Goal: Transaction & Acquisition: Purchase product/service

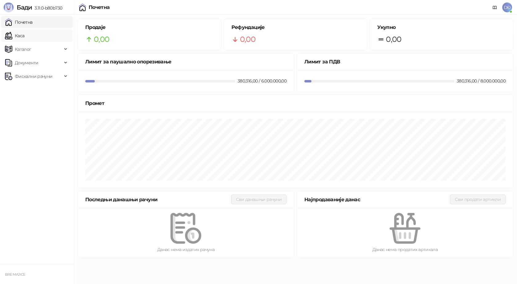
click at [24, 36] on link "Каса" at bounding box center [14, 36] width 19 height 12
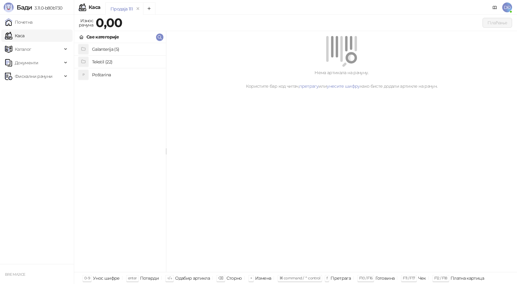
click at [99, 76] on h4 "Poštarina" at bounding box center [126, 75] width 69 height 10
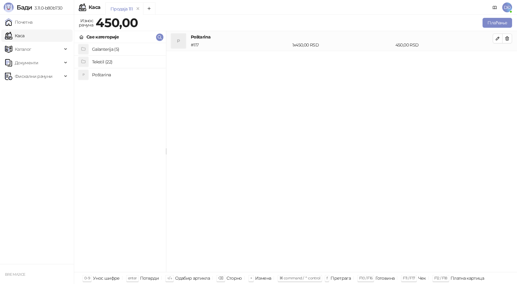
click at [104, 63] on h4 "Tekstil (22)" at bounding box center [126, 62] width 69 height 10
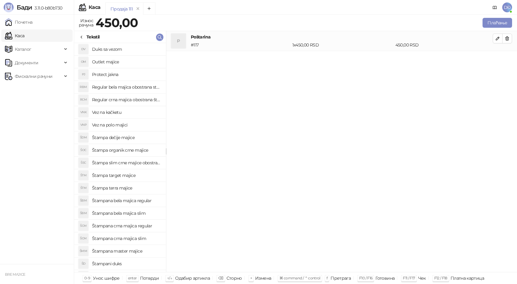
click at [126, 226] on h4 "Štampana crna majica regular" at bounding box center [126, 226] width 69 height 10
click at [499, 59] on icon "button" at bounding box center [497, 58] width 5 height 5
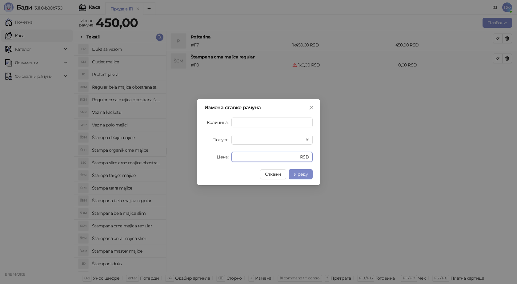
drag, startPoint x: 242, startPoint y: 153, endPoint x: 213, endPoint y: 155, distance: 29.3
click at [213, 159] on div "Цена * RSD" at bounding box center [258, 157] width 108 height 10
type input "****"
click at [298, 174] on span "У реду" at bounding box center [300, 174] width 14 height 6
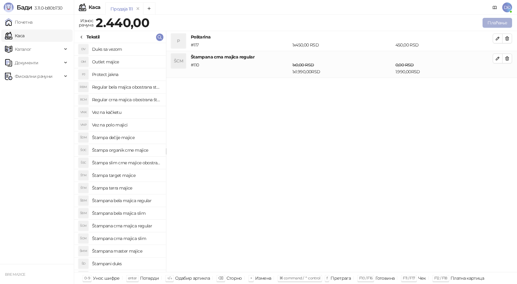
click at [497, 19] on button "Плаћање" at bounding box center [497, 23] width 30 height 10
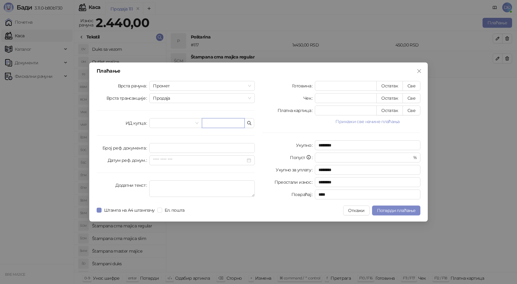
click at [219, 123] on input "text" at bounding box center [223, 123] width 43 height 10
paste input "**********"
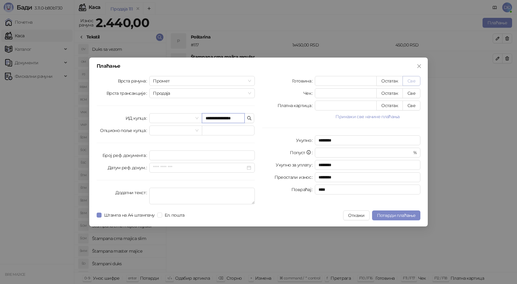
type input "**********"
click at [413, 80] on button "Све" at bounding box center [411, 81] width 18 height 10
type input "****"
click at [390, 212] on button "Потврди плаћање" at bounding box center [396, 215] width 48 height 10
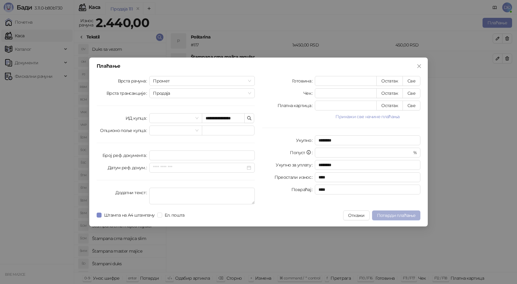
click at [384, 213] on span "Потврди плаћање" at bounding box center [396, 215] width 38 height 6
drag, startPoint x: 237, startPoint y: 117, endPoint x: 177, endPoint y: 110, distance: 60.7
click at [177, 110] on div "**********" at bounding box center [175, 141] width 165 height 131
click at [205, 118] on input "**********" at bounding box center [223, 118] width 43 height 10
type input "**********"
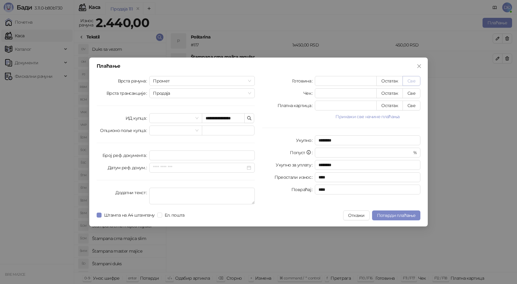
click at [413, 79] on button "Све" at bounding box center [411, 81] width 18 height 10
click at [389, 216] on span "Потврди плаћање" at bounding box center [396, 215] width 38 height 6
click at [419, 68] on icon "close" at bounding box center [418, 66] width 5 height 5
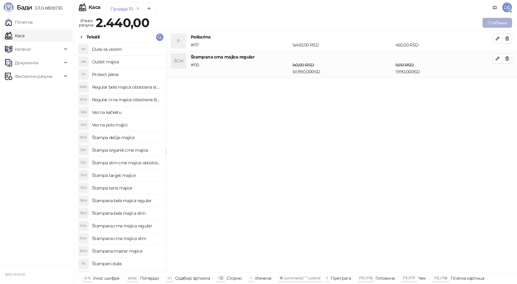
click at [502, 21] on button "Плаћање" at bounding box center [497, 23] width 30 height 10
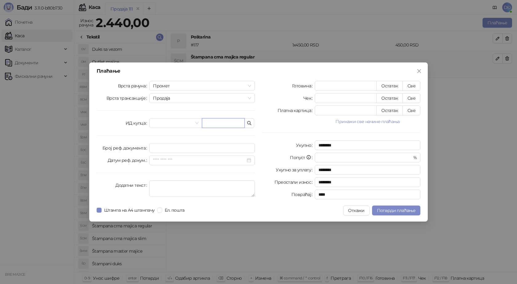
click at [212, 123] on input "text" at bounding box center [223, 123] width 43 height 10
paste input "**********"
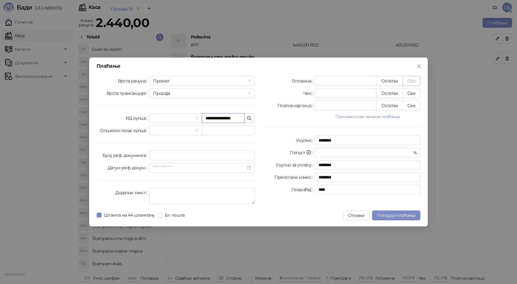
type input "**********"
click at [411, 83] on button "Све" at bounding box center [411, 81] width 18 height 10
type input "****"
click at [386, 213] on span "Потврди плаћање" at bounding box center [396, 215] width 38 height 6
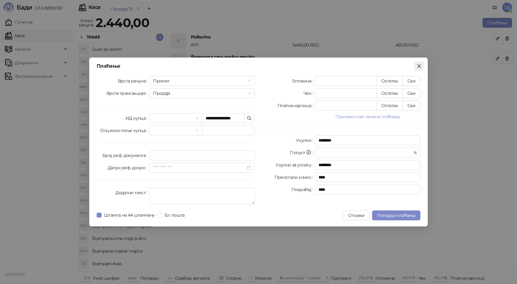
click at [419, 68] on icon "close" at bounding box center [418, 66] width 5 height 5
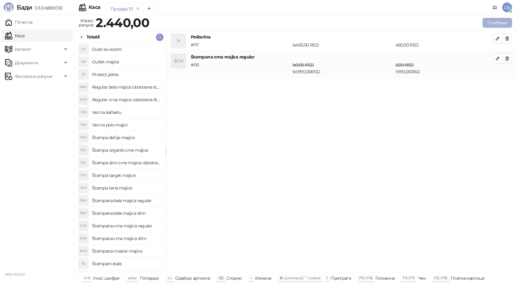
click at [492, 21] on button "Плаћање" at bounding box center [497, 23] width 30 height 10
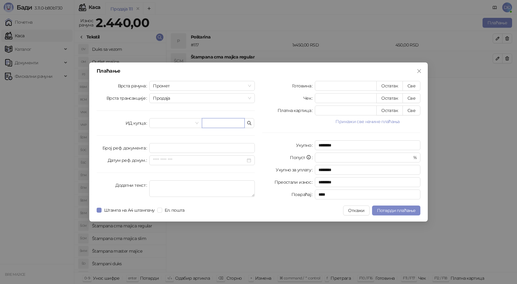
click at [234, 125] on input "text" at bounding box center [223, 123] width 43 height 10
paste input "**********"
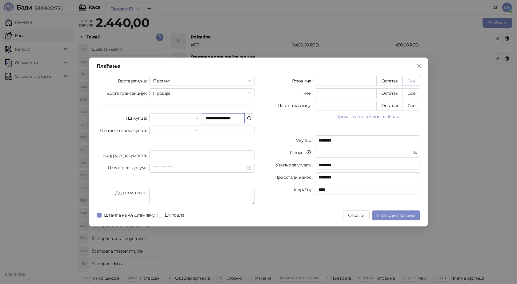
type input "**********"
click at [412, 79] on button "Све" at bounding box center [411, 81] width 18 height 10
type input "****"
click at [400, 216] on span "Потврди плаћање" at bounding box center [396, 215] width 38 height 6
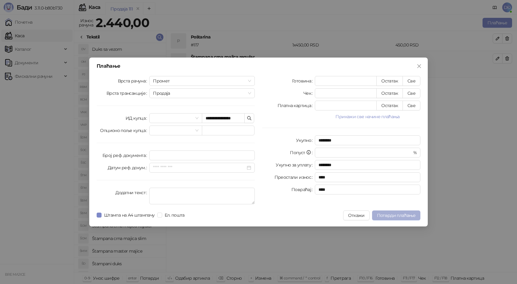
click at [388, 217] on span "Потврди плаћање" at bounding box center [396, 215] width 38 height 6
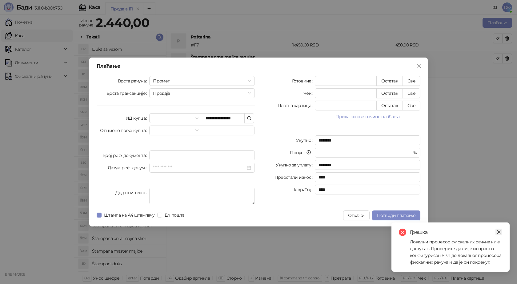
click at [496, 234] on link "Close" at bounding box center [498, 231] width 7 height 7
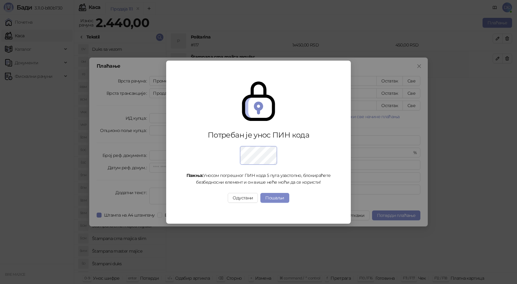
drag, startPoint x: 197, startPoint y: 208, endPoint x: 202, endPoint y: 208, distance: 4.9
click at [198, 208] on div "Потребан је унос ПИН кода Пажња: Уносом погрешног ПИН кода 5 пута узастопно, бл…" at bounding box center [258, 142] width 170 height 151
click at [277, 198] on button "Пошаљи" at bounding box center [274, 198] width 29 height 10
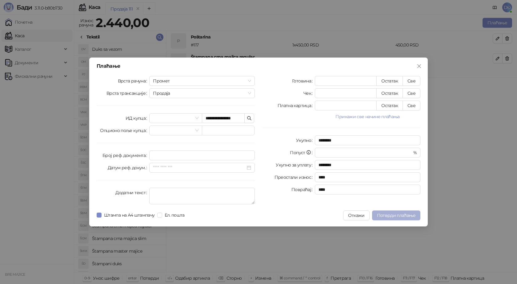
click at [400, 214] on span "Потврди плаћање" at bounding box center [396, 215] width 38 height 6
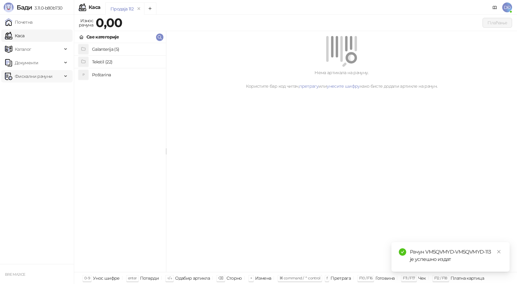
click at [65, 75] on div "Фискални рачуни" at bounding box center [36, 76] width 71 height 12
click at [49, 92] on link "Издати рачуни" at bounding box center [27, 90] width 41 height 12
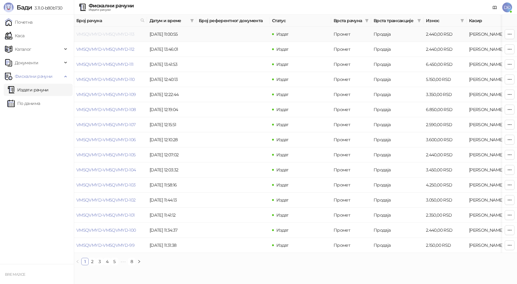
click at [105, 33] on link "VM5QVMYD-VM5QVMYD-113" at bounding box center [105, 34] width 58 height 6
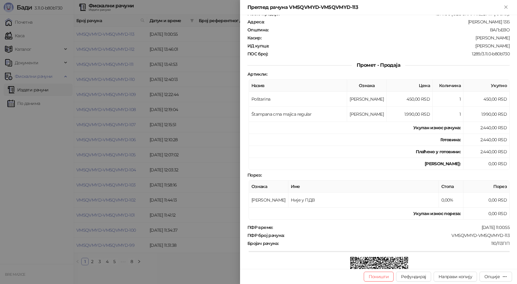
scroll to position [61, 0]
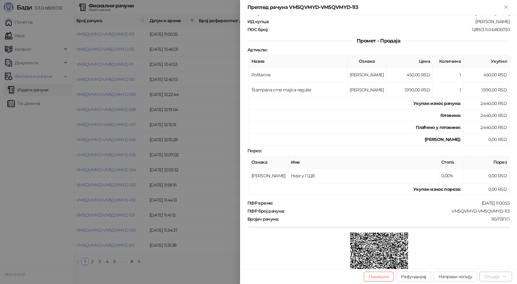
click at [497, 280] on button "Опције" at bounding box center [495, 276] width 33 height 10
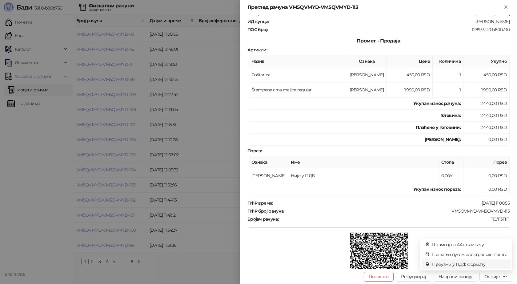
click at [476, 264] on span "Преузми у ПДФ формату" at bounding box center [469, 264] width 75 height 7
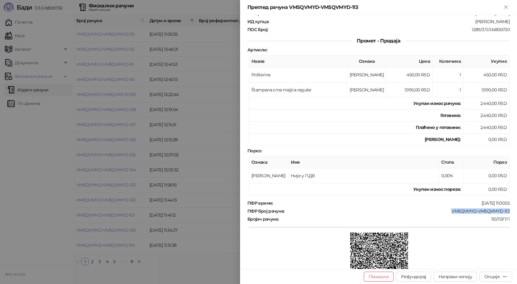
drag, startPoint x: 507, startPoint y: 209, endPoint x: 444, endPoint y: 211, distance: 63.1
click at [447, 212] on div "Фискални рачун ПИБ : 115085843 Предузеће : BRE MAJICE Место продаје : 1371796-B…" at bounding box center [378, 142] width 277 height 254
copy div "VM5QVMYD-VM5QVMYD-113"
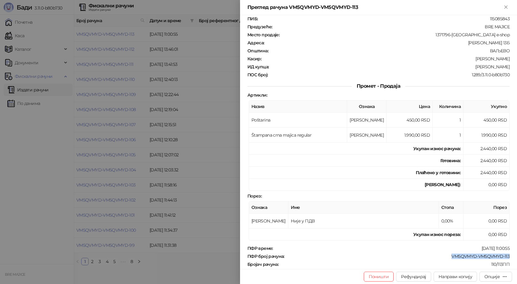
scroll to position [0, 0]
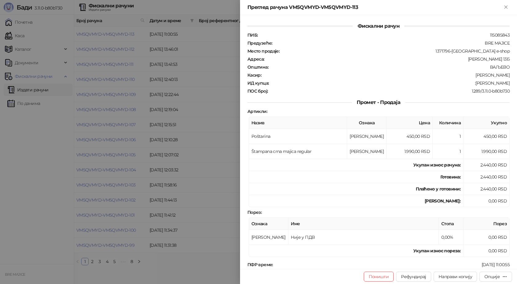
drag, startPoint x: 506, startPoint y: 83, endPoint x: 473, endPoint y: 84, distance: 33.2
click at [473, 84] on div "Фискални рачун ПИБ : 115085843 Предузеће : BRE MAJICE Место продаје : 1371796-B…" at bounding box center [378, 142] width 277 height 254
click at [477, 83] on div ":Jovica Stojkovic" at bounding box center [389, 83] width 241 height 6
drag, startPoint x: 505, startPoint y: 81, endPoint x: 475, endPoint y: 83, distance: 30.5
click at [475, 83] on div "ИД купца : :Jovica Stojkovic" at bounding box center [378, 83] width 264 height 6
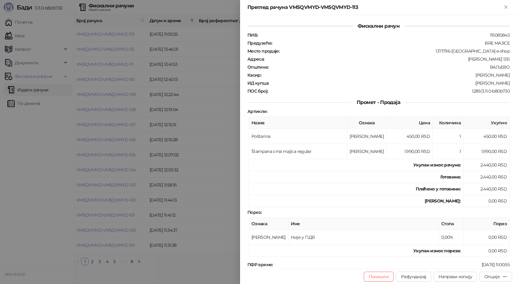
copy div "Jovica Stojkovic"
click at [507, 7] on icon "Close" at bounding box center [506, 7] width 6 height 6
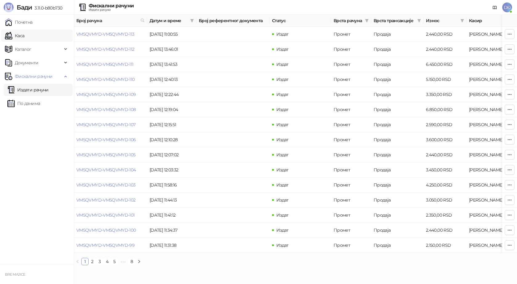
click at [24, 36] on link "Каса" at bounding box center [14, 36] width 19 height 12
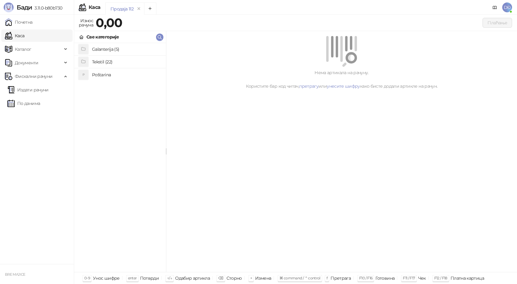
click at [102, 76] on h4 "Poštarina" at bounding box center [126, 75] width 69 height 10
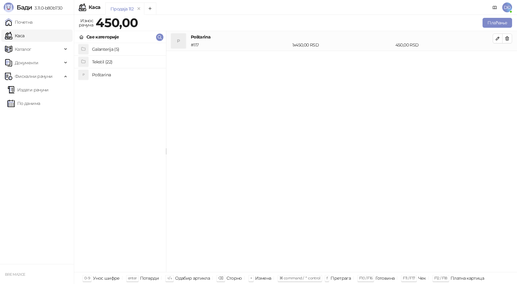
click at [98, 63] on h4 "Tekstil (22)" at bounding box center [126, 62] width 69 height 10
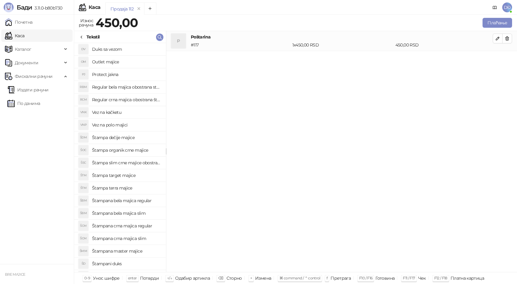
click at [141, 202] on h4 "Štampana bela majica regular" at bounding box center [126, 201] width 69 height 10
click at [497, 59] on icon "button" at bounding box center [497, 58] width 5 height 5
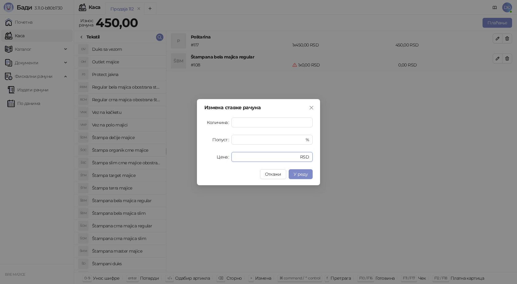
drag, startPoint x: 240, startPoint y: 158, endPoint x: 207, endPoint y: 160, distance: 33.3
click at [207, 160] on div "Цена * RSD" at bounding box center [258, 157] width 108 height 10
click at [302, 175] on span "У реду" at bounding box center [300, 174] width 14 height 6
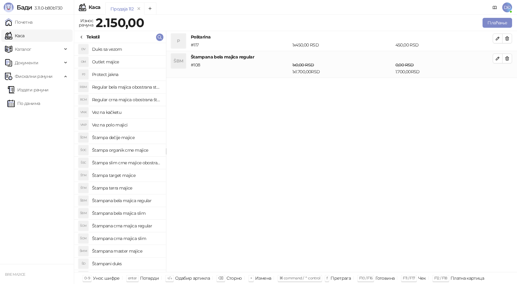
click at [142, 227] on h4 "Štampana crna majica regular" at bounding box center [126, 226] width 69 height 10
click at [496, 83] on icon "button" at bounding box center [497, 85] width 5 height 5
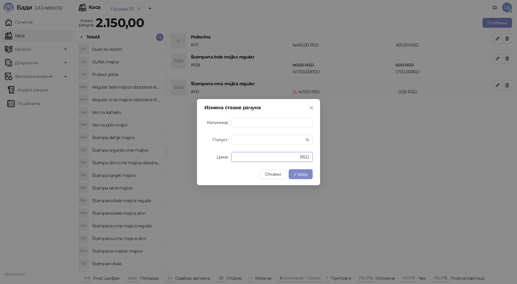
drag, startPoint x: 203, startPoint y: 157, endPoint x: 190, endPoint y: 146, distance: 16.8
click at [194, 157] on div "Измена ставке рачуна Количина * Попуст * % Цена * RSD Откажи У реду" at bounding box center [258, 142] width 517 height 284
type input "****"
click at [304, 176] on span "У реду" at bounding box center [300, 174] width 14 height 6
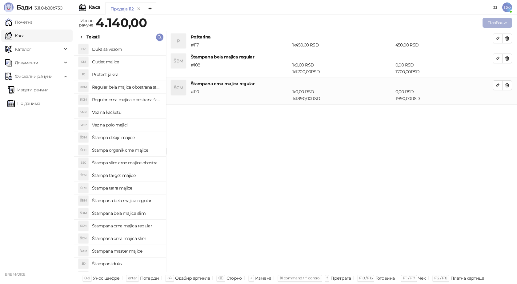
click at [497, 21] on button "Плаћање" at bounding box center [497, 23] width 30 height 10
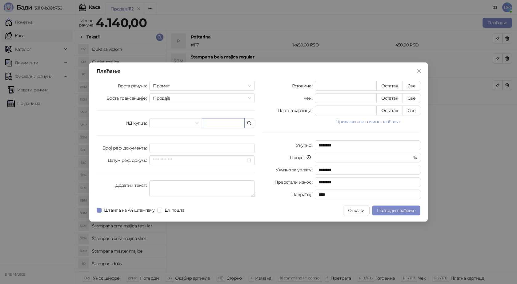
click at [231, 123] on input "text" at bounding box center [223, 123] width 43 height 10
paste input "**********"
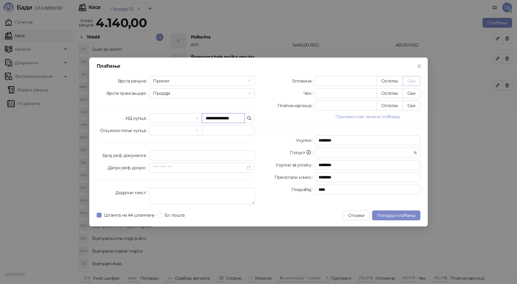
type input "**********"
click at [414, 83] on button "Све" at bounding box center [411, 81] width 18 height 10
type input "****"
click at [390, 217] on span "Потврди плаћање" at bounding box center [396, 215] width 38 height 6
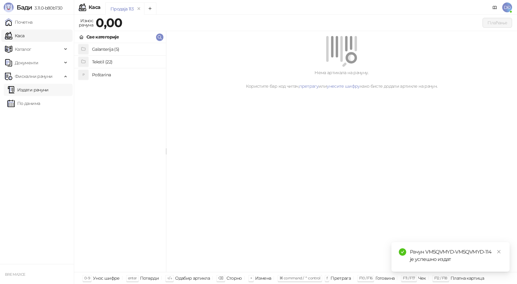
click at [34, 90] on link "Издати рачуни" at bounding box center [27, 90] width 41 height 12
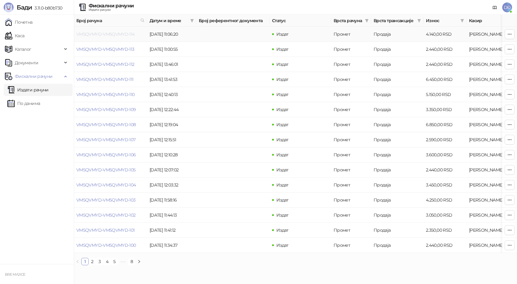
click at [111, 33] on link "VM5QVMYD-VM5QVMYD-114" at bounding box center [105, 34] width 58 height 6
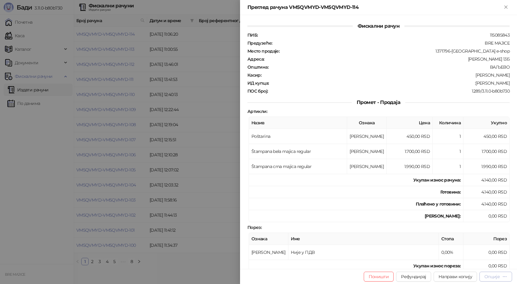
click at [497, 279] on div "Опције" at bounding box center [491, 277] width 15 height 6
click at [480, 265] on span "Преузми у ПДФ формату" at bounding box center [469, 264] width 75 height 7
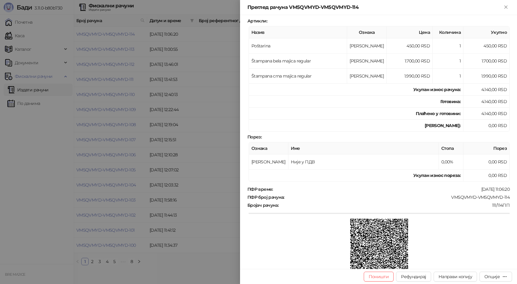
scroll to position [92, 0]
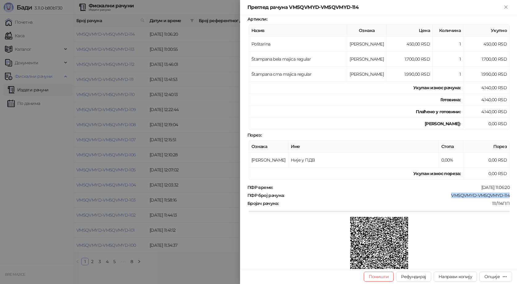
drag, startPoint x: 505, startPoint y: 194, endPoint x: 445, endPoint y: 196, distance: 59.7
click at [445, 196] on div "ПФР број рачуна : VM5QVMYD-VM5QVMYD-114" at bounding box center [378, 195] width 264 height 6
copy div "VM5QVMYD-VM5QVMYD-114"
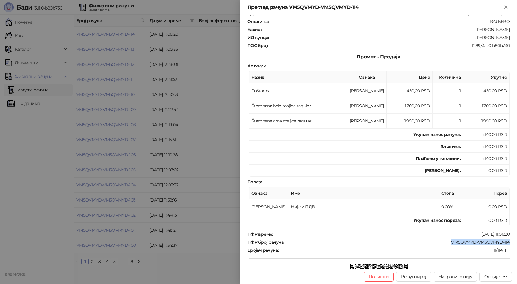
scroll to position [0, 0]
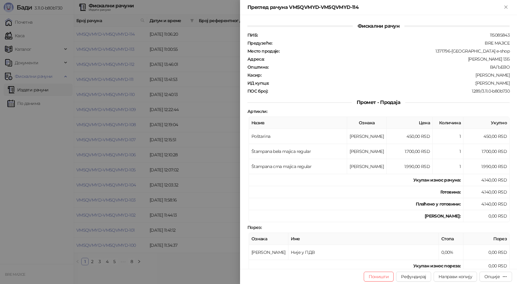
drag, startPoint x: 506, startPoint y: 82, endPoint x: 475, endPoint y: 85, distance: 30.6
click at [475, 85] on div "Фискални рачун ПИБ : 115085843 Предузеће : BRE MAJICE Место продаје : 1371796-B…" at bounding box center [378, 142] width 277 height 254
copy div "Djordje Kutlaca"
click at [507, 7] on icon "Close" at bounding box center [506, 7] width 6 height 6
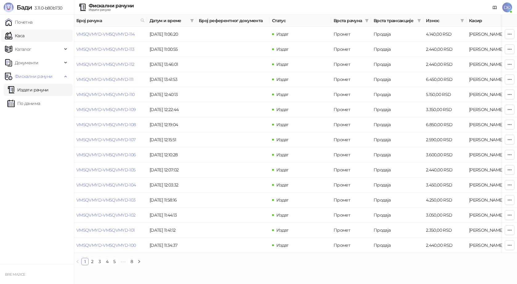
click at [24, 37] on link "Каса" at bounding box center [14, 36] width 19 height 12
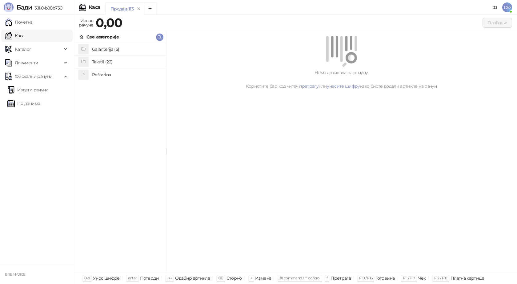
click at [100, 73] on h4 "Poštarina" at bounding box center [126, 75] width 69 height 10
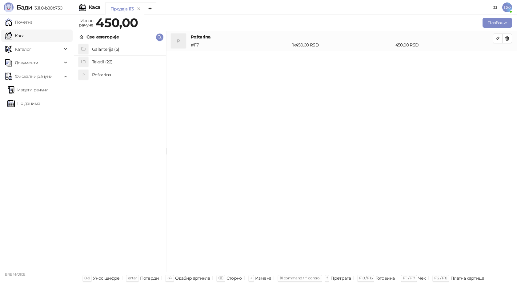
click at [106, 61] on h4 "Tekstil (22)" at bounding box center [126, 62] width 69 height 10
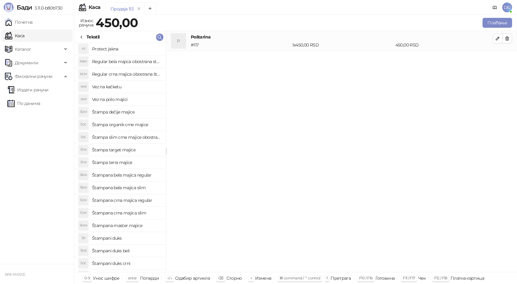
scroll to position [49, 0]
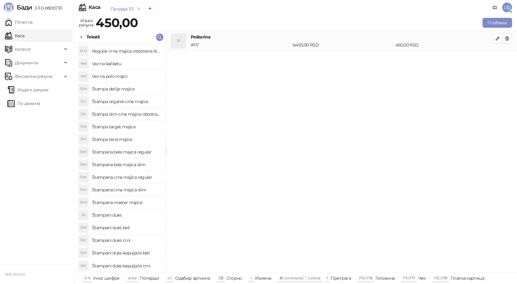
click at [127, 138] on h4 "Štampa terra majice" at bounding box center [126, 139] width 69 height 10
click at [509, 59] on button "button" at bounding box center [507, 58] width 10 height 10
click at [126, 124] on h4 "Štampa target majice" at bounding box center [126, 127] width 69 height 10
click at [497, 59] on icon "button" at bounding box center [497, 58] width 5 height 5
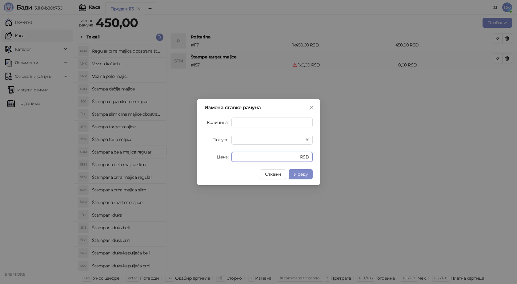
drag, startPoint x: 246, startPoint y: 157, endPoint x: 205, endPoint y: 153, distance: 41.3
click at [205, 157] on div "Цена * RSD" at bounding box center [258, 157] width 108 height 10
type input "****"
click at [298, 171] on span "У реду" at bounding box center [300, 174] width 14 height 6
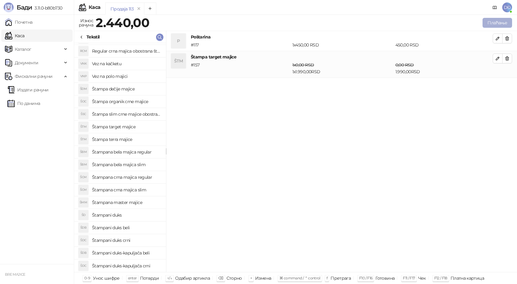
click at [492, 22] on button "Плаћање" at bounding box center [497, 23] width 30 height 10
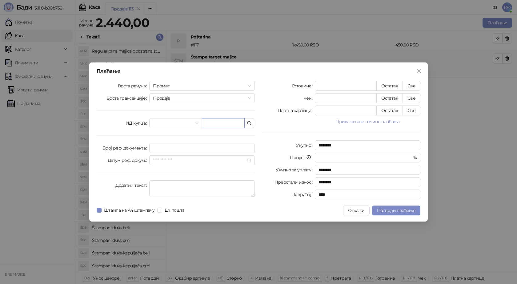
click at [220, 127] on input "text" at bounding box center [223, 123] width 43 height 10
paste input "**********"
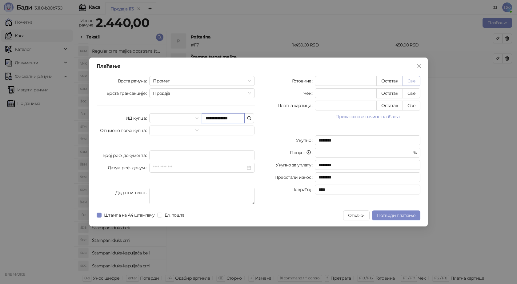
type input "**********"
click at [411, 80] on button "Све" at bounding box center [411, 81] width 18 height 10
type input "****"
click at [418, 65] on icon "close" at bounding box center [419, 66] width 4 height 4
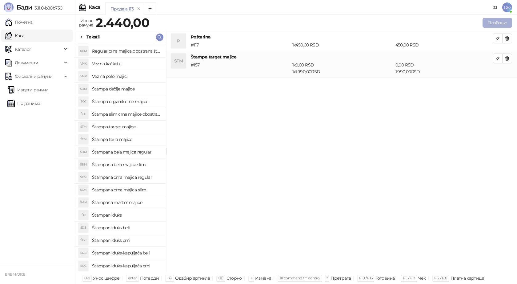
click at [495, 23] on button "Плаћање" at bounding box center [497, 23] width 30 height 10
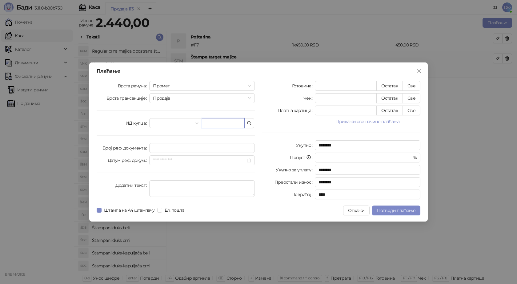
click at [228, 121] on input "text" at bounding box center [223, 123] width 43 height 10
paste input "**********"
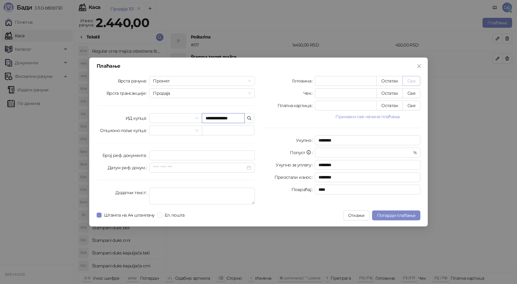
type input "**********"
click at [414, 81] on button "Све" at bounding box center [411, 81] width 18 height 10
type input "****"
click at [383, 217] on span "Потврди плаћање" at bounding box center [396, 215] width 38 height 6
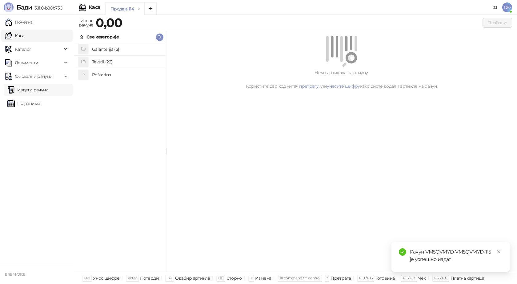
click at [30, 91] on link "Издати рачуни" at bounding box center [27, 90] width 41 height 12
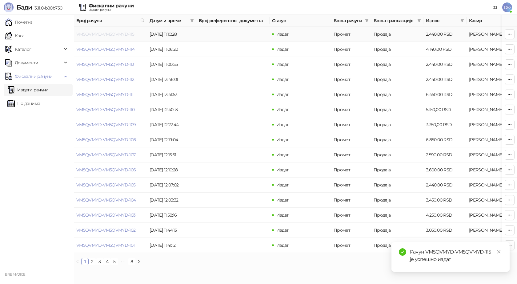
click at [92, 34] on link "VM5QVMYD-VM5QVMYD-115" at bounding box center [105, 34] width 58 height 6
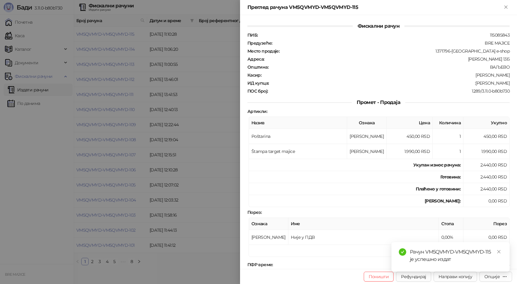
click at [502, 271] on div "Рачун VM5QVMYD-VM5QVMYD-115 је успешно издат" at bounding box center [450, 257] width 118 height 30
click at [495, 251] on link "Close" at bounding box center [498, 251] width 7 height 7
click at [502, 277] on icon "button" at bounding box center [504, 276] width 5 height 5
click at [475, 264] on span "Преузми у ПДФ формату" at bounding box center [469, 264] width 75 height 7
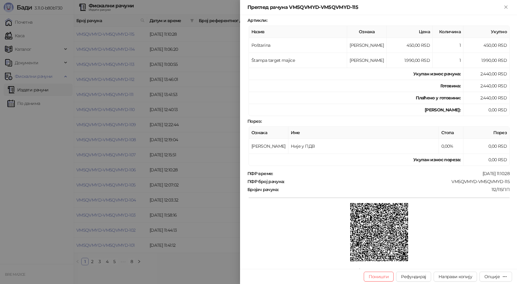
scroll to position [112, 0]
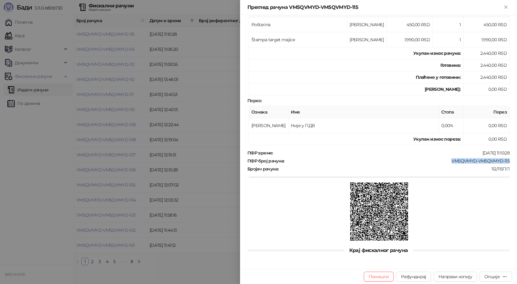
drag, startPoint x: 506, startPoint y: 160, endPoint x: 448, endPoint y: 160, distance: 58.1
click at [448, 160] on div "Фискални рачун ПИБ : 115085843 Предузеће : BRE MAJICE Место продаје : 1371796-B…" at bounding box center [378, 142] width 277 height 254
copy div "VM5QVMYD-VM5QVMYD-115"
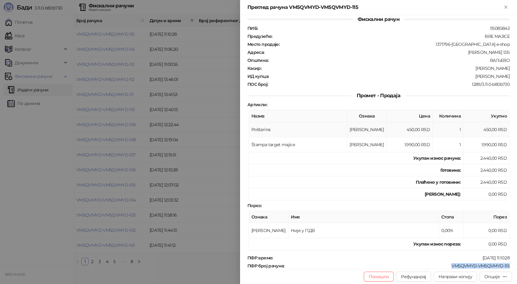
scroll to position [0, 0]
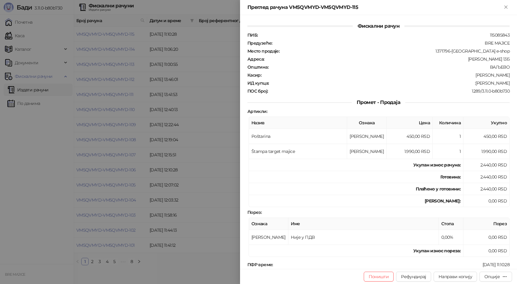
drag, startPoint x: 507, startPoint y: 83, endPoint x: 477, endPoint y: 81, distance: 30.2
click at [477, 81] on div "Фискални рачун ПИБ : 115085843 Предузеће : BRE MAJICE Место продаје : 1371796-B…" at bounding box center [378, 142] width 277 height 254
copy div "Stefan Subotin"
click at [510, 7] on div "Преглед рачуна VM5QVMYD-VM5QVMYD-115" at bounding box center [378, 7] width 277 height 15
click at [507, 6] on icon "Close" at bounding box center [506, 7] width 6 height 6
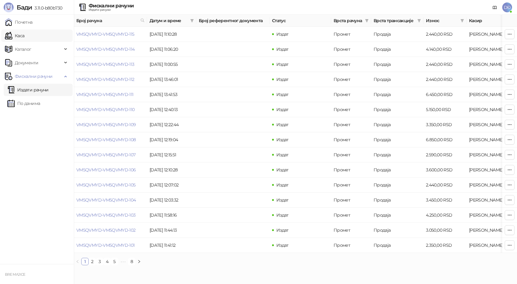
click at [24, 35] on link "Каса" at bounding box center [14, 36] width 19 height 12
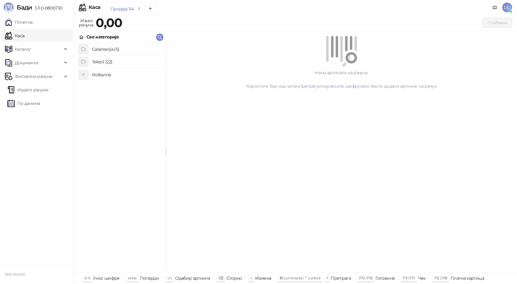
click at [105, 75] on h4 "Poštarina" at bounding box center [126, 75] width 69 height 10
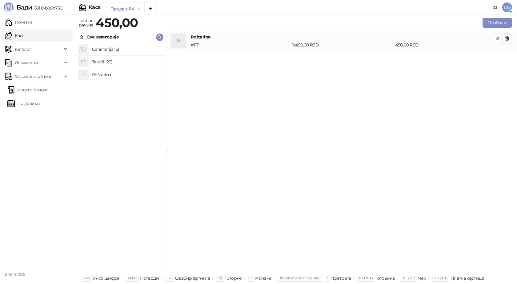
click at [105, 61] on h4 "Tekstil (22)" at bounding box center [126, 62] width 69 height 10
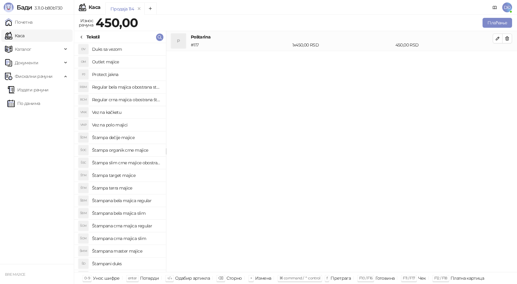
click at [125, 225] on h4 "Štampana crna majica regular" at bounding box center [126, 226] width 69 height 10
click at [497, 58] on icon "button" at bounding box center [497, 58] width 3 height 3
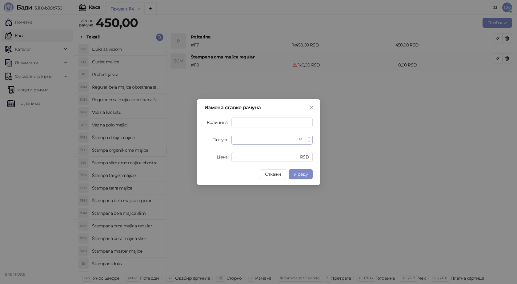
type input "*"
drag, startPoint x: 244, startPoint y: 140, endPoint x: 211, endPoint y: 137, distance: 33.3
click at [204, 138] on div "Измена ставке рачуна Количина * Попуст * % Цена * RSD Откажи У реду" at bounding box center [258, 142] width 123 height 86
type input "*"
drag, startPoint x: 240, startPoint y: 138, endPoint x: 229, endPoint y: 139, distance: 11.1
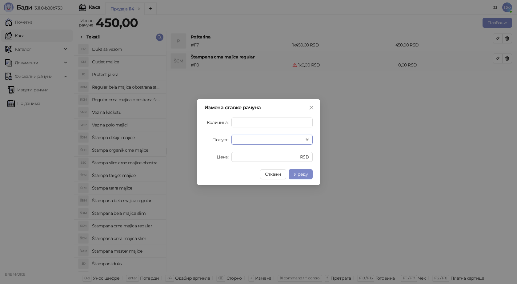
click at [229, 139] on div "Попуст * %" at bounding box center [258, 140] width 108 height 10
drag, startPoint x: 246, startPoint y: 153, endPoint x: 220, endPoint y: 156, distance: 26.2
click at [221, 156] on div "Цена * RSD" at bounding box center [258, 157] width 108 height 10
type input "****"
click at [297, 173] on span "У реду" at bounding box center [300, 174] width 14 height 6
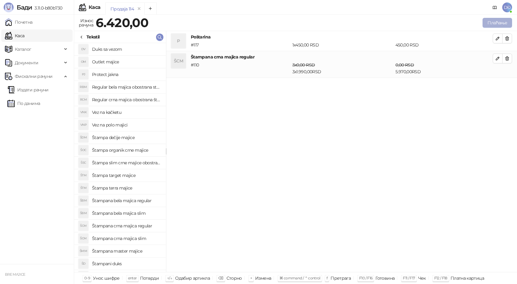
click at [499, 19] on button "Плаћање" at bounding box center [497, 23] width 30 height 10
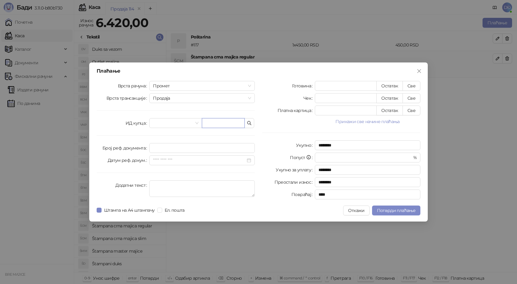
click at [226, 124] on input "text" at bounding box center [223, 123] width 43 height 10
paste input "**********"
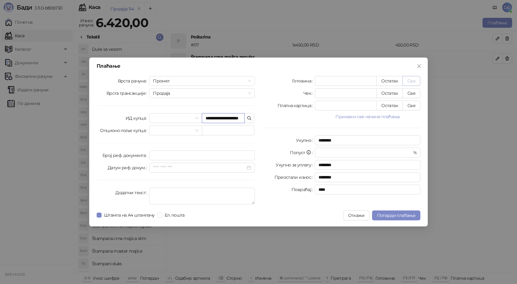
type input "**********"
click at [415, 81] on button "Све" at bounding box center [411, 81] width 18 height 10
type input "****"
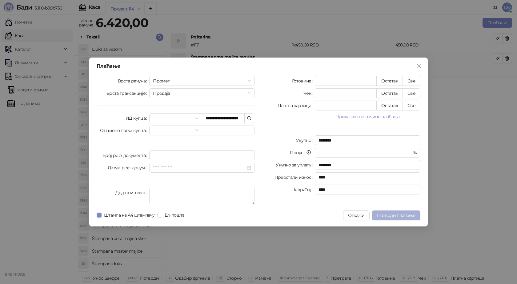
click at [392, 214] on span "Потврди плаћање" at bounding box center [396, 215] width 38 height 6
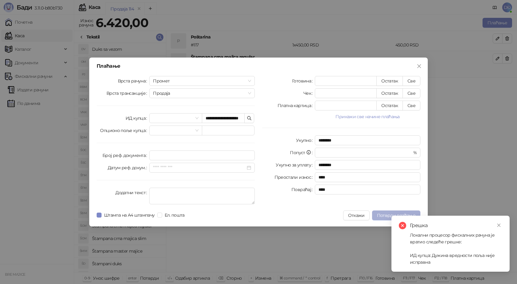
click at [392, 214] on span "Потврди плаћање" at bounding box center [396, 215] width 38 height 6
click at [499, 224] on icon "close" at bounding box center [498, 225] width 3 height 3
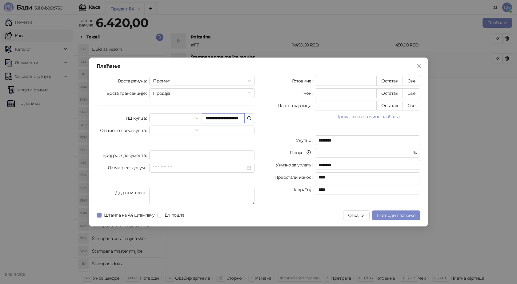
click at [205, 117] on input "**********" at bounding box center [223, 118] width 43 height 10
click at [396, 217] on span "Потврди плаћање" at bounding box center [396, 215] width 38 height 6
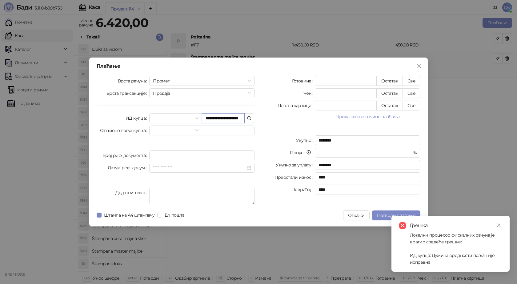
click at [235, 119] on input "**********" at bounding box center [223, 118] width 43 height 10
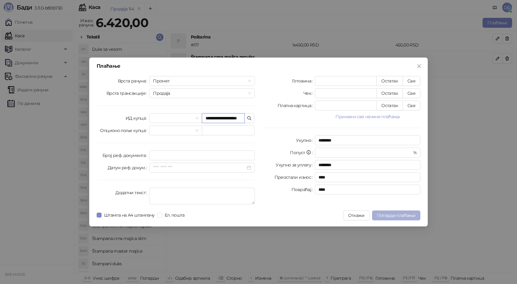
type input "**********"
click at [386, 212] on span "Потврди плаћање" at bounding box center [396, 215] width 38 height 6
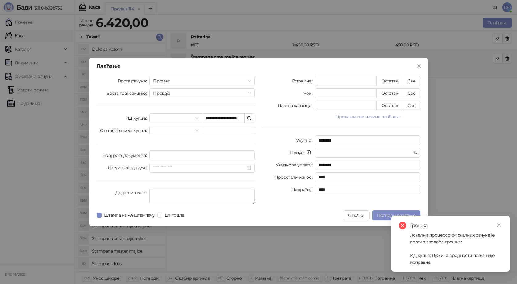
click at [270, 247] on div "**********" at bounding box center [258, 142] width 517 height 284
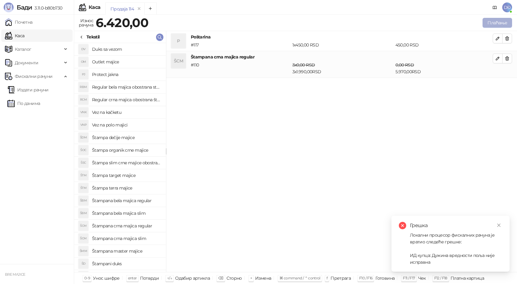
click at [502, 20] on button "Плаћање" at bounding box center [497, 23] width 30 height 10
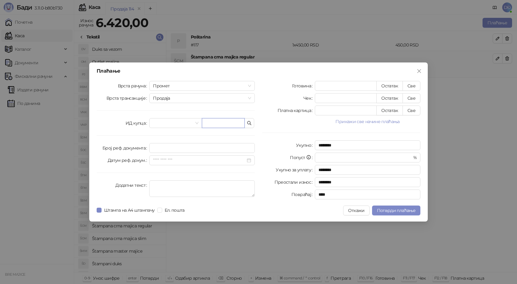
click at [230, 120] on input "text" at bounding box center [223, 123] width 43 height 10
paste input "**********"
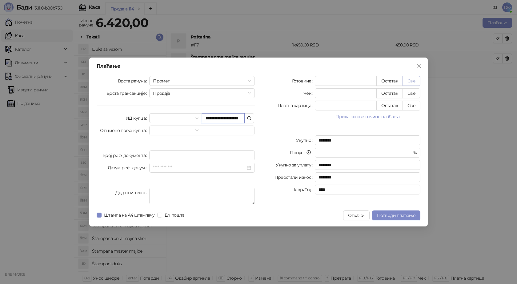
type input "**********"
click at [410, 79] on button "Све" at bounding box center [411, 81] width 18 height 10
type input "****"
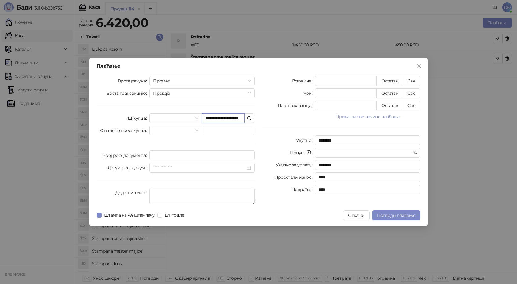
click at [243, 118] on input "**********" at bounding box center [223, 118] width 43 height 10
click at [241, 118] on input "**********" at bounding box center [223, 118] width 43 height 10
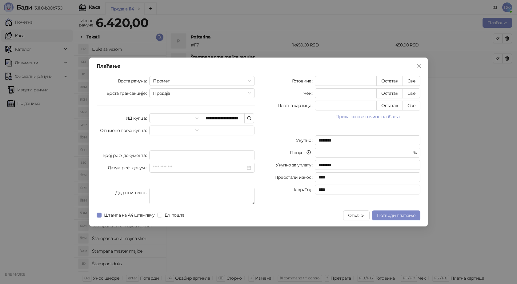
click at [237, 123] on div "**********" at bounding box center [175, 141] width 165 height 131
click at [238, 119] on input "**********" at bounding box center [223, 118] width 43 height 10
click at [239, 119] on input "**********" at bounding box center [223, 118] width 43 height 10
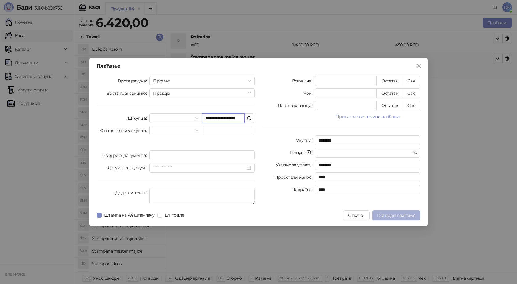
type input "**********"
click at [410, 215] on span "Потврди плаћање" at bounding box center [396, 215] width 38 height 6
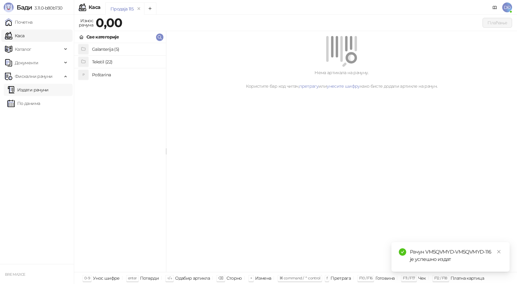
click at [39, 92] on link "Издати рачуни" at bounding box center [27, 90] width 41 height 12
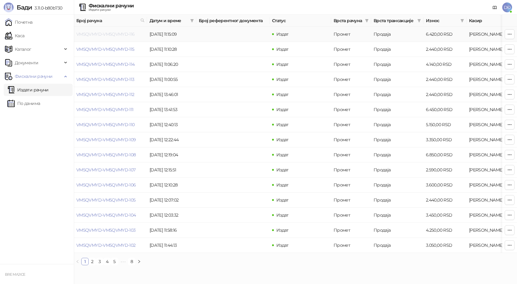
click at [107, 33] on link "VM5QVMYD-VM5QVMYD-116" at bounding box center [105, 34] width 58 height 6
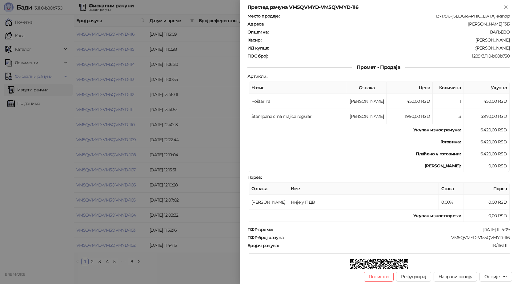
scroll to position [61, 0]
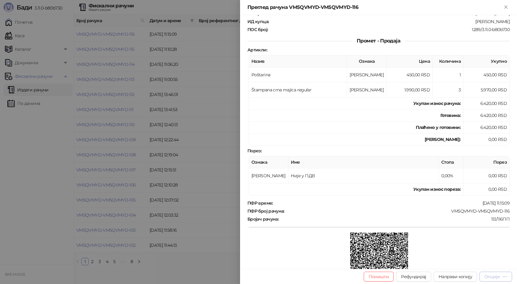
click at [497, 277] on div "Опције" at bounding box center [491, 277] width 15 height 6
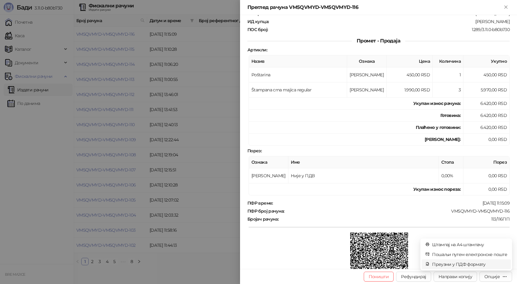
click at [485, 260] on li "Преузми у ПДФ формату" at bounding box center [465, 264] width 89 height 10
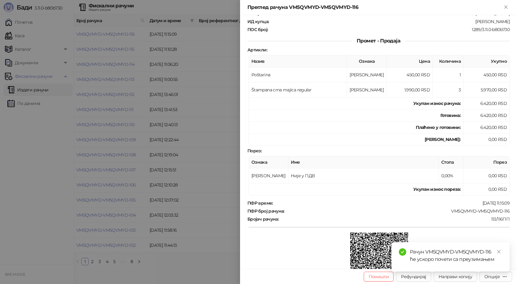
click at [496, 271] on div "Рачун VM5QVMYD-VM5QVMYD-116 ће ускоро почети са преузимањем" at bounding box center [450, 257] width 118 height 30
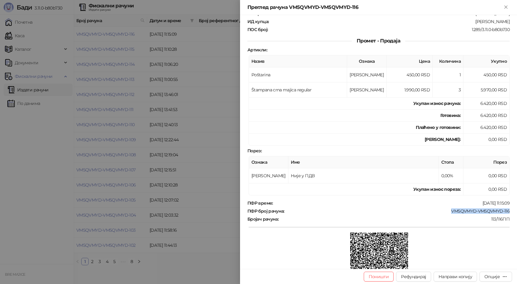
drag, startPoint x: 508, startPoint y: 211, endPoint x: 447, endPoint y: 210, distance: 60.3
click at [447, 210] on div "Фискални рачун ПИБ : 115085843 Предузеће : BRE MAJICE Место продаје : 1371796-B…" at bounding box center [378, 142] width 277 height 254
copy div "VM5QVMYD-VM5QVMYD-116"
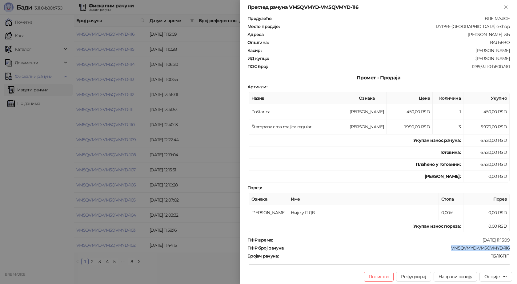
scroll to position [0, 0]
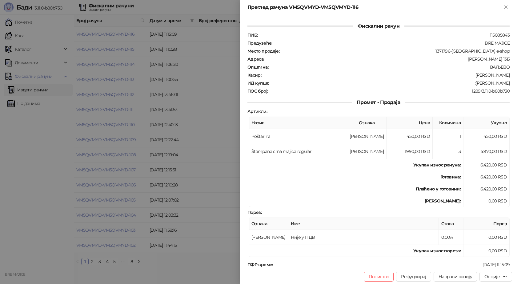
drag, startPoint x: 504, startPoint y: 84, endPoint x: 467, endPoint y: 83, distance: 36.9
click at [467, 83] on div ":Marina Vidosavljevi" at bounding box center [389, 83] width 241 height 6
copy div "Marina Vidosavljevi"
click at [505, 7] on icon "Close" at bounding box center [506, 7] width 6 height 6
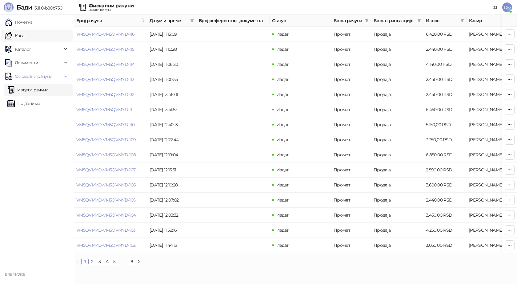
click at [24, 37] on link "Каса" at bounding box center [14, 36] width 19 height 12
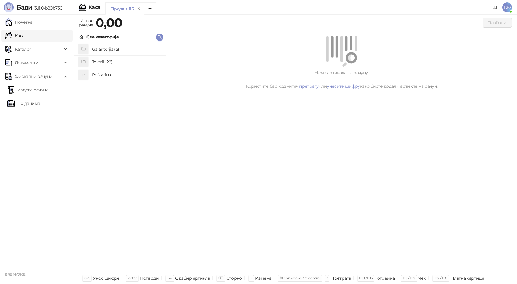
click at [111, 73] on h4 "Poštarina" at bounding box center [126, 75] width 69 height 10
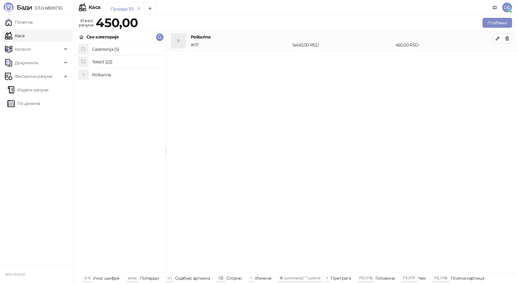
click at [115, 62] on h4 "Tekstil (22)" at bounding box center [126, 62] width 69 height 10
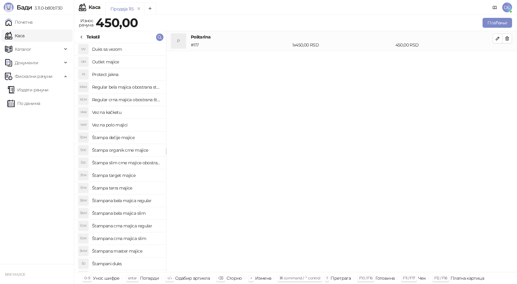
click at [135, 251] on h4 "Štampana master majice" at bounding box center [126, 251] width 69 height 10
click at [497, 59] on icon "button" at bounding box center [497, 58] width 5 height 5
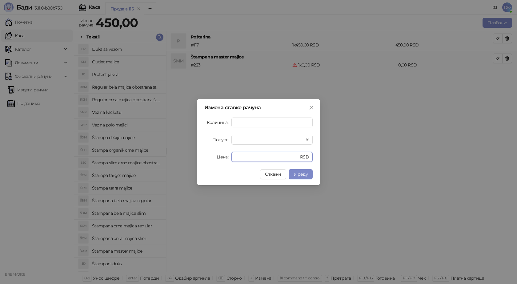
drag, startPoint x: 241, startPoint y: 157, endPoint x: 205, endPoint y: 157, distance: 36.6
click at [208, 158] on div "Цена * RSD" at bounding box center [258, 157] width 108 height 10
type input "*"
drag, startPoint x: 240, startPoint y: 154, endPoint x: 231, endPoint y: 157, distance: 9.1
click at [231, 157] on div "Цена * RSD" at bounding box center [258, 157] width 108 height 10
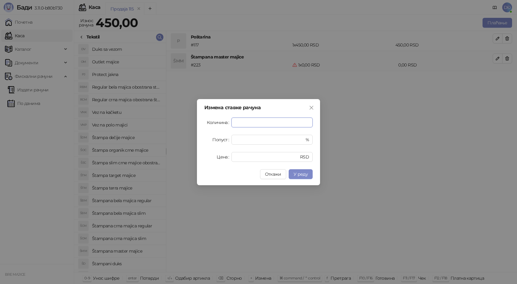
drag, startPoint x: 243, startPoint y: 122, endPoint x: 230, endPoint y: 124, distance: 13.4
click at [230, 124] on div "Количина *" at bounding box center [258, 122] width 108 height 10
type input "*"
click at [237, 155] on input "Цена" at bounding box center [263, 156] width 57 height 9
type input "****"
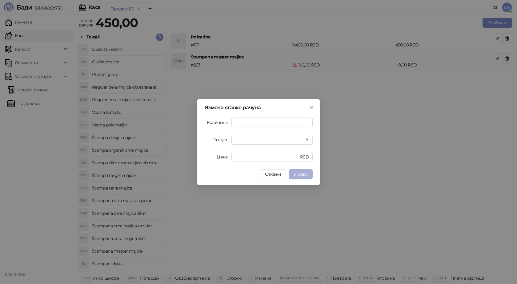
click at [305, 175] on span "У реду" at bounding box center [300, 174] width 14 height 6
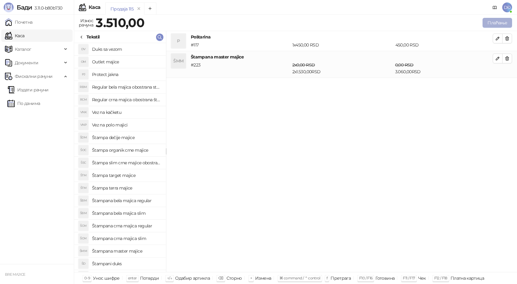
click at [493, 22] on button "Плаћање" at bounding box center [497, 23] width 30 height 10
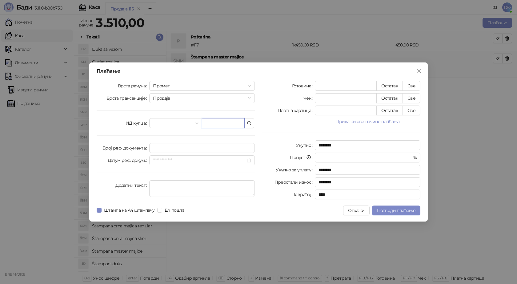
click at [204, 119] on input "text" at bounding box center [223, 123] width 43 height 10
paste input "**********"
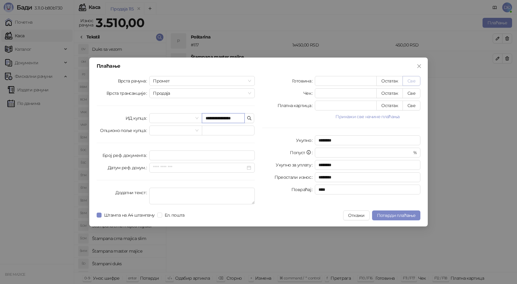
type input "**********"
click at [411, 81] on button "Све" at bounding box center [411, 81] width 18 height 10
type input "****"
click at [382, 214] on span "Потврди плаћање" at bounding box center [396, 215] width 38 height 6
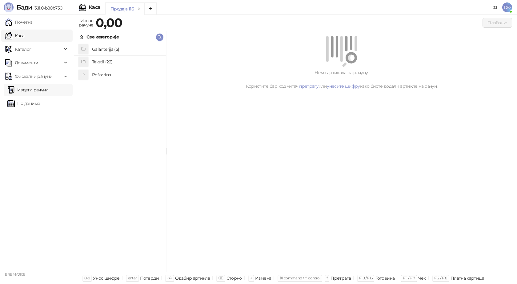
click at [37, 89] on link "Издати рачуни" at bounding box center [27, 90] width 41 height 12
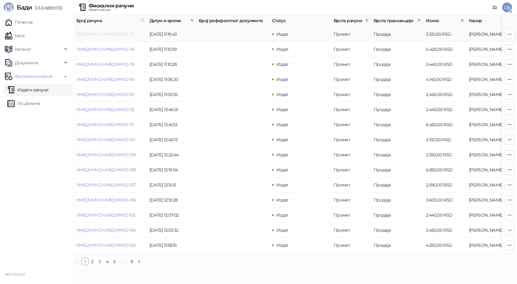
click at [115, 36] on link "VM5QVMYD-VM5QVMYD-117" at bounding box center [105, 34] width 58 height 6
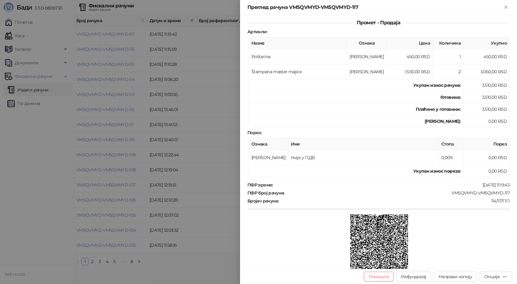
scroll to position [112, 0]
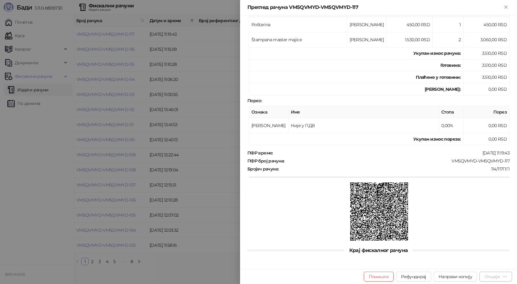
click at [506, 275] on icon "button" at bounding box center [504, 276] width 5 height 5
click at [479, 265] on span "Преузми у ПДФ формату" at bounding box center [469, 264] width 75 height 7
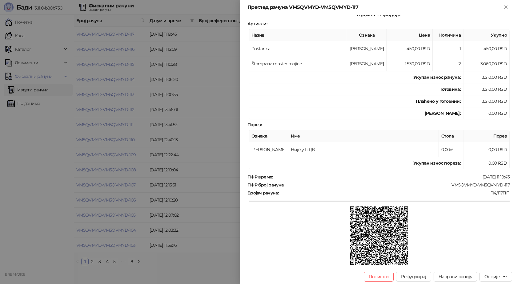
scroll to position [50, 0]
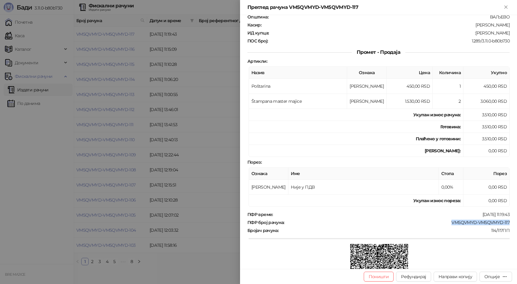
drag, startPoint x: 508, startPoint y: 221, endPoint x: 446, endPoint y: 220, distance: 61.5
click at [446, 220] on div "Фискални рачун ПИБ : 115085843 Предузеће : BRE MAJICE Место продаје : 1371796-B…" at bounding box center [378, 142] width 277 height 254
copy div "VM5QVMYD-VM5QVMYD-117"
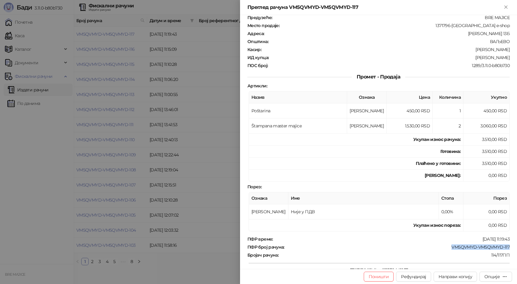
scroll to position [0, 0]
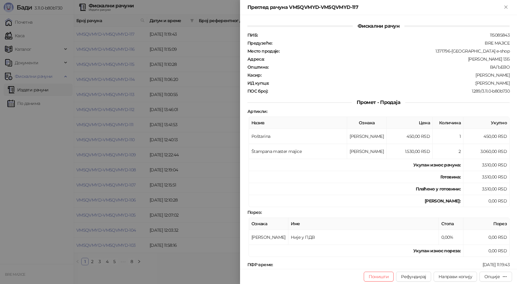
drag, startPoint x: 506, startPoint y: 84, endPoint x: 471, endPoint y: 84, distance: 34.7
click at [471, 84] on div "Фискални рачун ПИБ : 115085843 Предузеће : BRE MAJICE Место продаје : 1371796-B…" at bounding box center [378, 142] width 277 height 254
copy div "Sanja Rabrenovic"
click at [504, 8] on icon "Close" at bounding box center [506, 7] width 6 height 6
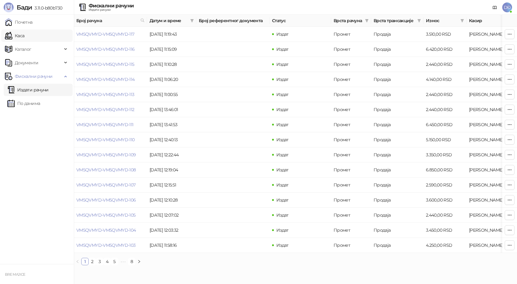
click at [20, 34] on link "Каса" at bounding box center [14, 36] width 19 height 12
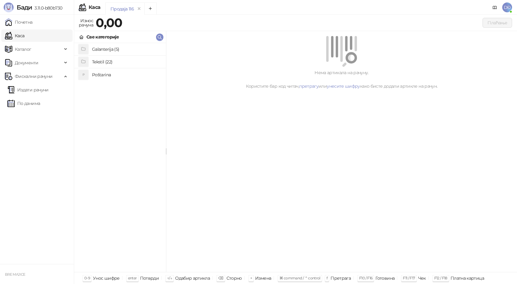
click at [98, 75] on h4 "Poštarina" at bounding box center [126, 75] width 69 height 10
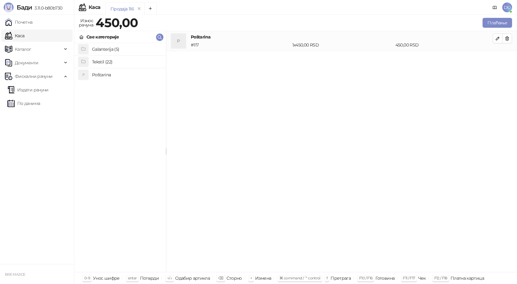
click at [111, 61] on h4 "Tekstil (22)" at bounding box center [126, 62] width 69 height 10
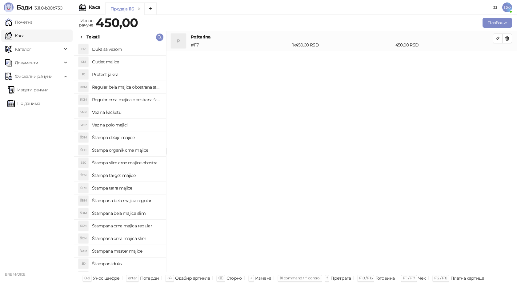
click at [142, 100] on h4 "Regular crna majica obostrana štampa" at bounding box center [126, 100] width 69 height 10
click at [498, 57] on icon "button" at bounding box center [497, 58] width 5 height 5
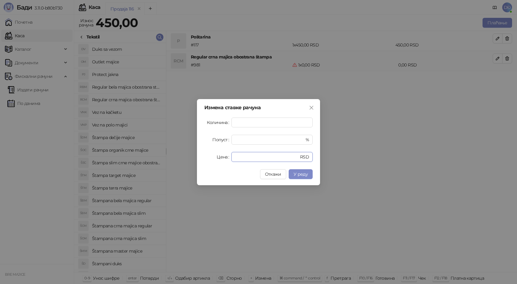
drag, startPoint x: 234, startPoint y: 158, endPoint x: 202, endPoint y: 153, distance: 31.8
click at [206, 155] on div "Цена * RSD" at bounding box center [258, 157] width 108 height 10
type input "****"
click at [300, 171] on span "У реду" at bounding box center [300, 174] width 14 height 6
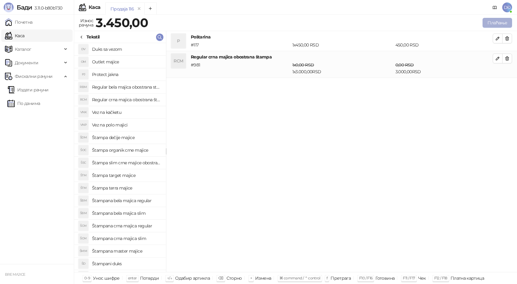
click at [498, 21] on button "Плаћање" at bounding box center [497, 23] width 30 height 10
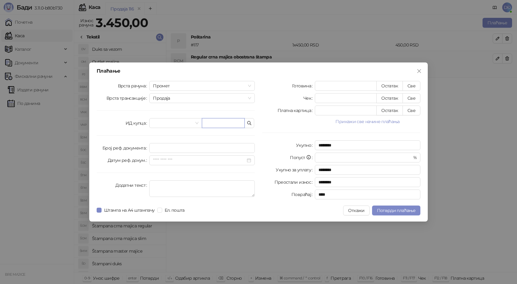
click at [227, 125] on input "text" at bounding box center [223, 123] width 43 height 10
paste input "**********"
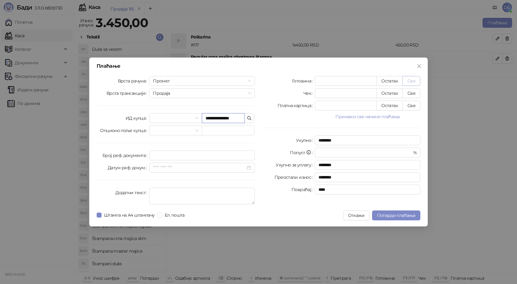
type input "**********"
drag, startPoint x: 414, startPoint y: 82, endPoint x: 411, endPoint y: 81, distance: 3.7
click at [414, 81] on button "Све" at bounding box center [411, 81] width 18 height 10
type input "****"
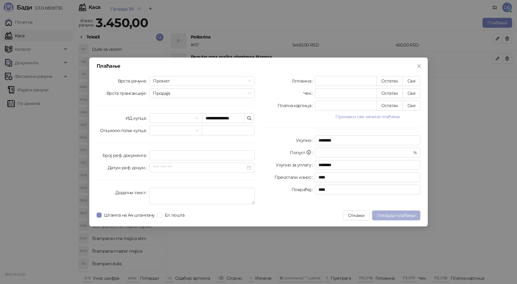
click at [388, 213] on span "Потврди плаћање" at bounding box center [396, 215] width 38 height 6
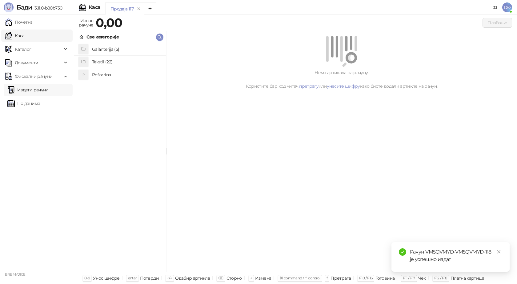
click at [33, 88] on link "Издати рачуни" at bounding box center [27, 90] width 41 height 12
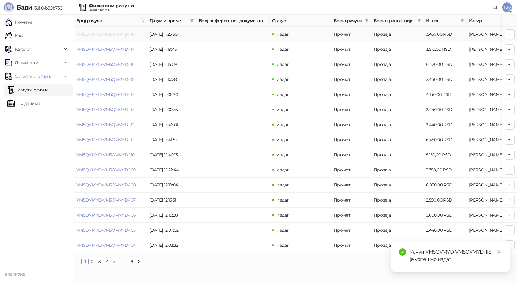
click at [122, 33] on link "VM5QVMYD-VM5QVMYD-118" at bounding box center [105, 34] width 58 height 6
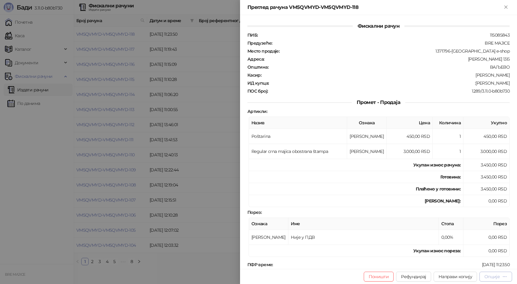
click at [490, 276] on div "Опције" at bounding box center [491, 277] width 15 height 6
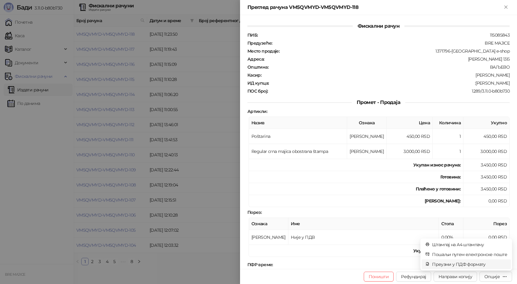
click at [474, 264] on span "Преузми у ПДФ формату" at bounding box center [469, 264] width 75 height 7
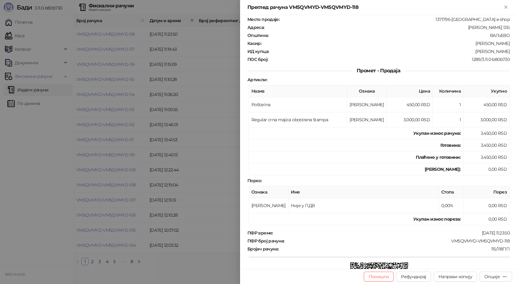
scroll to position [61, 0]
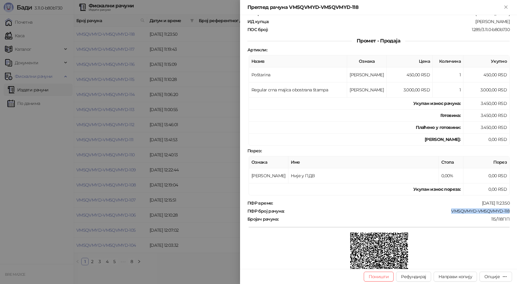
drag, startPoint x: 505, startPoint y: 210, endPoint x: 445, endPoint y: 208, distance: 60.3
click at [445, 208] on div "ПФР број рачуна : VM5QVMYD-VM5QVMYD-118" at bounding box center [378, 211] width 264 height 6
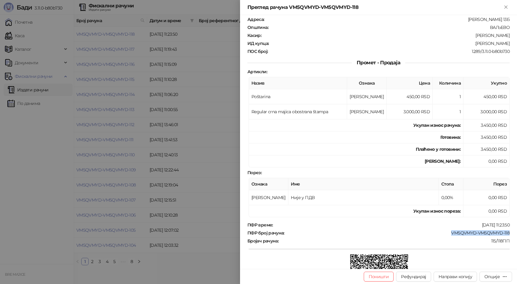
scroll to position [0, 0]
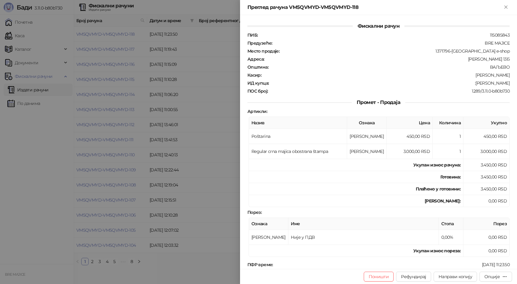
drag, startPoint x: 505, startPoint y: 83, endPoint x: 473, endPoint y: 82, distance: 32.3
click at [473, 82] on div "ИД купца : :Milos Nedimovic" at bounding box center [378, 83] width 264 height 6
drag, startPoint x: 511, startPoint y: 5, endPoint x: 506, endPoint y: 5, distance: 5.2
click at [510, 5] on div "Преглед рачуна VM5QVMYD-VM5QVMYD-118" at bounding box center [378, 7] width 277 height 15
click at [505, 5] on icon "Close" at bounding box center [506, 7] width 6 height 6
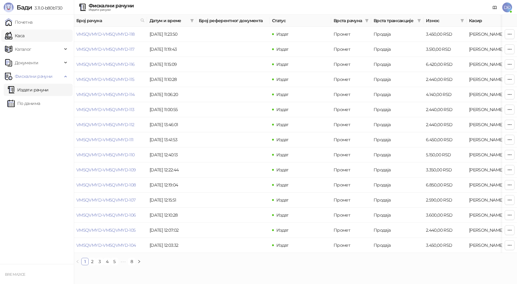
click at [24, 34] on link "Каса" at bounding box center [14, 36] width 19 height 12
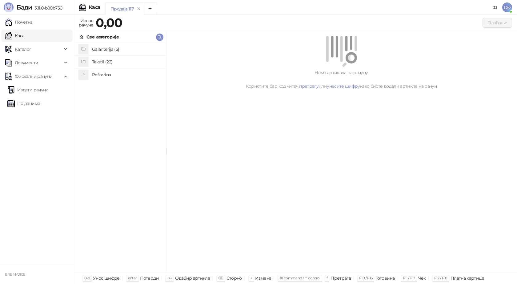
click at [108, 74] on h4 "Poštarina" at bounding box center [126, 75] width 69 height 10
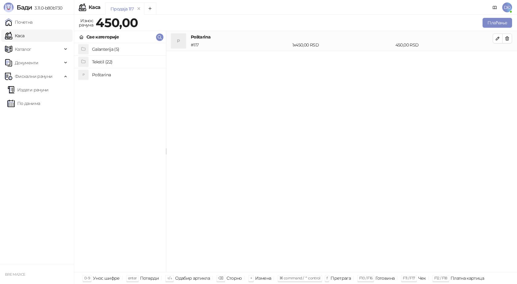
click at [111, 62] on h4 "Tekstil (22)" at bounding box center [126, 62] width 69 height 10
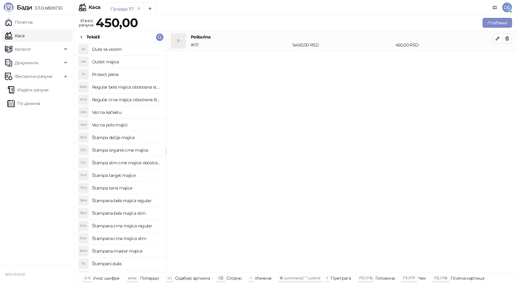
click at [137, 227] on h4 "Štampana crna majica regular" at bounding box center [126, 226] width 69 height 10
click at [498, 59] on icon "button" at bounding box center [497, 58] width 5 height 5
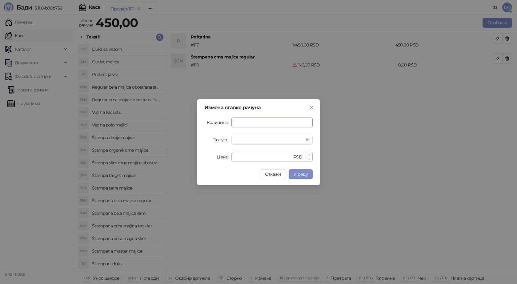
type input "*"
drag, startPoint x: 242, startPoint y: 155, endPoint x: 220, endPoint y: 156, distance: 22.5
click at [220, 156] on div "Цена * RSD" at bounding box center [258, 157] width 108 height 10
type input "****"
click at [305, 174] on span "У реду" at bounding box center [300, 174] width 14 height 6
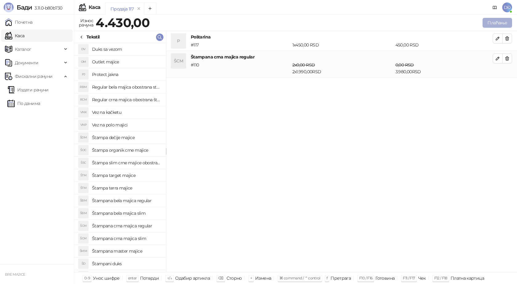
click at [497, 21] on button "Плаћање" at bounding box center [497, 23] width 30 height 10
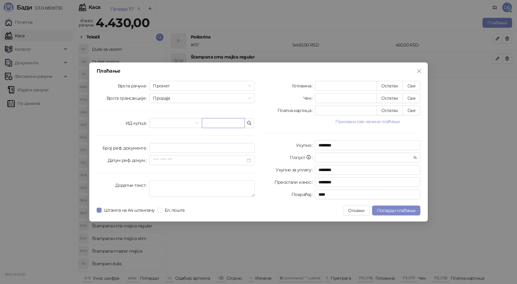
click at [219, 124] on input "text" at bounding box center [223, 123] width 43 height 10
paste input "**********"
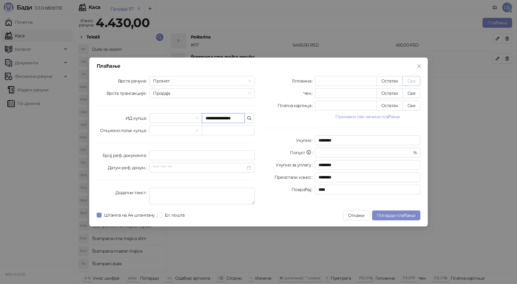
type input "**********"
click at [410, 81] on button "Све" at bounding box center [411, 81] width 18 height 10
type input "****"
click at [388, 216] on span "Потврди плаћање" at bounding box center [396, 215] width 38 height 6
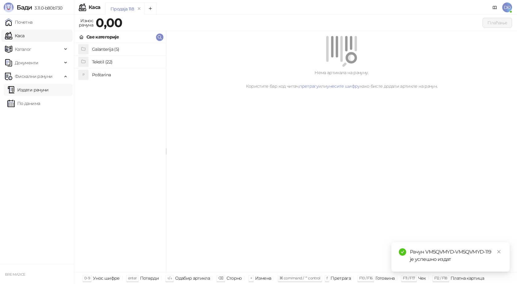
click at [43, 91] on link "Издати рачуни" at bounding box center [27, 90] width 41 height 12
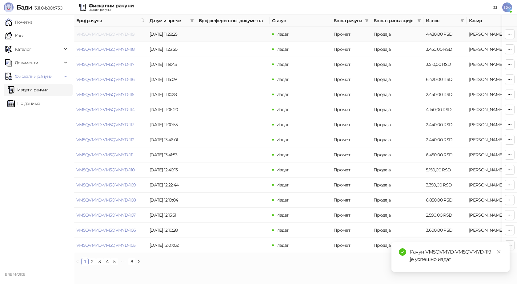
click at [100, 33] on link "VM5QVMYD-VM5QVMYD-119" at bounding box center [105, 34] width 58 height 6
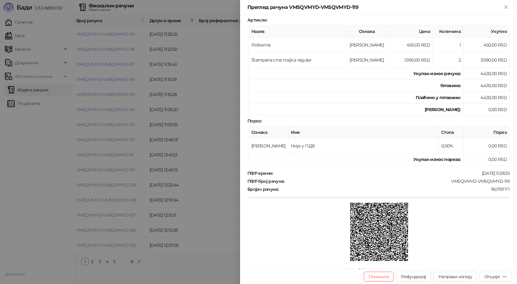
scroll to position [92, 0]
click at [501, 277] on div "Опције" at bounding box center [495, 276] width 23 height 6
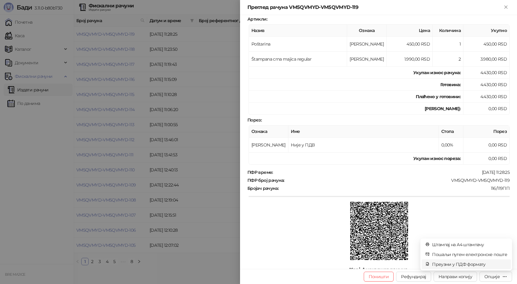
click at [484, 265] on span "Преузми у ПДФ формату" at bounding box center [469, 264] width 75 height 7
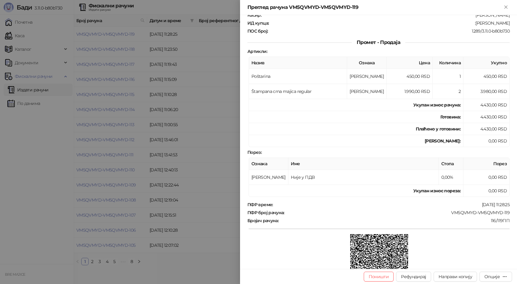
scroll to position [31, 0]
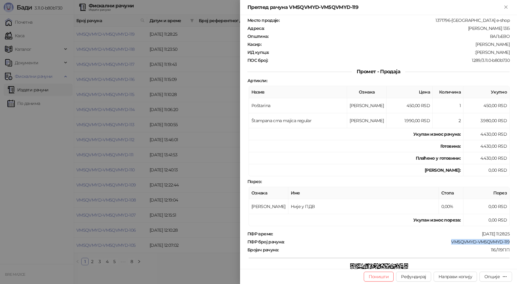
drag, startPoint x: 506, startPoint y: 241, endPoint x: 447, endPoint y: 242, distance: 58.4
click at [447, 242] on div "Фискални рачун ПИБ : 115085843 Предузеће : BRE MAJICE Место продаје : 1371796-B…" at bounding box center [378, 142] width 277 height 254
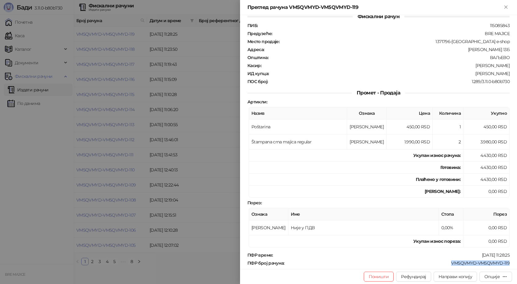
scroll to position [0, 0]
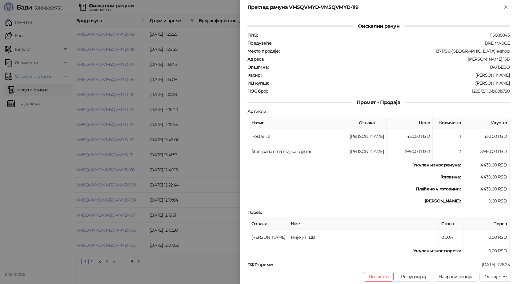
drag, startPoint x: 508, startPoint y: 82, endPoint x: 471, endPoint y: 84, distance: 36.6
click at [471, 84] on div "Фискални рачун ПИБ : 115085843 Предузеће : BRE MAJICE Место продаје : 1371796-B…" at bounding box center [378, 142] width 277 height 254
click at [509, 7] on div "Преглед рачуна VM5QVMYD-VM5QVMYD-119" at bounding box center [378, 7] width 277 height 15
click at [504, 8] on icon "Close" at bounding box center [505, 7] width 3 height 3
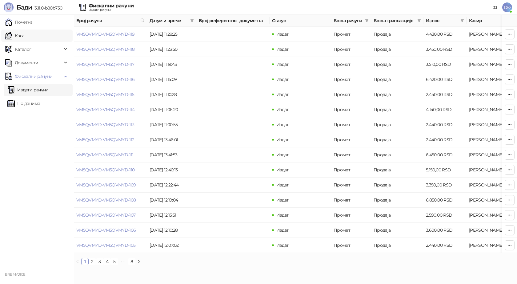
click at [24, 35] on link "Каса" at bounding box center [14, 36] width 19 height 12
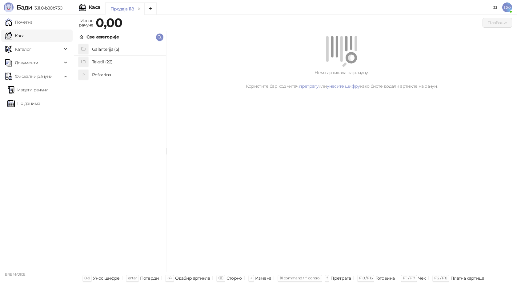
click at [110, 74] on h4 "Poštarina" at bounding box center [126, 75] width 69 height 10
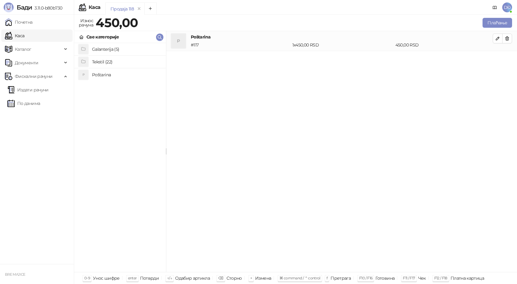
click at [109, 58] on h4 "Tekstil (22)" at bounding box center [126, 62] width 69 height 10
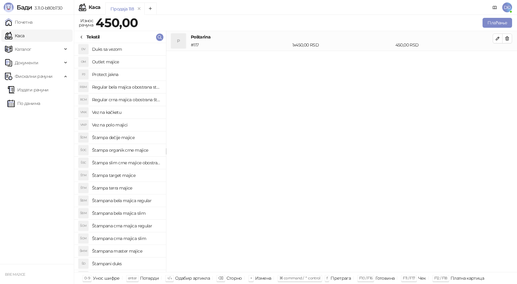
click at [129, 200] on h4 "Štampana bela majica regular" at bounding box center [126, 201] width 69 height 10
click at [494, 58] on button "button" at bounding box center [497, 58] width 10 height 10
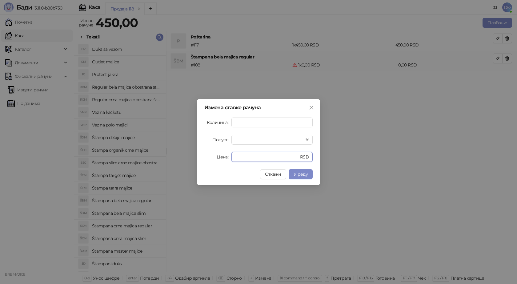
drag, startPoint x: 237, startPoint y: 155, endPoint x: 231, endPoint y: 159, distance: 8.0
click at [231, 159] on div "Цена * RSD" at bounding box center [258, 157] width 108 height 10
type input "****"
click at [295, 175] on span "У реду" at bounding box center [300, 174] width 14 height 6
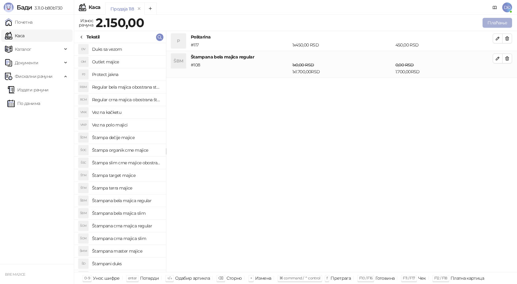
click at [500, 20] on button "Плаћање" at bounding box center [497, 23] width 30 height 10
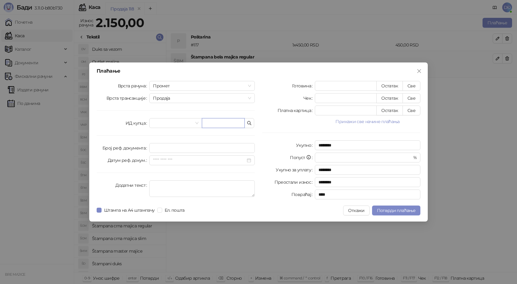
click at [225, 122] on input "text" at bounding box center [223, 123] width 43 height 10
paste input "**********"
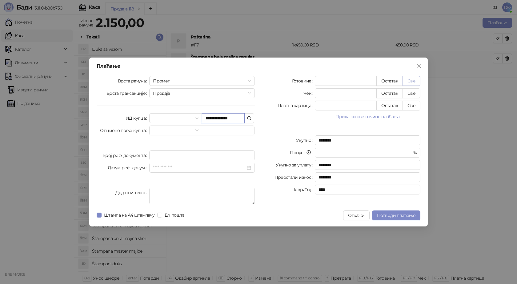
type input "**********"
click at [410, 82] on button "Све" at bounding box center [411, 81] width 18 height 10
type input "****"
click at [386, 217] on span "Потврди плаћање" at bounding box center [396, 215] width 38 height 6
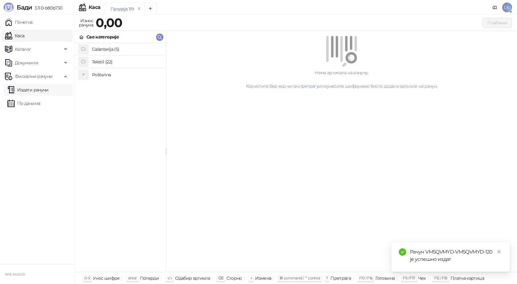
click at [36, 92] on link "Издати рачуни" at bounding box center [27, 90] width 41 height 12
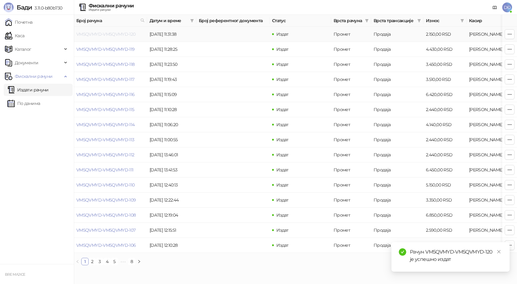
click at [103, 34] on link "VM5QVMYD-VM5QVMYD-120" at bounding box center [105, 34] width 59 height 6
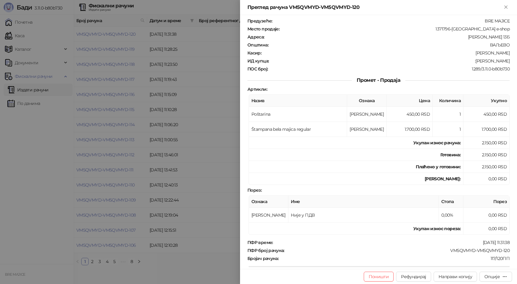
scroll to position [61, 0]
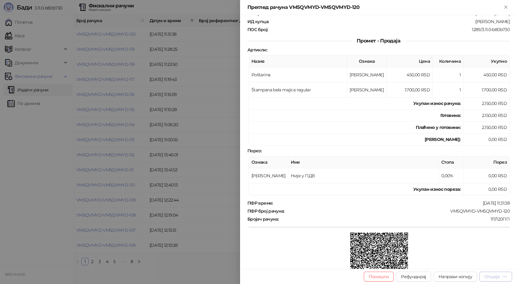
click at [496, 278] on div "Опције" at bounding box center [491, 277] width 15 height 6
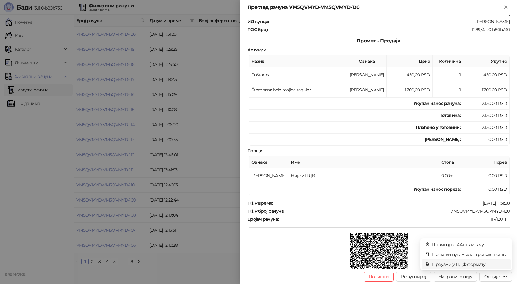
click at [470, 263] on span "Преузми у ПДФ формату" at bounding box center [469, 264] width 75 height 7
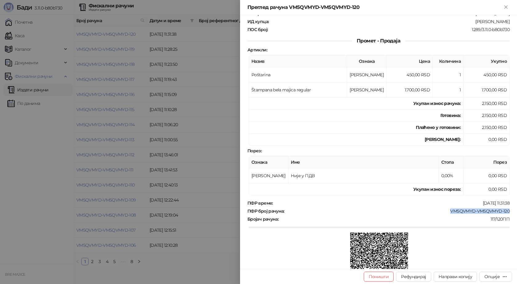
drag, startPoint x: 505, startPoint y: 210, endPoint x: 447, endPoint y: 208, distance: 58.4
click at [447, 208] on div "ПФР време : 21.08.2025 11:31:38 ПФР број рачуна : VM5QVMYD-VM5QVMYD-120 Бројач …" at bounding box center [378, 246] width 264 height 92
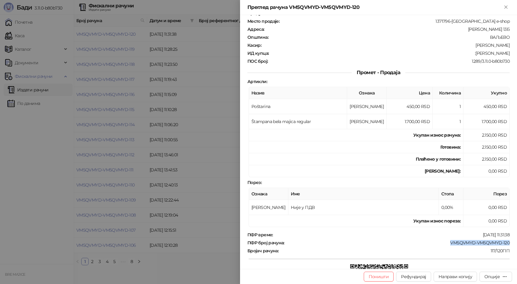
scroll to position [0, 0]
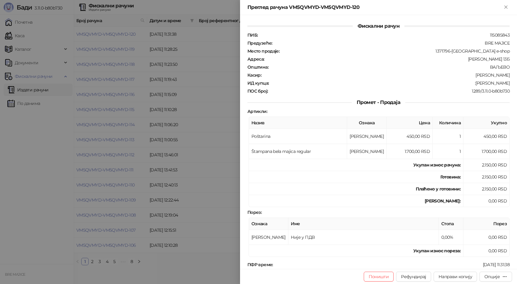
drag, startPoint x: 505, startPoint y: 83, endPoint x: 476, endPoint y: 84, distance: 29.2
click at [476, 84] on div ":Luka Jovanovic" at bounding box center [389, 83] width 241 height 6
click at [504, 8] on icon "Close" at bounding box center [505, 7] width 3 height 3
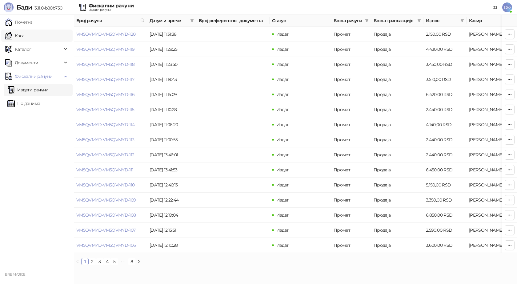
click at [24, 35] on link "Каса" at bounding box center [14, 36] width 19 height 12
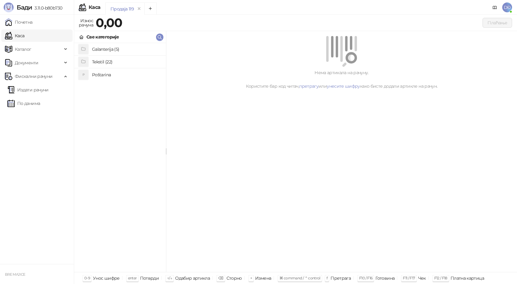
click at [101, 74] on h4 "Poštarina" at bounding box center [126, 75] width 69 height 10
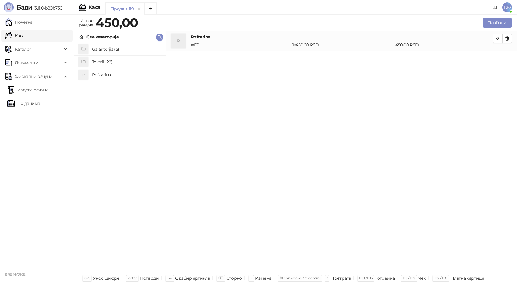
click at [99, 72] on h4 "Poštarina" at bounding box center [126, 75] width 69 height 10
click at [505, 38] on icon "button" at bounding box center [506, 39] width 3 height 4
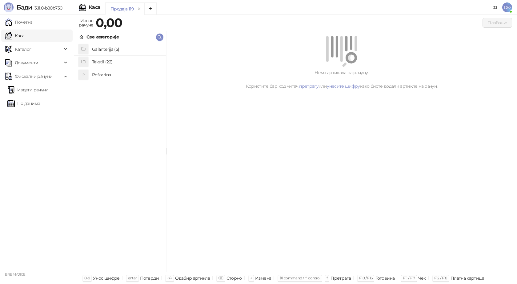
click at [122, 73] on h4 "Poštarina" at bounding box center [126, 75] width 69 height 10
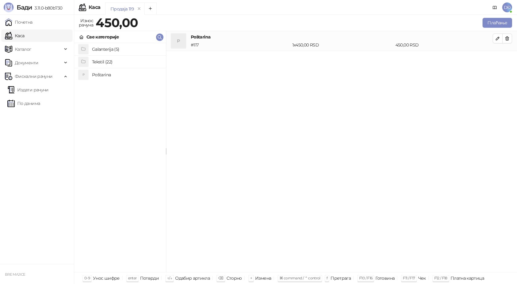
click at [121, 61] on h4 "Tekstil (22)" at bounding box center [126, 62] width 69 height 10
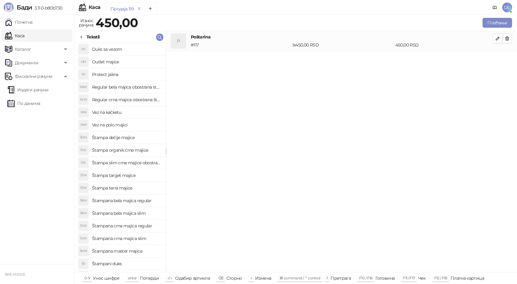
click at [126, 251] on h4 "Štampana master majice" at bounding box center [126, 251] width 69 height 10
click at [497, 57] on icon "button" at bounding box center [497, 58] width 3 height 3
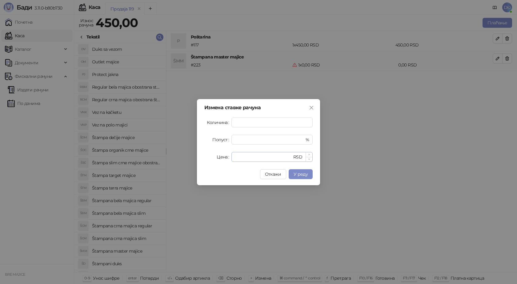
type input "*"
drag, startPoint x: 244, startPoint y: 156, endPoint x: 203, endPoint y: 153, distance: 41.4
click at [220, 157] on div "Цена * RSD" at bounding box center [258, 157] width 108 height 10
type input "****"
click at [297, 175] on span "У реду" at bounding box center [300, 174] width 14 height 6
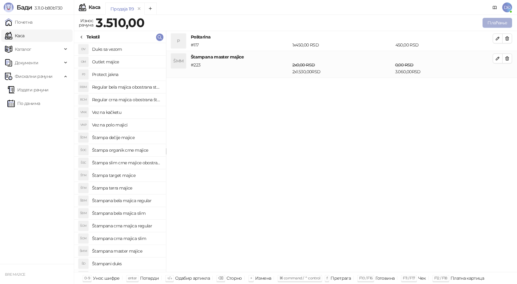
click at [496, 22] on button "Плаћање" at bounding box center [497, 23] width 30 height 10
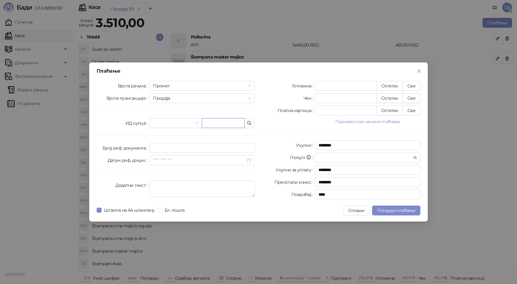
click at [230, 121] on input "text" at bounding box center [223, 123] width 43 height 10
paste input "**********"
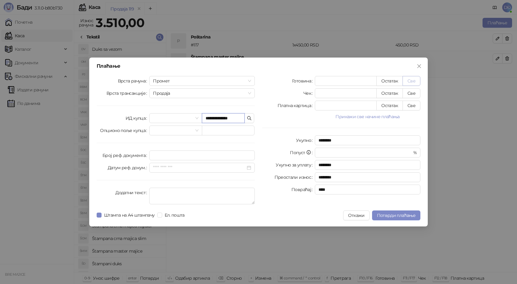
type input "**********"
click at [413, 81] on button "Све" at bounding box center [411, 81] width 18 height 10
type input "****"
click at [382, 216] on span "Потврди плаћање" at bounding box center [396, 215] width 38 height 6
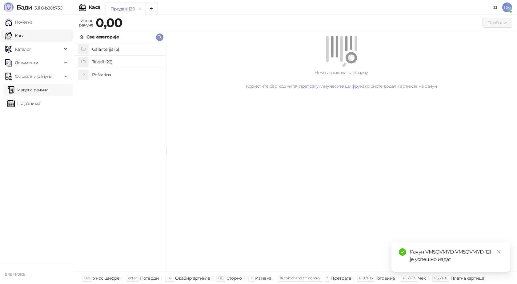
click at [31, 89] on link "Издати рачуни" at bounding box center [27, 90] width 41 height 12
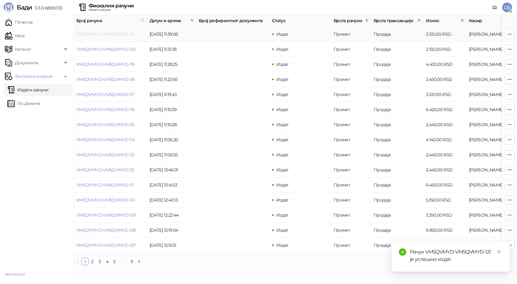
click at [110, 34] on link "VM5QVMYD-VM5QVMYD-121" at bounding box center [105, 34] width 58 height 6
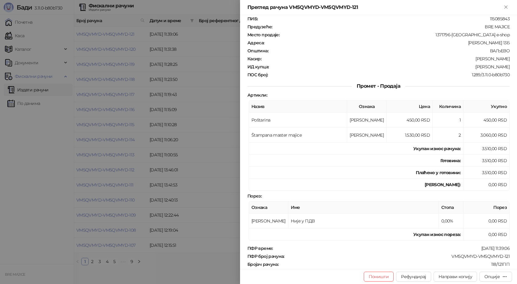
scroll to position [61, 0]
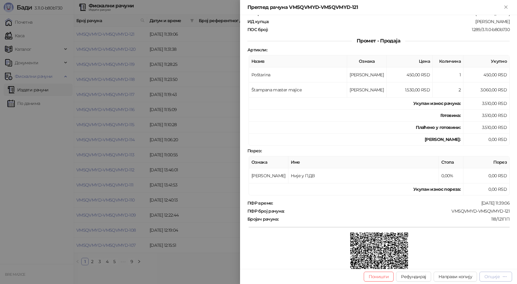
click at [494, 279] on div "Опције" at bounding box center [491, 277] width 15 height 6
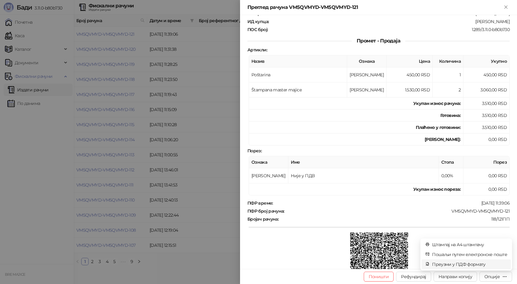
click at [481, 266] on span "Преузми у ПДФ формату" at bounding box center [469, 264] width 75 height 7
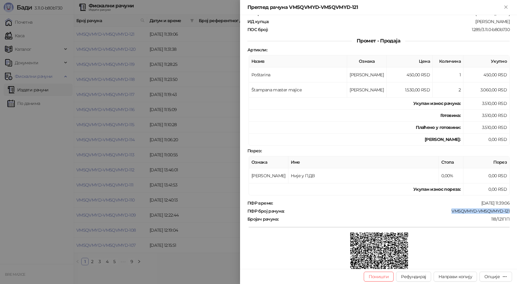
drag, startPoint x: 509, startPoint y: 209, endPoint x: 445, endPoint y: 207, distance: 64.0
click at [445, 207] on div "Фискални рачун ПИБ : 115085843 Предузеће : BRE MAJICE Место продаје : 1371796-B…" at bounding box center [378, 142] width 277 height 254
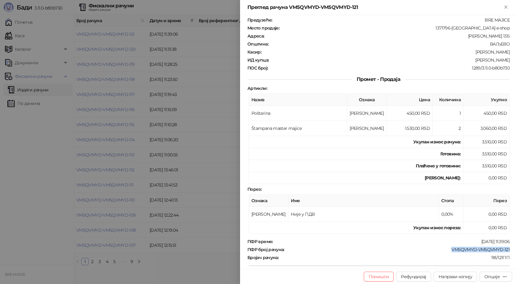
scroll to position [0, 0]
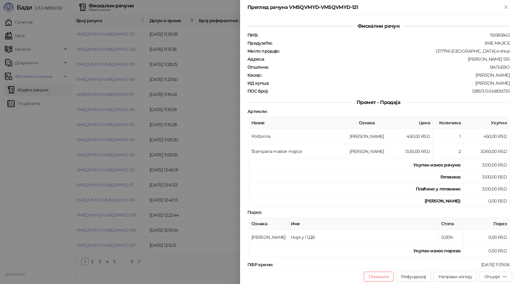
drag, startPoint x: 505, startPoint y: 84, endPoint x: 478, endPoint y: 85, distance: 27.7
click at [478, 85] on div "ИД купца : :Marjan Nikolic" at bounding box center [378, 83] width 264 height 6
click at [504, 8] on icon "Close" at bounding box center [505, 7] width 3 height 3
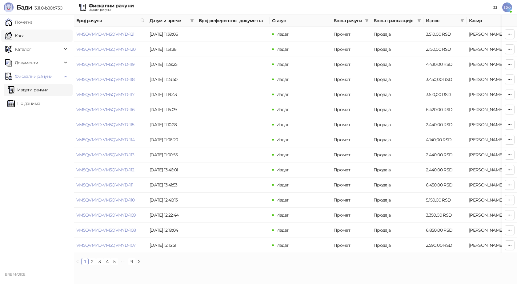
click at [24, 38] on link "Каса" at bounding box center [14, 36] width 19 height 12
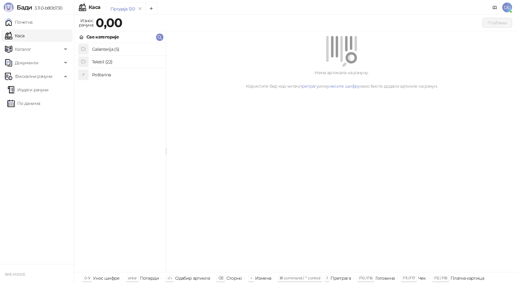
click at [124, 75] on h4 "Poštarina" at bounding box center [126, 75] width 69 height 10
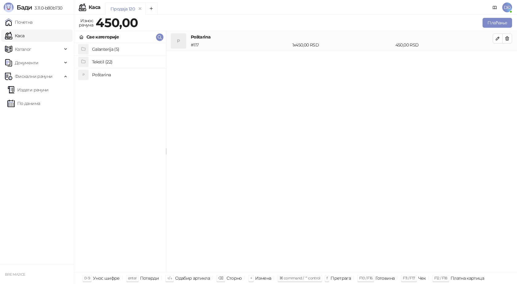
click at [129, 61] on h4 "Tekstil (22)" at bounding box center [126, 62] width 69 height 10
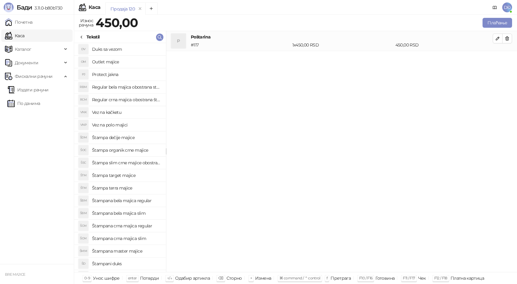
click at [119, 125] on h4 "Vez na polo majici" at bounding box center [126, 125] width 69 height 10
click at [496, 58] on icon "button" at bounding box center [497, 58] width 5 height 5
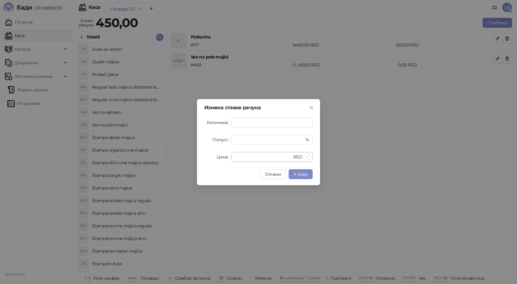
type input "*"
drag, startPoint x: 247, startPoint y: 156, endPoint x: 212, endPoint y: 156, distance: 36.0
click at [212, 156] on div "Цена * RSD" at bounding box center [258, 157] width 108 height 10
type input "****"
click at [305, 173] on span "У реду" at bounding box center [300, 174] width 14 height 6
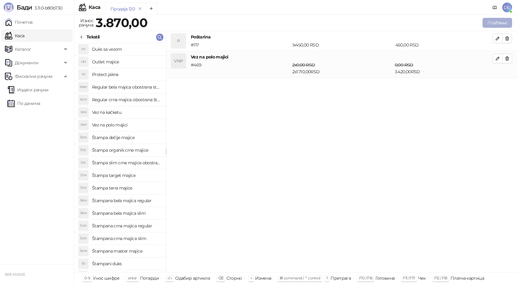
click at [497, 21] on button "Плаћање" at bounding box center [497, 23] width 30 height 10
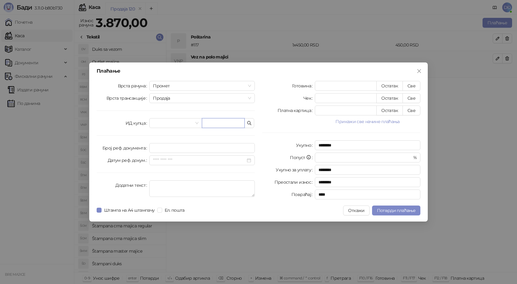
click at [207, 121] on input "text" at bounding box center [223, 123] width 43 height 10
paste input "**********"
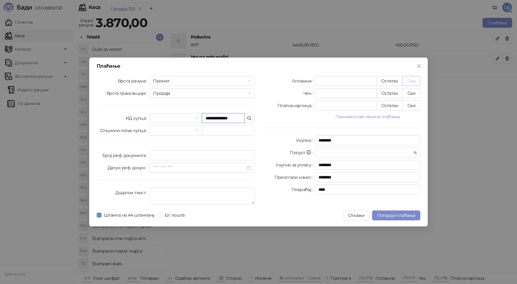
type input "**********"
click at [409, 79] on button "Све" at bounding box center [411, 81] width 18 height 10
type input "****"
click at [400, 213] on span "Потврди плаћање" at bounding box center [396, 215] width 38 height 6
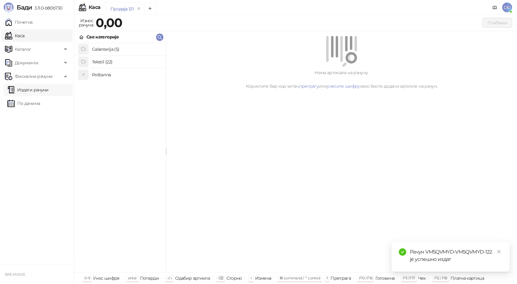
click at [26, 88] on link "Издати рачуни" at bounding box center [27, 90] width 41 height 12
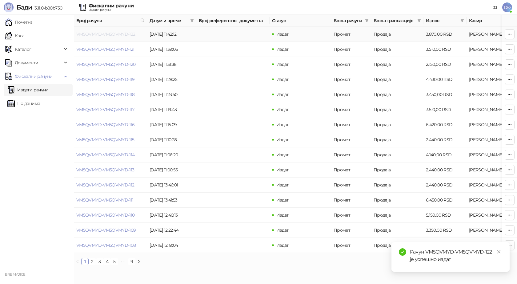
click at [97, 36] on link "VM5QVMYD-VM5QVMYD-122" at bounding box center [105, 34] width 59 height 6
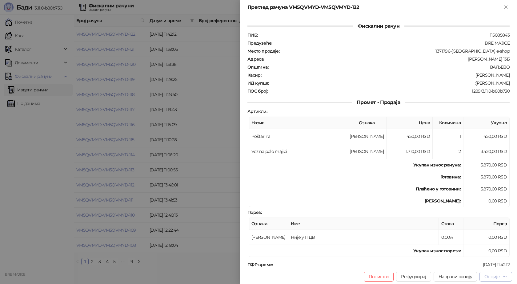
click at [498, 277] on div "Опције" at bounding box center [491, 277] width 15 height 6
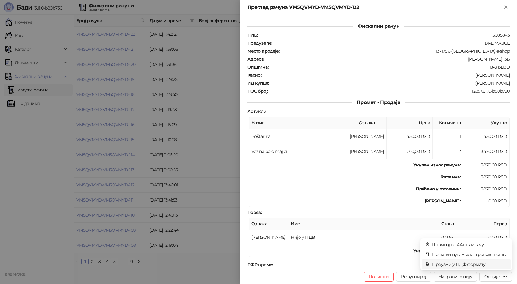
click at [480, 263] on span "Преузми у ПДФ формату" at bounding box center [469, 264] width 75 height 7
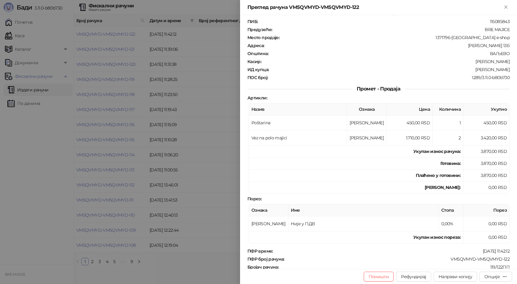
scroll to position [61, 0]
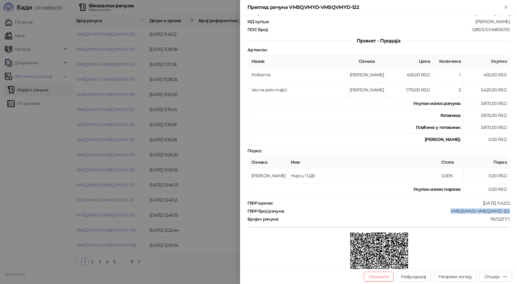
drag, startPoint x: 504, startPoint y: 210, endPoint x: 447, endPoint y: 210, distance: 56.9
click at [447, 210] on div "VM5QVMYD-VM5QVMYD-122" at bounding box center [397, 211] width 225 height 6
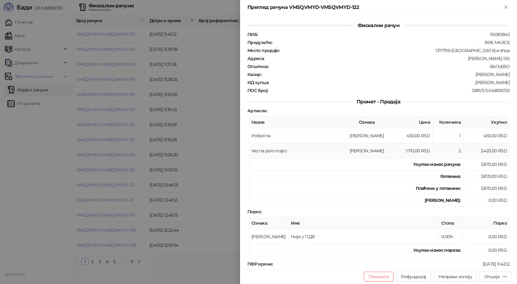
scroll to position [0, 0]
drag, startPoint x: 505, startPoint y: 82, endPoint x: 479, endPoint y: 85, distance: 25.9
click at [479, 85] on div ":Danilo Pajicic" at bounding box center [389, 83] width 241 height 6
click at [505, 6] on icon "Close" at bounding box center [505, 7] width 3 height 3
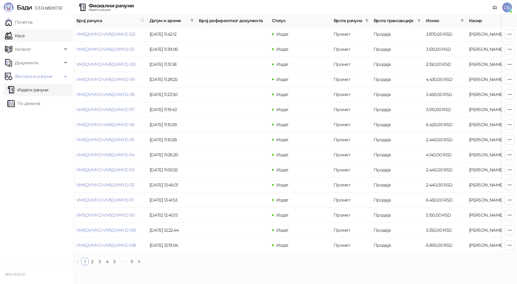
click at [22, 38] on link "Каса" at bounding box center [14, 36] width 19 height 12
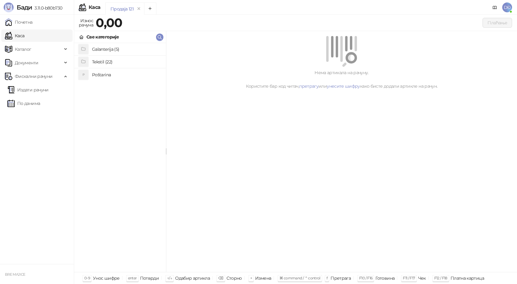
click at [121, 74] on h4 "Poštarina" at bounding box center [126, 75] width 69 height 10
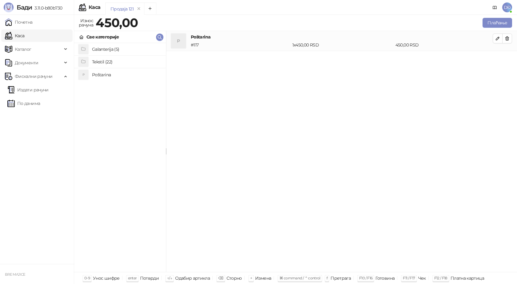
click at [113, 61] on h4 "Tekstil (22)" at bounding box center [126, 62] width 69 height 10
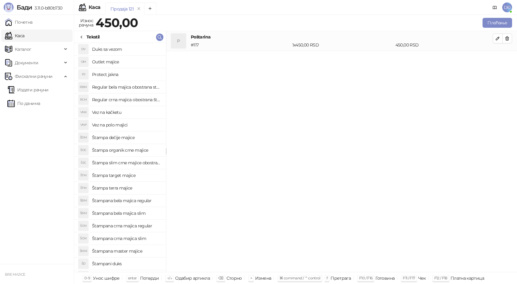
click at [129, 101] on h4 "Regular crna majica obostrana štampa" at bounding box center [126, 100] width 69 height 10
click at [498, 58] on icon "button" at bounding box center [497, 58] width 3 height 3
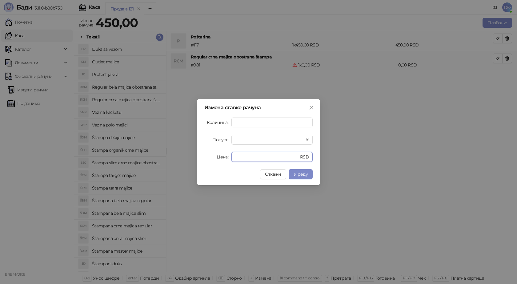
drag, startPoint x: 217, startPoint y: 159, endPoint x: 206, endPoint y: 153, distance: 12.0
click at [214, 159] on div "Цена * RSD" at bounding box center [258, 157] width 108 height 10
type input "****"
click at [295, 173] on span "У реду" at bounding box center [300, 174] width 14 height 6
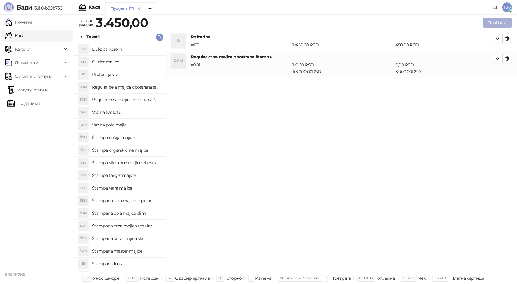
click at [491, 22] on button "Плаћање" at bounding box center [497, 23] width 30 height 10
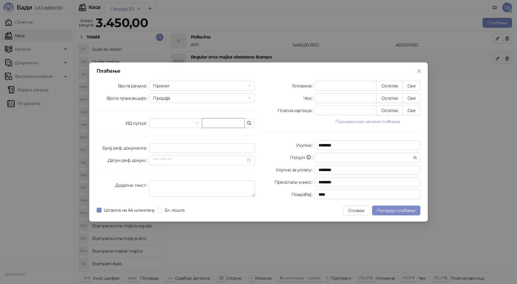
drag, startPoint x: 223, startPoint y: 123, endPoint x: 220, endPoint y: 121, distance: 3.9
click at [223, 123] on input "text" at bounding box center [223, 123] width 43 height 10
paste input "**********"
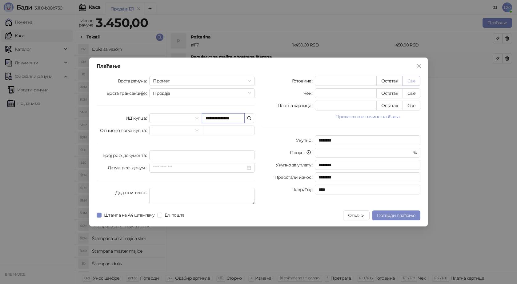
type input "**********"
click at [411, 81] on button "Све" at bounding box center [411, 81] width 18 height 10
type input "****"
click at [391, 212] on button "Потврди плаћање" at bounding box center [396, 215] width 48 height 10
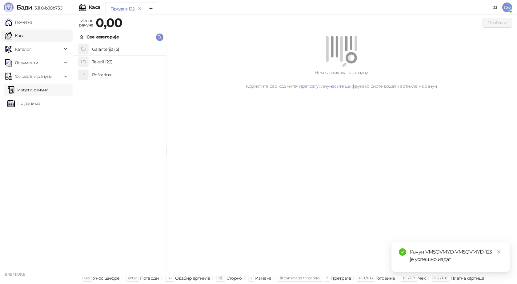
click at [43, 90] on link "Издати рачуни" at bounding box center [27, 90] width 41 height 12
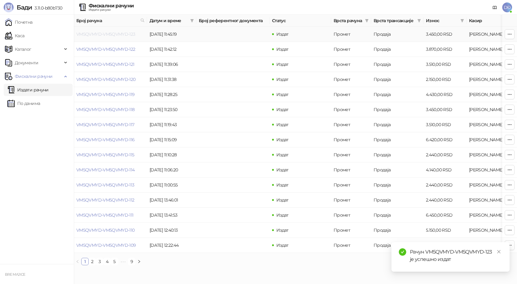
click at [101, 33] on link "VM5QVMYD-VM5QVMYD-123" at bounding box center [105, 34] width 59 height 6
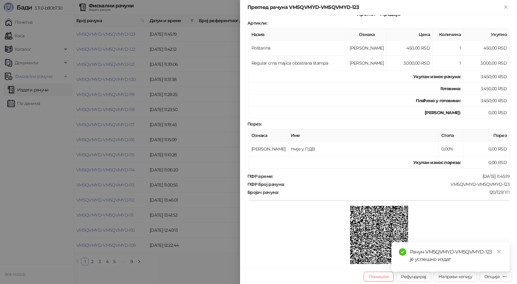
scroll to position [112, 0]
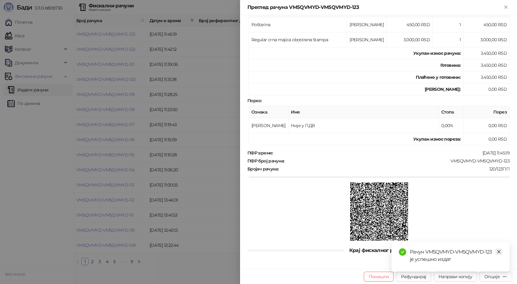
click at [500, 252] on icon "close" at bounding box center [498, 251] width 4 height 4
click at [505, 276] on icon "button" at bounding box center [504, 276] width 3 height 0
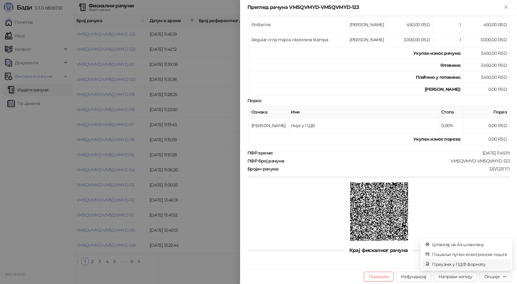
click at [484, 264] on span "Преузми у ПДФ формату" at bounding box center [469, 264] width 75 height 7
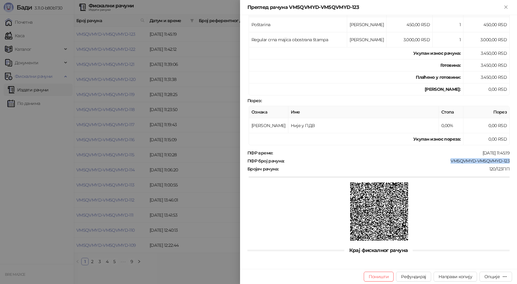
drag, startPoint x: 489, startPoint y: 160, endPoint x: 439, endPoint y: 160, distance: 50.4
click at [439, 160] on div "Фискални рачун ПИБ : 115085843 Предузеће : BRE MAJICE Место продаје : 1371796-B…" at bounding box center [378, 142] width 277 height 254
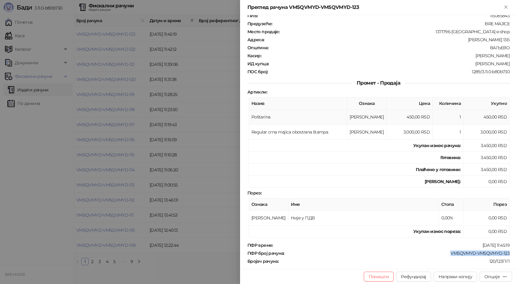
scroll to position [0, 0]
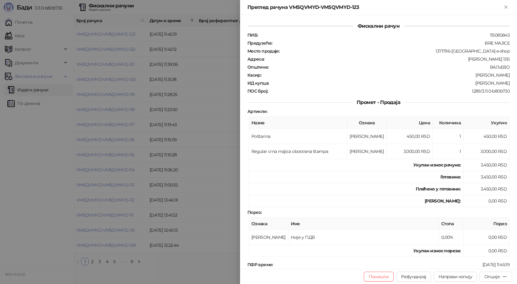
drag, startPoint x: 506, startPoint y: 84, endPoint x: 472, endPoint y: 85, distance: 34.1
click at [472, 85] on div "Фискални рачун ПИБ : 115085843 Предузеће : BRE MAJICE Место продаје : 1371796-B…" at bounding box center [378, 142] width 277 height 254
click at [505, 6] on icon "Close" at bounding box center [506, 7] width 6 height 6
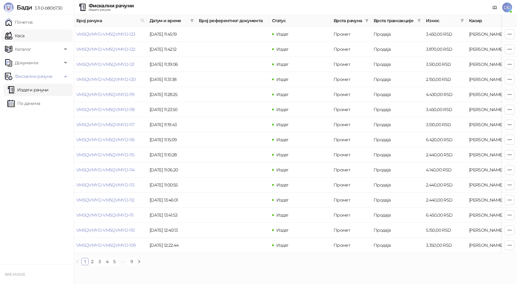
click at [24, 35] on link "Каса" at bounding box center [14, 36] width 19 height 12
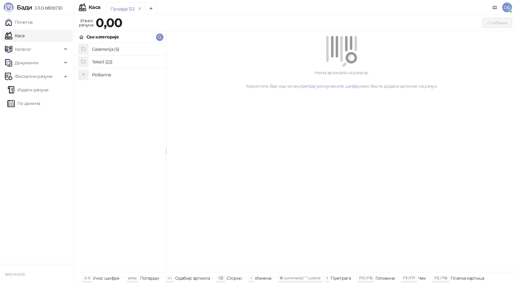
click at [106, 62] on h4 "Tekstil (22)" at bounding box center [126, 62] width 69 height 10
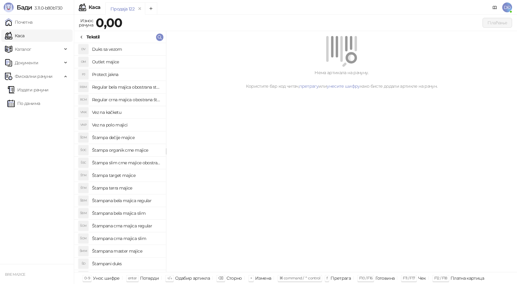
click at [130, 162] on h4 "Štampa slim crne majice obostrano" at bounding box center [126, 163] width 69 height 10
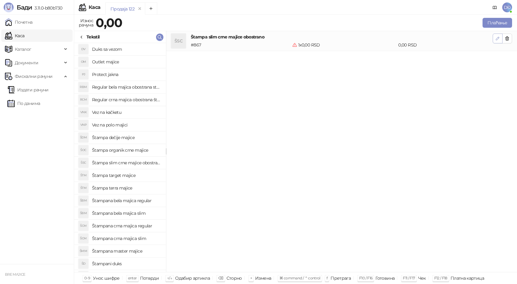
click at [494, 36] on button "button" at bounding box center [497, 39] width 10 height 10
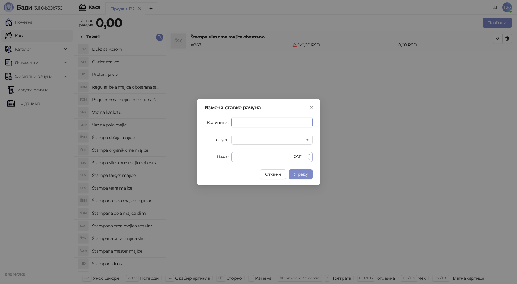
type input "*"
drag, startPoint x: 244, startPoint y: 156, endPoint x: 224, endPoint y: 155, distance: 20.0
click at [228, 155] on div "Цена * RSD" at bounding box center [258, 157] width 108 height 10
type input "****"
click at [303, 172] on span "У реду" at bounding box center [300, 174] width 14 height 6
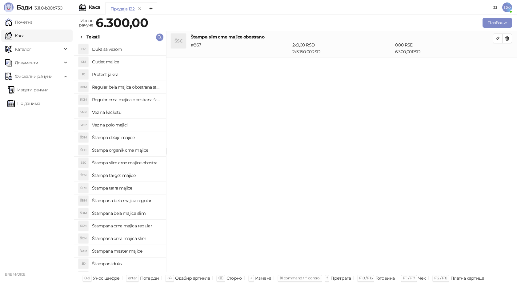
click at [140, 101] on h4 "Regular crna majica obostrana štampa" at bounding box center [126, 100] width 69 height 10
click at [497, 65] on icon "button" at bounding box center [497, 65] width 5 height 5
type input "*"
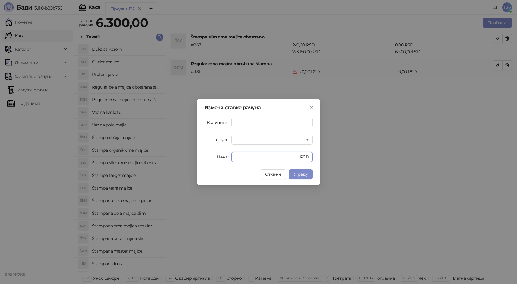
drag, startPoint x: 240, startPoint y: 157, endPoint x: 217, endPoint y: 158, distance: 23.1
click at [219, 159] on div "Цена * RSD" at bounding box center [258, 157] width 108 height 10
type input "****"
click at [293, 174] on button "У реду" at bounding box center [300, 174] width 24 height 10
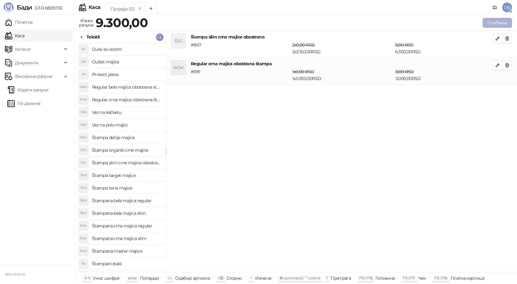
click at [497, 22] on button "Плаћање" at bounding box center [497, 23] width 30 height 10
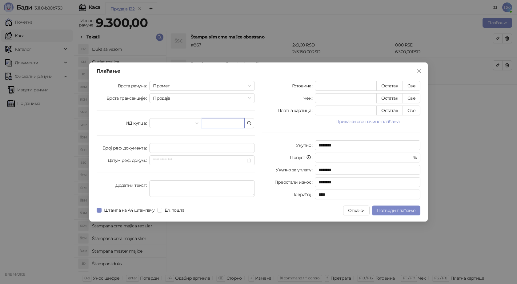
click at [214, 122] on input "text" at bounding box center [223, 123] width 43 height 10
paste input "**********"
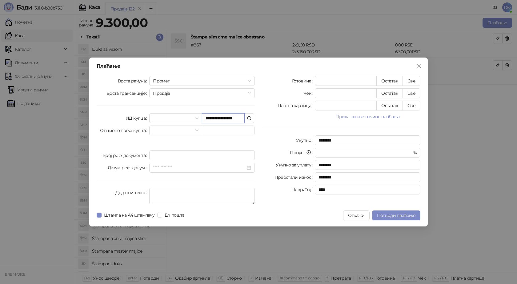
click at [221, 119] on input "**********" at bounding box center [223, 118] width 43 height 10
type input "**********"
click at [413, 81] on button "Све" at bounding box center [411, 81] width 18 height 10
type input "****"
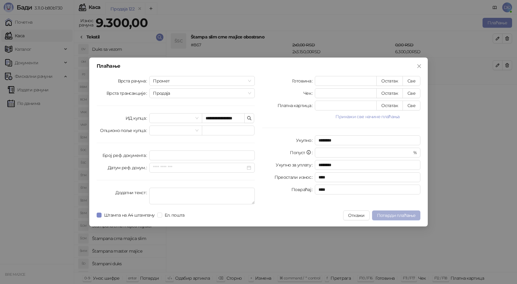
click at [407, 218] on button "Потврди плаћање" at bounding box center [396, 215] width 48 height 10
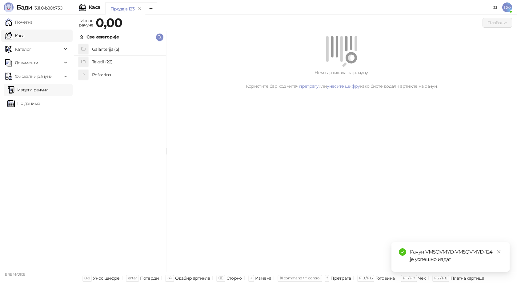
click at [43, 92] on link "Издати рачуни" at bounding box center [27, 90] width 41 height 12
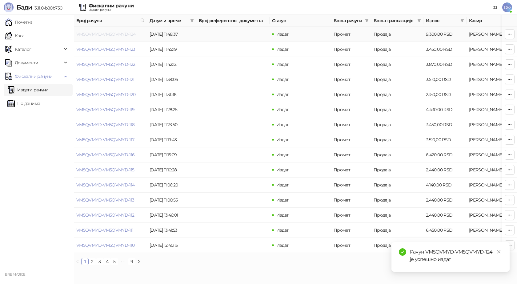
click at [104, 34] on link "VM5QVMYD-VM5QVMYD-124" at bounding box center [105, 34] width 59 height 6
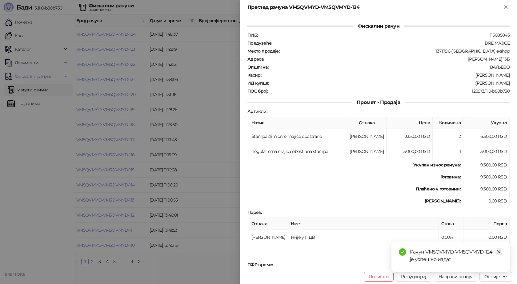
click at [495, 251] on link "Close" at bounding box center [498, 251] width 7 height 7
click at [494, 275] on div "Опције" at bounding box center [491, 277] width 15 height 6
click at [483, 264] on span "Преузми у ПДФ формату" at bounding box center [469, 264] width 75 height 7
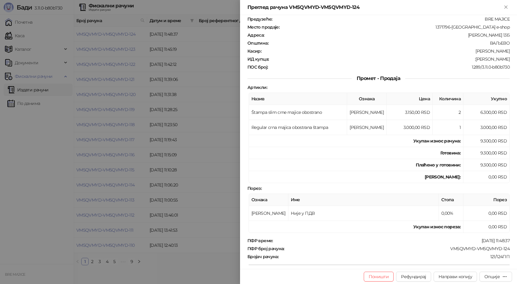
scroll to position [61, 0]
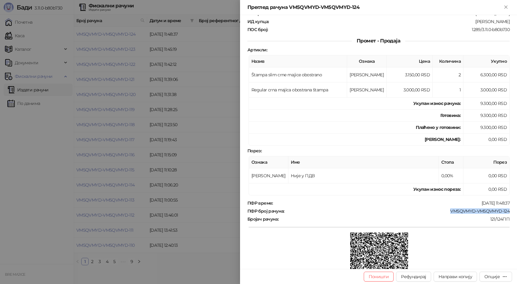
drag, startPoint x: 505, startPoint y: 211, endPoint x: 447, endPoint y: 209, distance: 58.4
click at [447, 209] on div "ПФР број рачуна : VM5QVMYD-VM5QVMYD-124" at bounding box center [378, 211] width 264 height 6
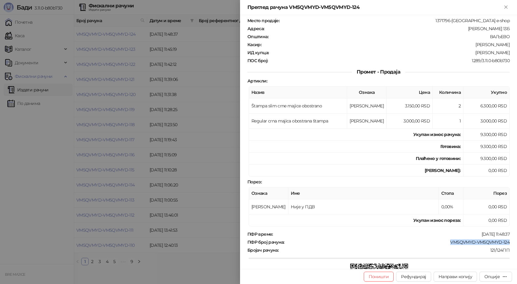
scroll to position [0, 0]
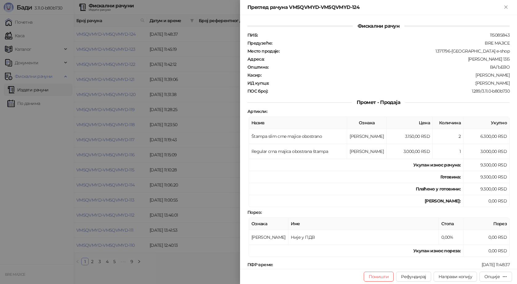
drag, startPoint x: 504, startPoint y: 83, endPoint x: 471, endPoint y: 83, distance: 32.6
click at [471, 83] on div ":Dalibor Penčarski" at bounding box center [389, 83] width 241 height 6
click at [441, 84] on div ":Dalibor Penčarski" at bounding box center [389, 83] width 241 height 6
drag, startPoint x: 505, startPoint y: 82, endPoint x: 471, endPoint y: 82, distance: 34.1
click at [471, 82] on div ":Dalibor Penčarski" at bounding box center [389, 83] width 241 height 6
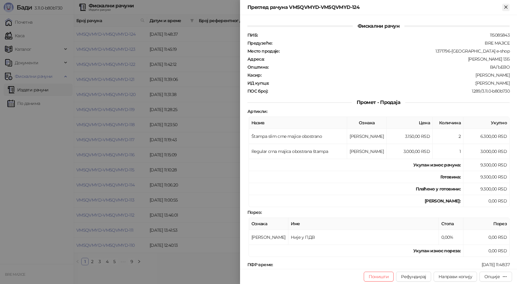
click at [506, 6] on icon "Close" at bounding box center [506, 7] width 6 height 6
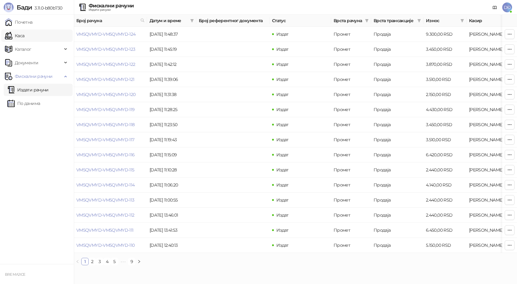
click at [24, 35] on link "Каса" at bounding box center [14, 36] width 19 height 12
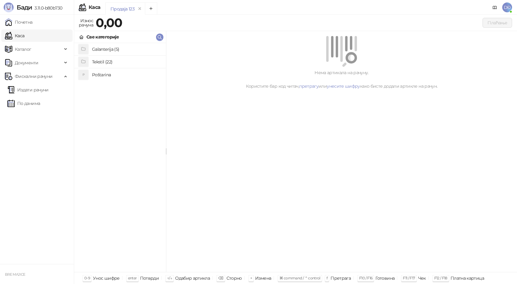
click at [113, 75] on h4 "Poštarina" at bounding box center [126, 75] width 69 height 10
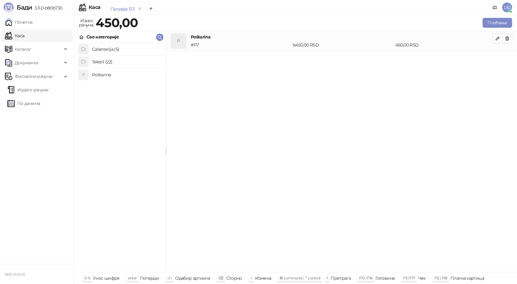
click at [112, 64] on h4 "Tekstil (22)" at bounding box center [126, 62] width 69 height 10
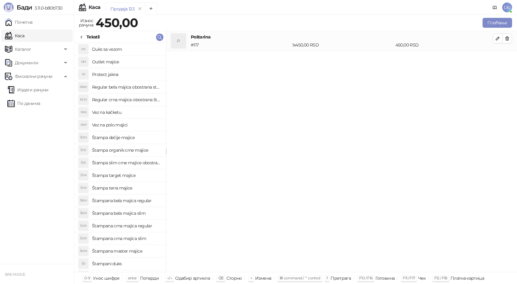
click at [141, 227] on h4 "Štampana crna majica regular" at bounding box center [126, 226] width 69 height 10
click at [497, 59] on icon "button" at bounding box center [497, 58] width 5 height 5
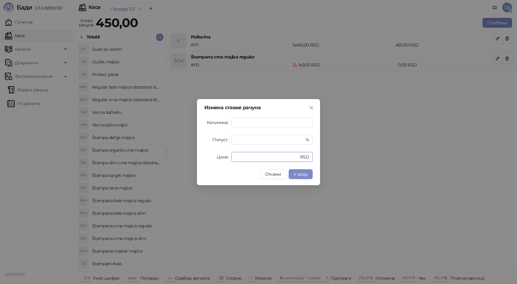
drag, startPoint x: 212, startPoint y: 155, endPoint x: 206, endPoint y: 155, distance: 5.8
click at [207, 155] on div "Цена * RSD" at bounding box center [258, 157] width 108 height 10
click at [305, 173] on span "У реду" at bounding box center [300, 174] width 14 height 6
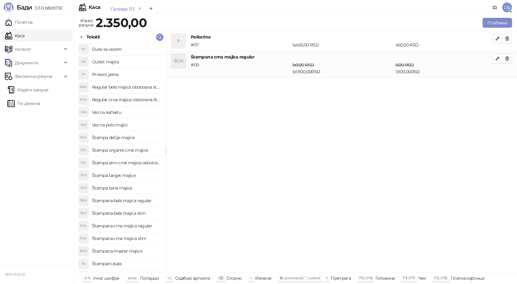
click at [136, 202] on h4 "Štampana bela majica regular" at bounding box center [126, 201] width 69 height 10
click at [498, 84] on icon "button" at bounding box center [497, 85] width 5 height 5
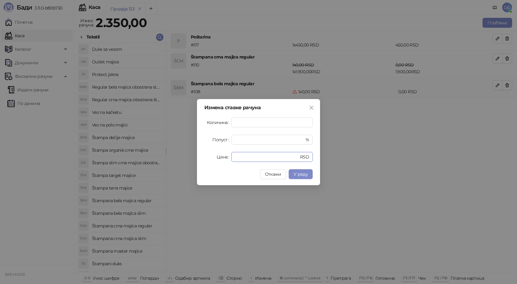
drag, startPoint x: 244, startPoint y: 157, endPoint x: 200, endPoint y: 159, distance: 44.6
click at [201, 159] on div "Измена ставке рачуна Количина * Попуст * % Цена * RSD Откажи У реду" at bounding box center [258, 142] width 123 height 86
type input "****"
click at [297, 173] on span "У реду" at bounding box center [300, 174] width 14 height 6
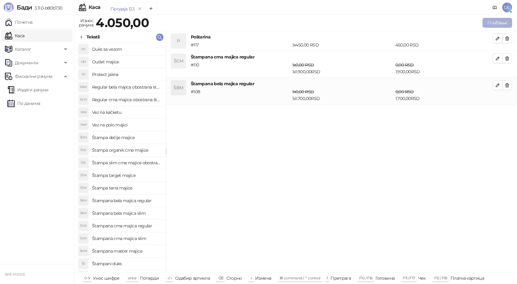
click at [494, 23] on button "Плаћање" at bounding box center [497, 23] width 30 height 10
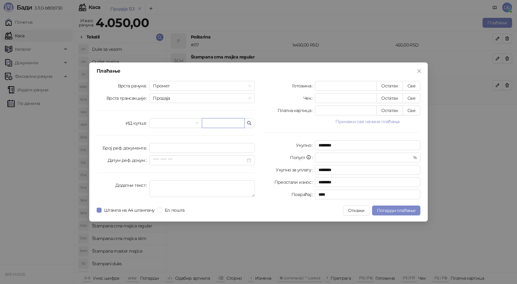
click at [229, 124] on input "text" at bounding box center [223, 123] width 43 height 10
paste input "**********"
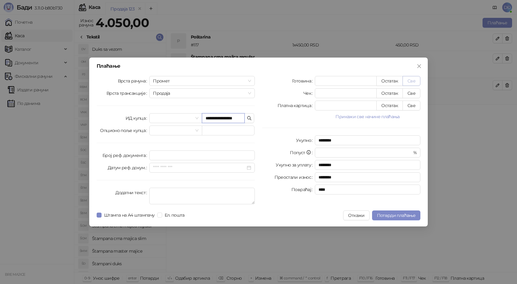
type input "**********"
click at [410, 79] on button "Све" at bounding box center [411, 81] width 18 height 10
type input "****"
click at [395, 216] on span "Потврди плаћање" at bounding box center [396, 215] width 38 height 6
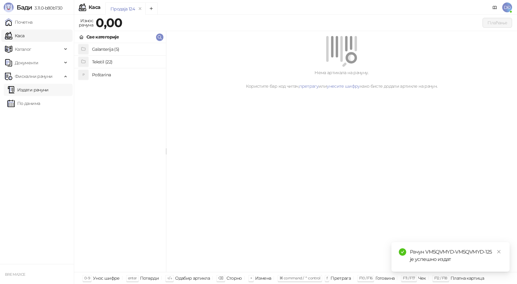
click at [28, 92] on link "Издати рачуни" at bounding box center [27, 90] width 41 height 12
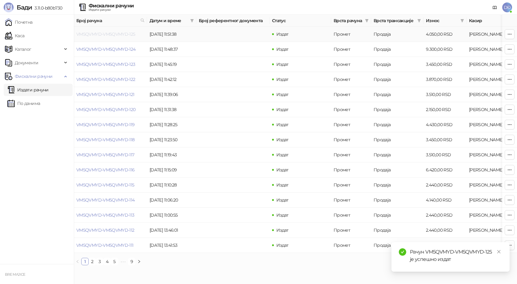
click at [89, 34] on link "VM5QVMYD-VM5QVMYD-125" at bounding box center [105, 34] width 59 height 6
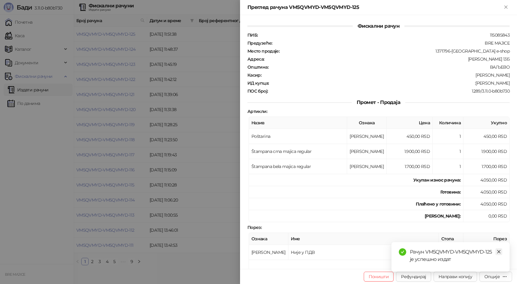
click at [499, 252] on icon "close" at bounding box center [498, 251] width 3 height 3
click at [493, 274] on div "Опције" at bounding box center [491, 277] width 15 height 6
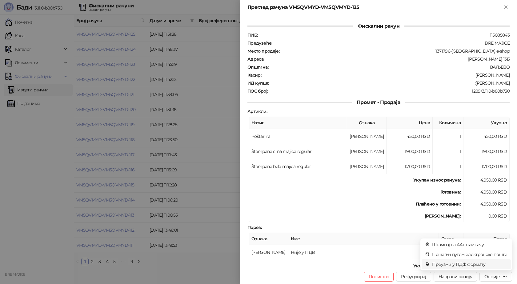
click at [488, 263] on span "Преузми у ПДФ формату" at bounding box center [469, 264] width 75 height 7
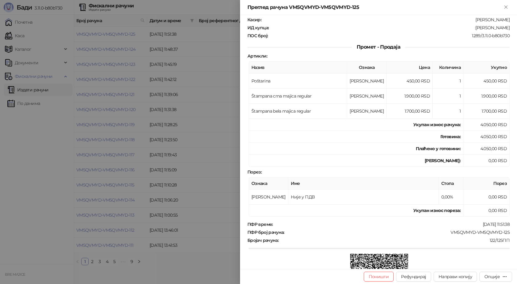
scroll to position [61, 0]
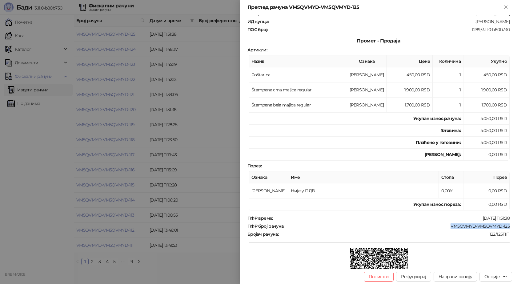
drag, startPoint x: 509, startPoint y: 225, endPoint x: 444, endPoint y: 223, distance: 65.2
click at [445, 223] on div "Фискални рачун ПИБ : 115085843 Предузеће : BRE MAJICE Место продаје : 1371796-B…" at bounding box center [378, 142] width 277 height 254
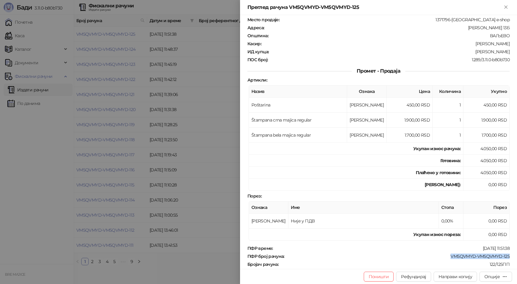
scroll to position [0, 0]
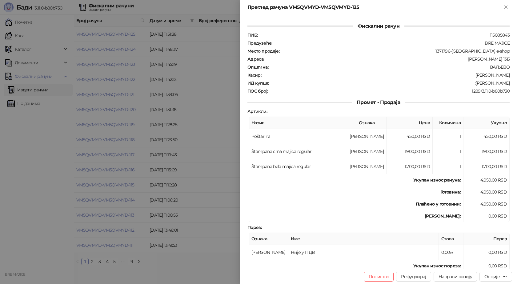
drag, startPoint x: 507, startPoint y: 85, endPoint x: 472, endPoint y: 85, distance: 35.1
click at [472, 85] on div "Фискални рачун ПИБ : 115085843 Предузеће : BRE MAJICE Место продаје : 1371796-B…" at bounding box center [378, 142] width 277 height 254
click at [506, 6] on icon "Close" at bounding box center [506, 7] width 6 height 6
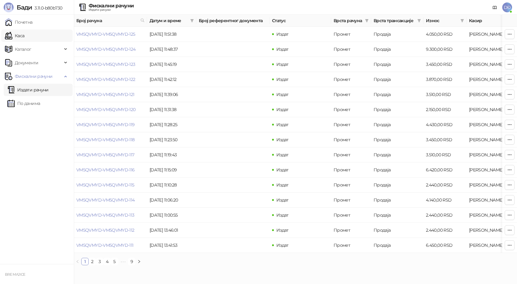
click at [24, 37] on link "Каса" at bounding box center [14, 36] width 19 height 12
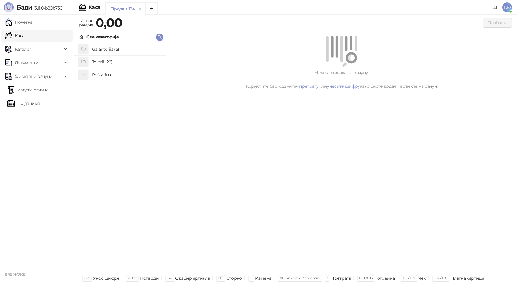
click at [103, 75] on h4 "Poštarina" at bounding box center [126, 75] width 69 height 10
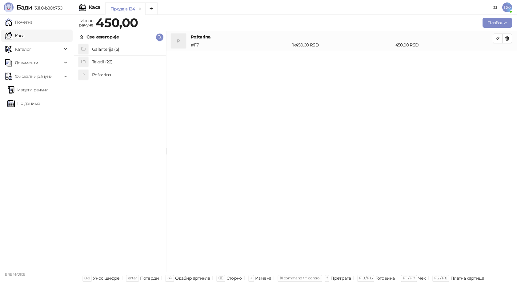
click at [106, 60] on h4 "Tekstil (22)" at bounding box center [126, 62] width 69 height 10
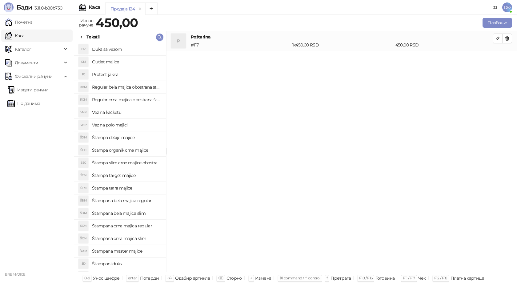
click at [130, 239] on h4 "Štampana crna majica slim" at bounding box center [126, 238] width 69 height 10
click at [494, 59] on button "button" at bounding box center [497, 58] width 10 height 10
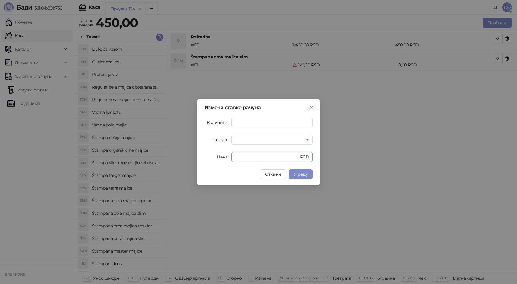
drag, startPoint x: 239, startPoint y: 156, endPoint x: 227, endPoint y: 157, distance: 12.1
click at [227, 157] on div "Цена * RSD" at bounding box center [258, 157] width 108 height 10
type input "****"
click at [307, 174] on span "У реду" at bounding box center [300, 174] width 14 height 6
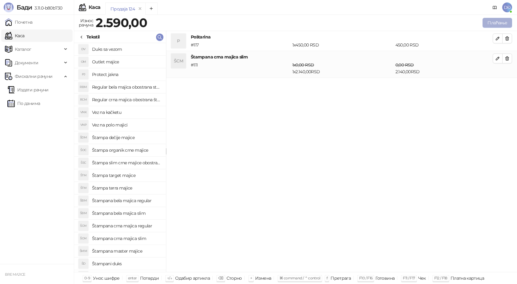
click at [496, 21] on button "Плаћање" at bounding box center [497, 23] width 30 height 10
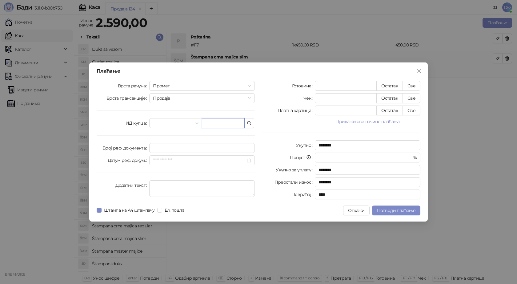
click at [232, 124] on input "text" at bounding box center [223, 123] width 43 height 10
paste input "**********"
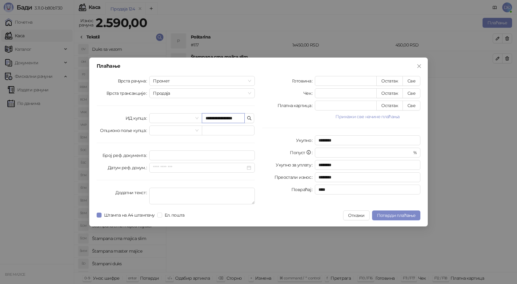
scroll to position [0, 1]
type input "**********"
click at [413, 80] on button "Све" at bounding box center [411, 81] width 18 height 10
type input "****"
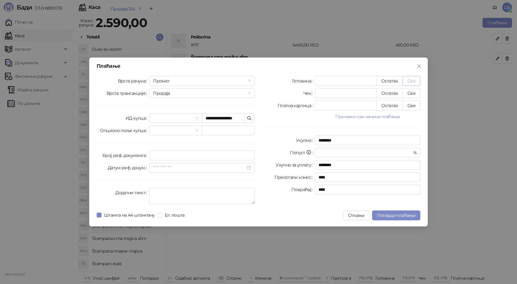
scroll to position [0, 0]
click at [394, 215] on span "Потврди плаћање" at bounding box center [396, 215] width 38 height 6
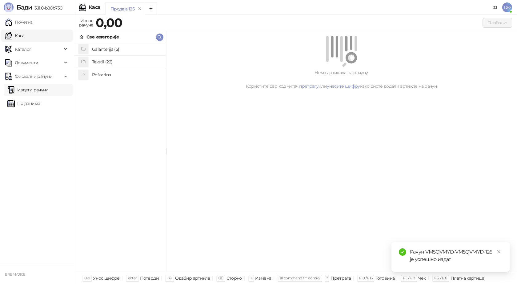
click at [47, 90] on link "Издати рачуни" at bounding box center [27, 90] width 41 height 12
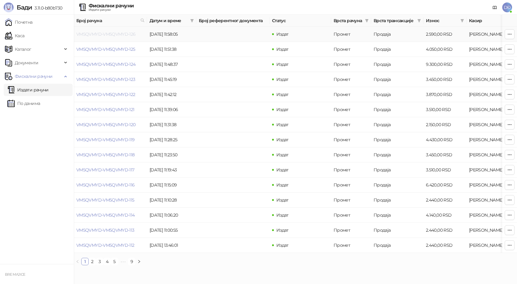
click at [110, 35] on link "VM5QVMYD-VM5QVMYD-126" at bounding box center [105, 34] width 59 height 6
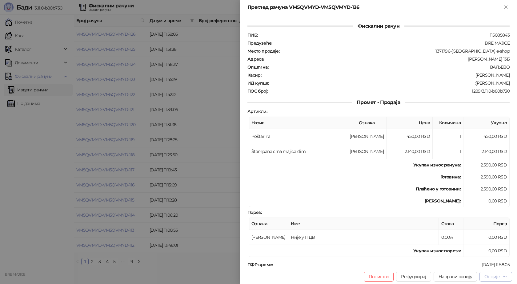
click at [498, 278] on div "Опције" at bounding box center [491, 277] width 15 height 6
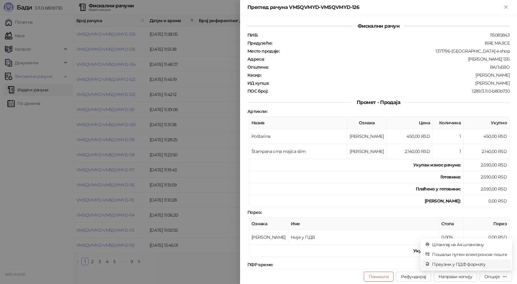
click at [483, 261] on span "Преузми у ПДФ формату" at bounding box center [469, 264] width 75 height 7
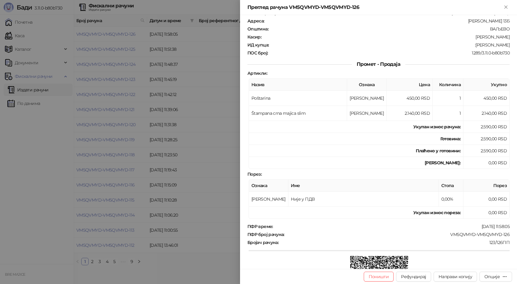
scroll to position [92, 0]
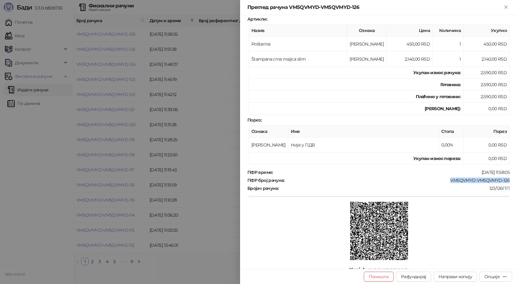
drag, startPoint x: 505, startPoint y: 180, endPoint x: 445, endPoint y: 179, distance: 59.0
click at [445, 179] on div "VM5QVMYD-VM5QVMYD-126" at bounding box center [397, 180] width 225 height 6
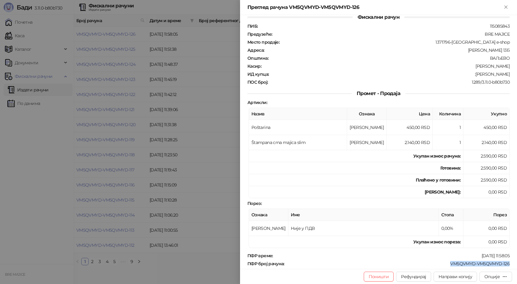
scroll to position [0, 0]
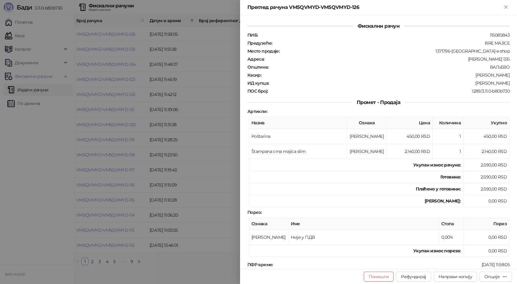
drag, startPoint x: 506, startPoint y: 82, endPoint x: 469, endPoint y: 82, distance: 37.2
click at [469, 82] on div "Фискални рачун ПИБ : 115085843 Предузеће : BRE MAJICE Место продаје : 1371796-B…" at bounding box center [378, 142] width 277 height 254
click at [506, 7] on icon "Close" at bounding box center [505, 7] width 3 height 3
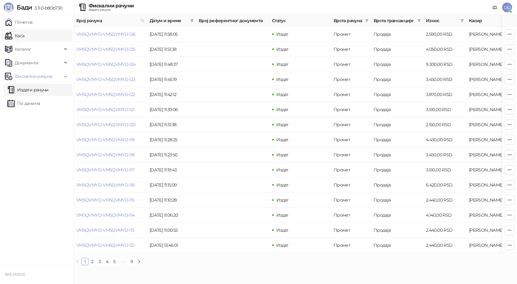
click at [24, 36] on link "Каса" at bounding box center [14, 36] width 19 height 12
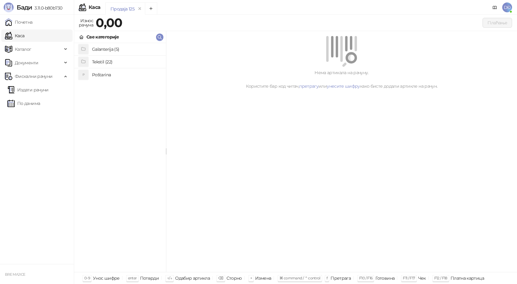
click at [99, 76] on h4 "Poštarina" at bounding box center [126, 75] width 69 height 10
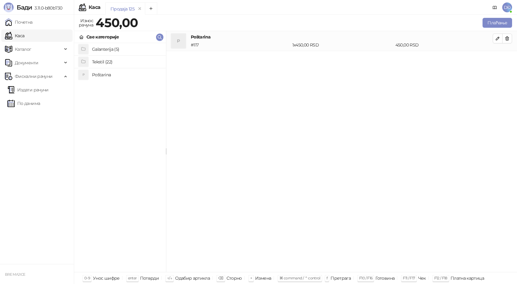
click at [106, 61] on h4 "Tekstil (22)" at bounding box center [126, 62] width 69 height 10
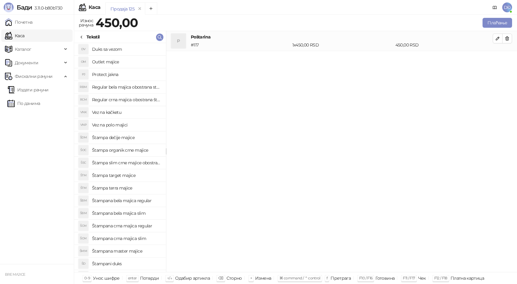
click at [134, 238] on h4 "Štampana crna majica slim" at bounding box center [126, 238] width 69 height 10
click at [499, 58] on icon "button" at bounding box center [497, 58] width 5 height 5
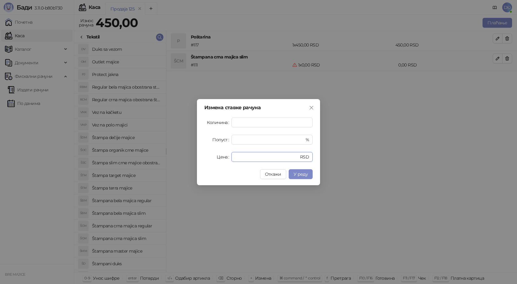
drag, startPoint x: 244, startPoint y: 159, endPoint x: 211, endPoint y: 157, distance: 33.3
click at [211, 157] on div "Цена * RSD" at bounding box center [258, 157] width 108 height 10
type input "****"
click at [304, 174] on span "У реду" at bounding box center [300, 174] width 14 height 6
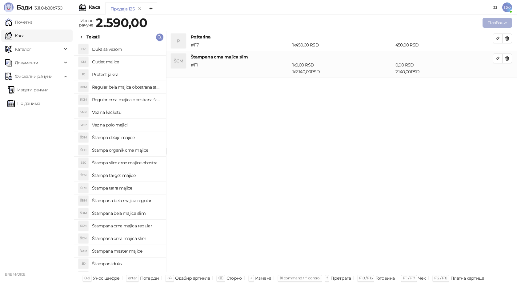
click at [491, 19] on button "Плаћање" at bounding box center [497, 23] width 30 height 10
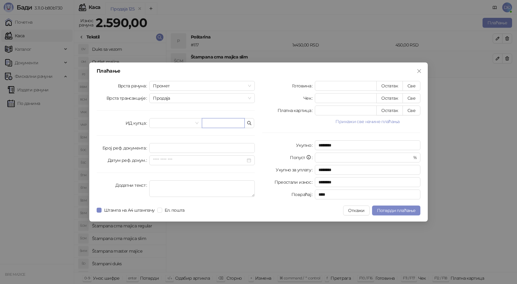
click at [208, 125] on input "text" at bounding box center [223, 123] width 43 height 10
paste input "**********"
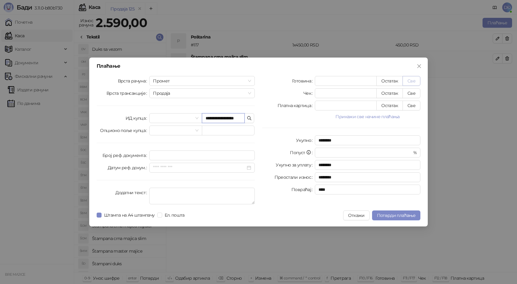
type input "**********"
click at [415, 80] on button "Све" at bounding box center [411, 81] width 18 height 10
type input "****"
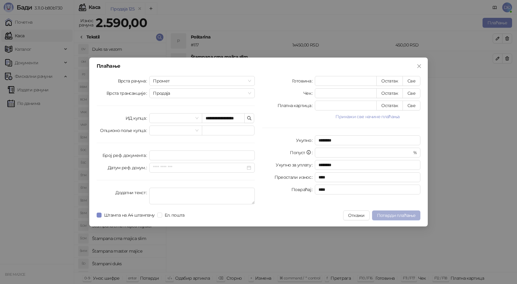
click at [398, 216] on span "Потврди плаћање" at bounding box center [396, 215] width 38 height 6
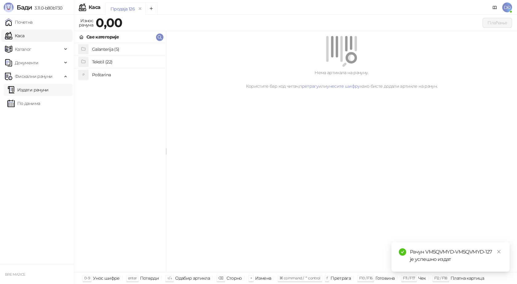
click at [39, 89] on link "Издати рачуни" at bounding box center [27, 90] width 41 height 12
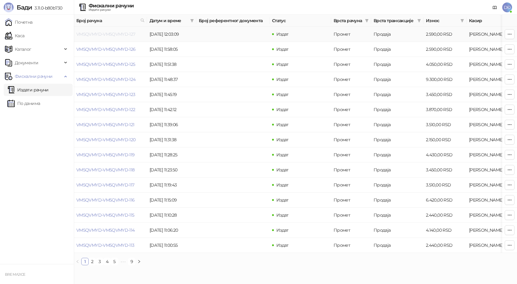
click at [105, 34] on link "VM5QVMYD-VM5QVMYD-127" at bounding box center [105, 34] width 59 height 6
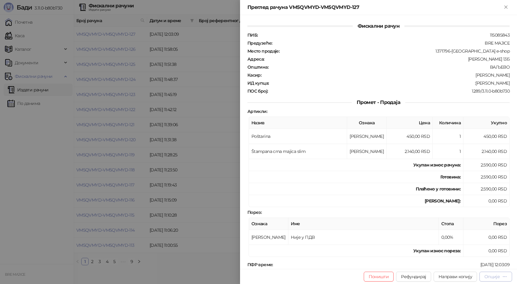
click at [492, 276] on div "Опције" at bounding box center [491, 277] width 15 height 6
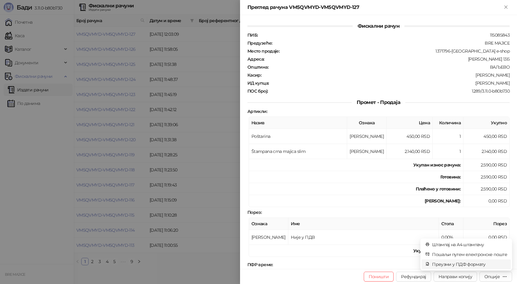
click at [475, 265] on span "Преузми у ПДФ формату" at bounding box center [469, 264] width 75 height 7
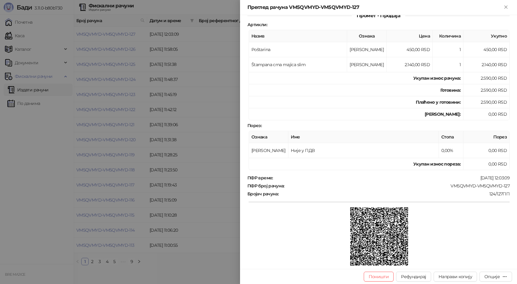
scroll to position [92, 0]
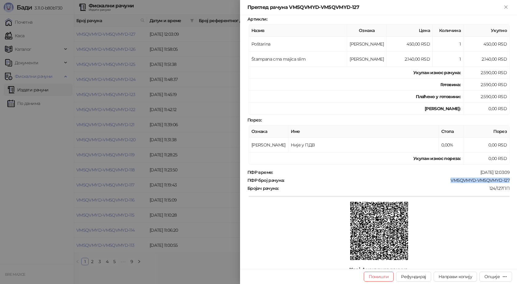
drag, startPoint x: 504, startPoint y: 178, endPoint x: 447, endPoint y: 179, distance: 56.9
click at [447, 179] on div "VM5QVMYD-VM5QVMYD-127" at bounding box center [397, 180] width 225 height 6
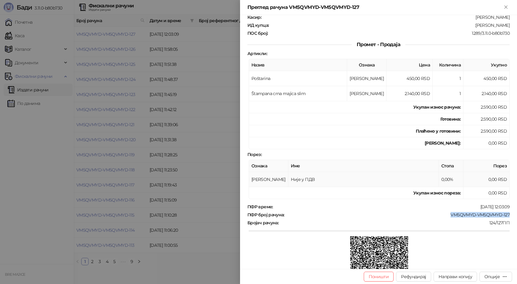
scroll to position [0, 0]
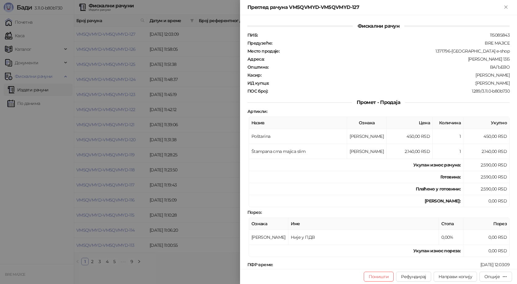
drag, startPoint x: 507, startPoint y: 83, endPoint x: 469, endPoint y: 85, distance: 37.9
click at [469, 85] on div "Фискални рачун ПИБ : 115085843 Предузеће : BRE MAJICE Место продаје : 1371796-B…" at bounding box center [378, 142] width 277 height 254
click at [511, 9] on div "Преглед рачуна VM5QVMYD-VM5QVMYD-127" at bounding box center [378, 7] width 277 height 15
click at [508, 8] on icon "Close" at bounding box center [506, 7] width 6 height 6
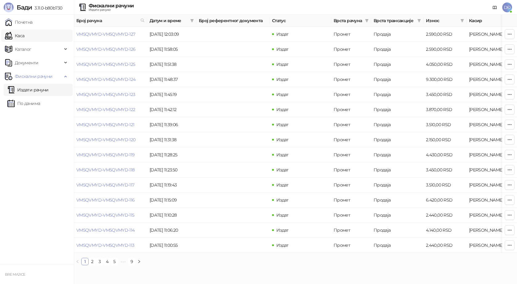
click at [24, 36] on link "Каса" at bounding box center [14, 36] width 19 height 12
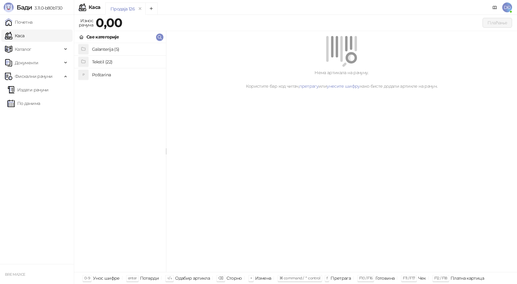
click at [99, 76] on h4 "Poštarina" at bounding box center [126, 75] width 69 height 10
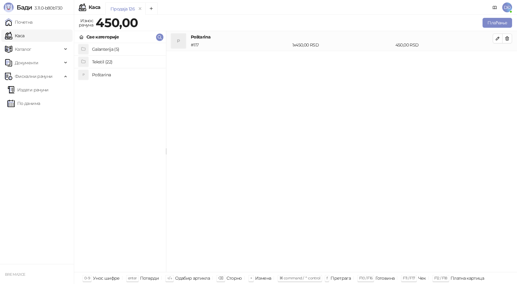
click at [103, 63] on h4 "Tekstil (22)" at bounding box center [126, 62] width 69 height 10
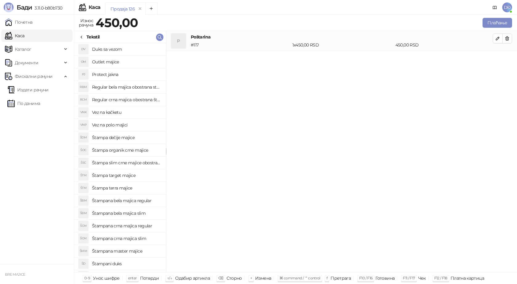
click at [129, 212] on h4 "Štampana bela majica slim" at bounding box center [126, 213] width 69 height 10
click at [499, 58] on icon "button" at bounding box center [497, 58] width 5 height 5
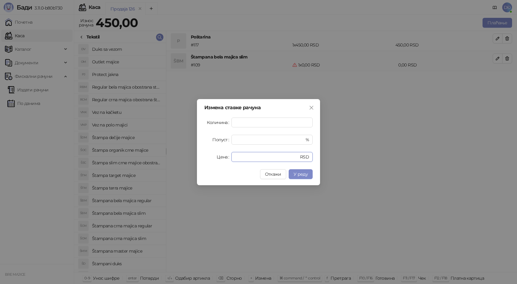
drag, startPoint x: 243, startPoint y: 157, endPoint x: 222, endPoint y: 158, distance: 20.6
click at [222, 158] on div "Цена * RSD" at bounding box center [258, 157] width 108 height 10
type input "****"
click at [297, 172] on span "У реду" at bounding box center [300, 174] width 14 height 6
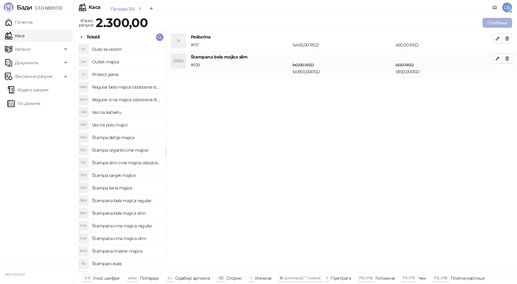
click at [500, 22] on button "Плаћање" at bounding box center [497, 23] width 30 height 10
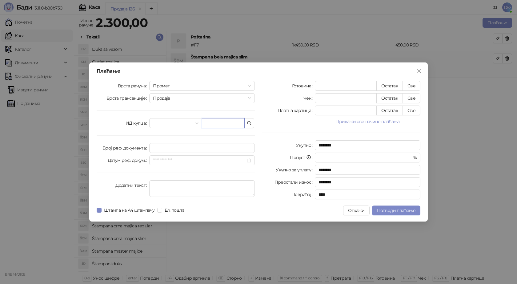
click at [217, 125] on input "text" at bounding box center [223, 123] width 43 height 10
paste input "**********"
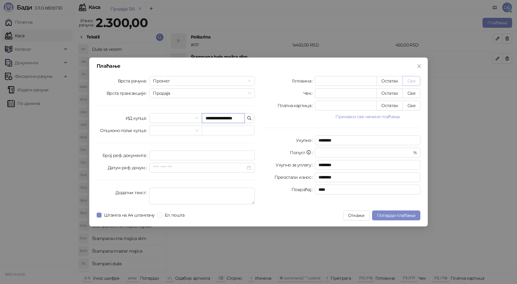
type input "**********"
click at [412, 80] on button "Све" at bounding box center [411, 81] width 18 height 10
type input "****"
click at [395, 216] on span "Потврди плаћање" at bounding box center [396, 215] width 38 height 6
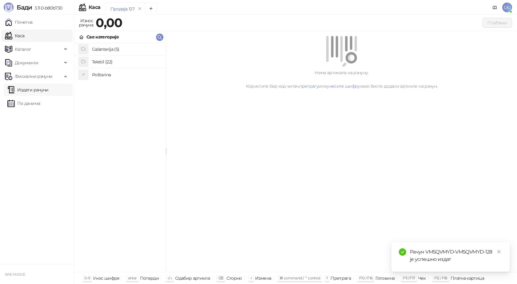
click at [46, 90] on link "Издати рачуни" at bounding box center [27, 90] width 41 height 12
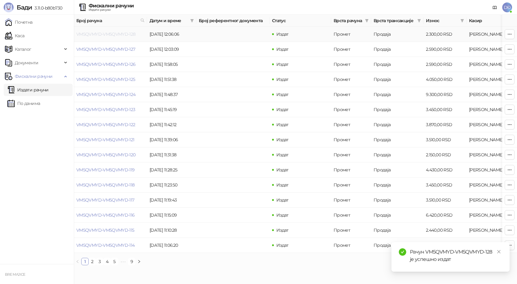
click at [110, 35] on link "VM5QVMYD-VM5QVMYD-128" at bounding box center [105, 34] width 59 height 6
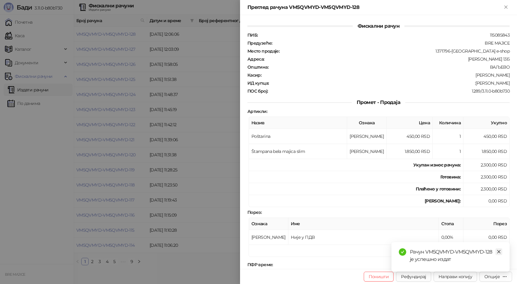
click at [500, 251] on icon "close" at bounding box center [498, 251] width 4 height 4
click at [489, 277] on div "Опције" at bounding box center [491, 277] width 15 height 6
click at [480, 263] on span "Преузми у ПДФ формату" at bounding box center [469, 264] width 75 height 7
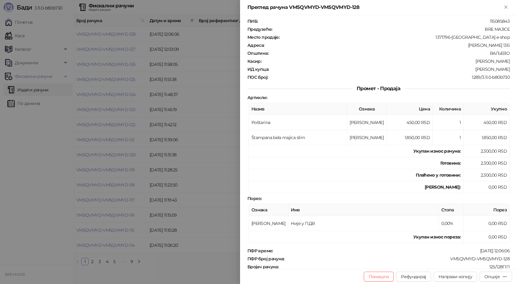
scroll to position [92, 0]
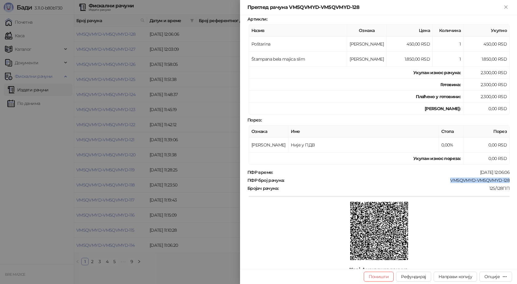
drag, startPoint x: 506, startPoint y: 180, endPoint x: 444, endPoint y: 180, distance: 62.4
click at [444, 180] on div "Фискални рачун ПИБ : 115085843 Предузеће : BRE MAJICE Место продаје : 1371796-B…" at bounding box center [378, 142] width 277 height 254
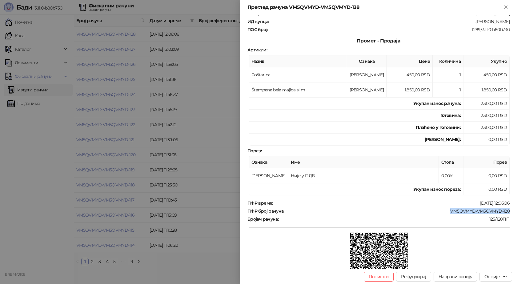
scroll to position [0, 0]
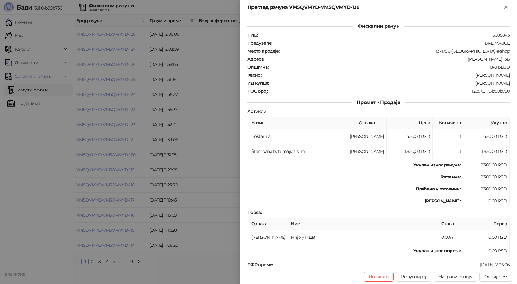
drag, startPoint x: 505, startPoint y: 83, endPoint x: 470, endPoint y: 86, distance: 35.2
click at [470, 86] on div "ПИБ : 115085843 Предузеће : BRE MAJICE Место продаје : 1371796-Bremajice e-shop…" at bounding box center [378, 62] width 264 height 61
click at [503, 6] on icon "Close" at bounding box center [506, 7] width 6 height 6
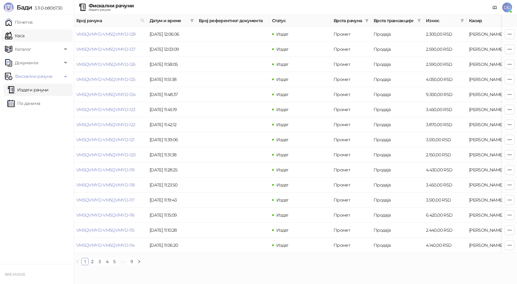
click at [24, 36] on link "Каса" at bounding box center [14, 36] width 19 height 12
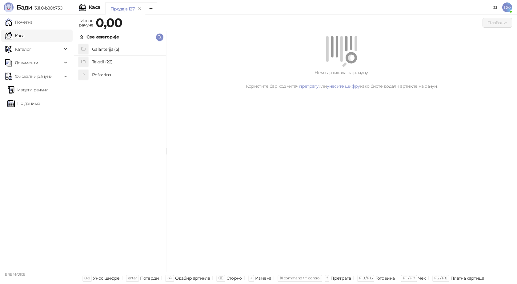
click at [102, 74] on h4 "Poštarina" at bounding box center [126, 75] width 69 height 10
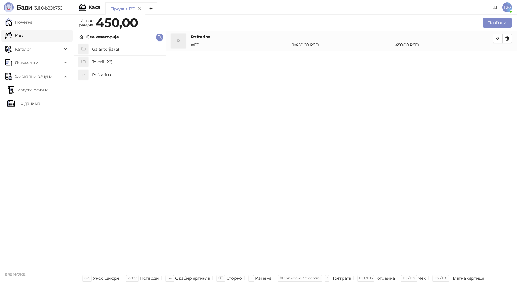
click at [106, 62] on h4 "Tekstil (22)" at bounding box center [126, 62] width 69 height 10
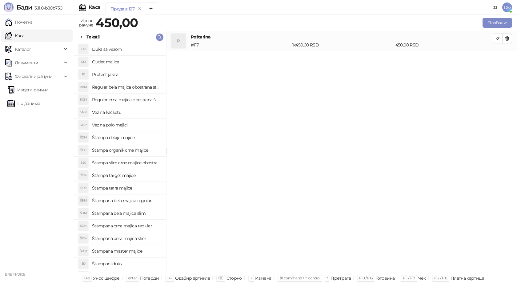
click at [133, 225] on h4 "Štampana crna majica regular" at bounding box center [126, 226] width 69 height 10
click at [495, 57] on icon "button" at bounding box center [497, 58] width 5 height 5
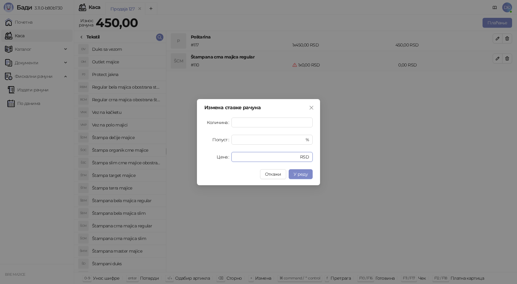
drag, startPoint x: 239, startPoint y: 155, endPoint x: 222, endPoint y: 152, distance: 17.4
click at [223, 160] on div "Цена * RSD" at bounding box center [258, 157] width 108 height 10
type input "****"
click at [307, 176] on span "У реду" at bounding box center [300, 174] width 14 height 6
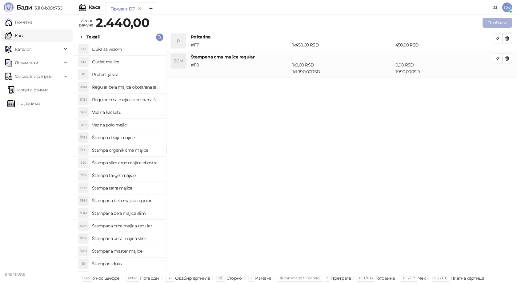
click at [499, 20] on button "Плаћање" at bounding box center [497, 23] width 30 height 10
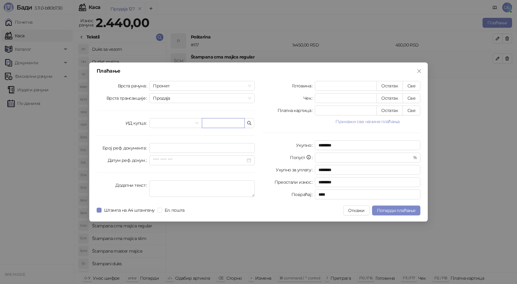
click at [208, 122] on input "text" at bounding box center [223, 123] width 43 height 10
paste input "**********"
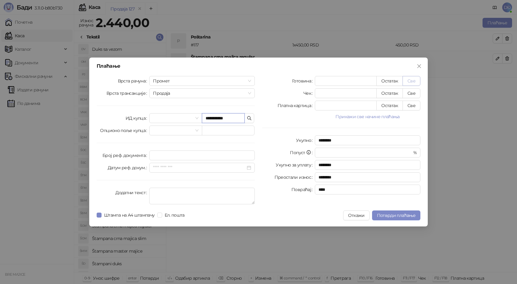
type input "**********"
click at [411, 81] on button "Све" at bounding box center [411, 81] width 18 height 10
type input "****"
click at [390, 217] on span "Потврди плаћање" at bounding box center [396, 215] width 38 height 6
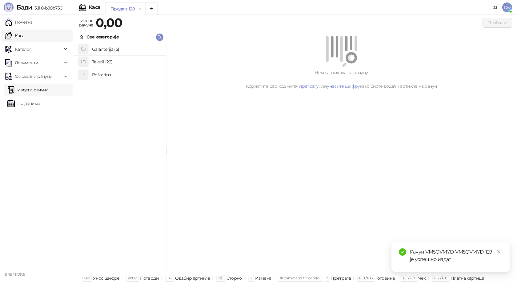
click at [46, 92] on link "Издати рачуни" at bounding box center [27, 90] width 41 height 12
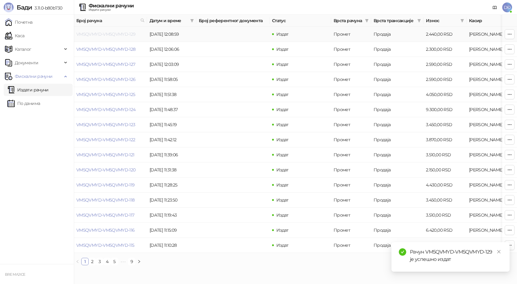
click at [107, 34] on link "VM5QVMYD-VM5QVMYD-129" at bounding box center [105, 34] width 59 height 6
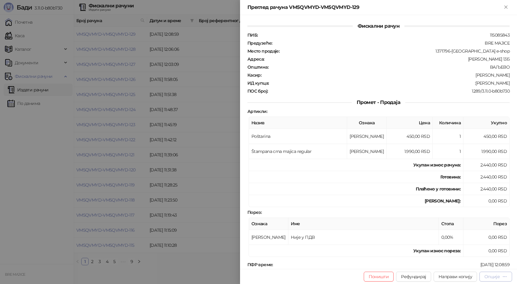
click at [496, 276] on div "Опције" at bounding box center [491, 277] width 15 height 6
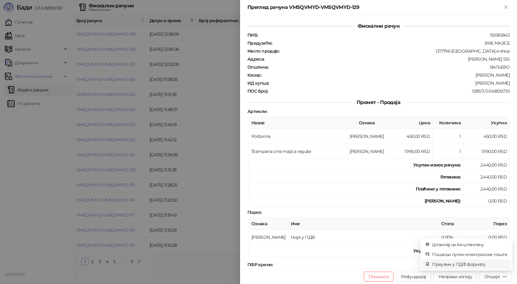
click at [479, 264] on span "Преузми у ПДФ формату" at bounding box center [469, 264] width 75 height 7
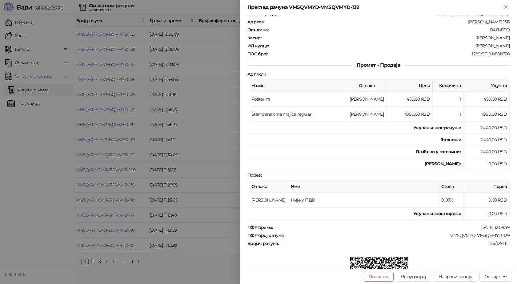
scroll to position [92, 0]
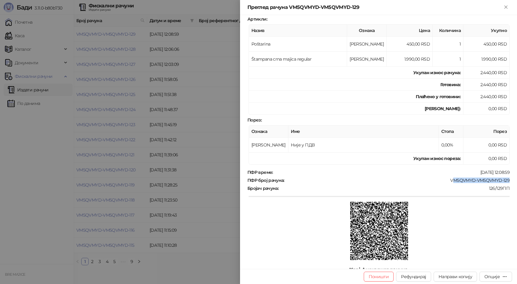
drag, startPoint x: 506, startPoint y: 178, endPoint x: 447, endPoint y: 176, distance: 59.1
click at [448, 176] on div "Фискални рачун ПИБ : 115085843 Предузеће : BRE MAJICE Место продаје : 1371796-B…" at bounding box center [378, 142] width 277 height 254
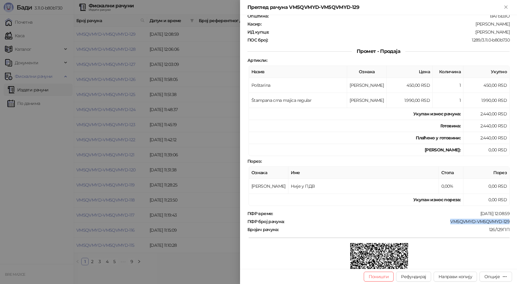
scroll to position [0, 0]
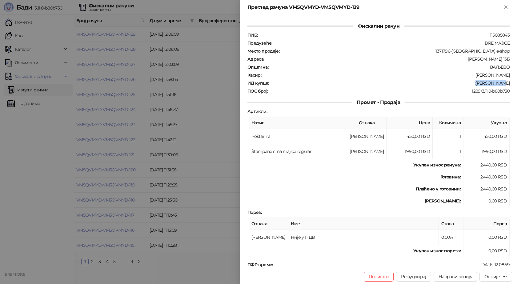
drag, startPoint x: 507, startPoint y: 84, endPoint x: 485, endPoint y: 83, distance: 21.5
click at [485, 83] on div "Фискални рачун ПИБ : 115085843 Предузеће : BRE MAJICE Место продаје : 1371796-B…" at bounding box center [378, 142] width 277 height 254
click at [508, 8] on icon "Close" at bounding box center [506, 7] width 6 height 6
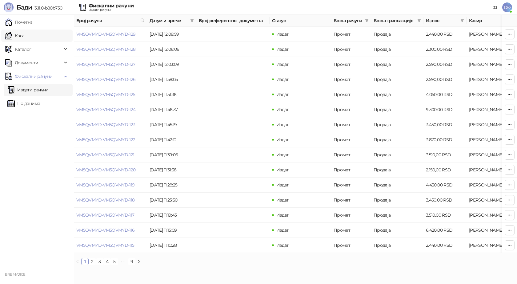
click at [24, 37] on link "Каса" at bounding box center [14, 36] width 19 height 12
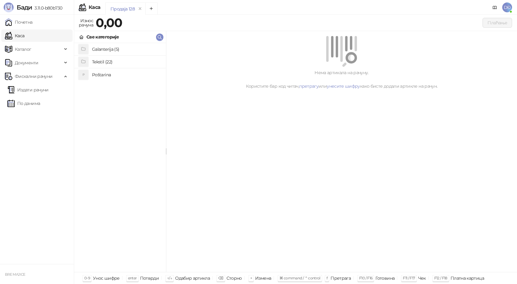
click at [96, 75] on h4 "Poštarina" at bounding box center [126, 75] width 69 height 10
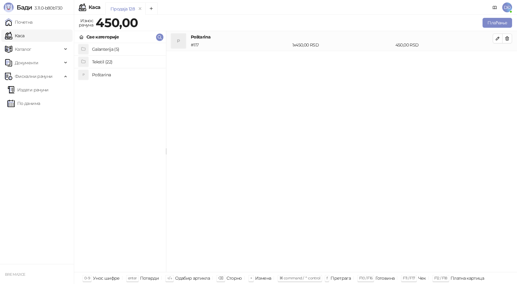
click at [119, 61] on h4 "Tekstil (22)" at bounding box center [126, 62] width 69 height 10
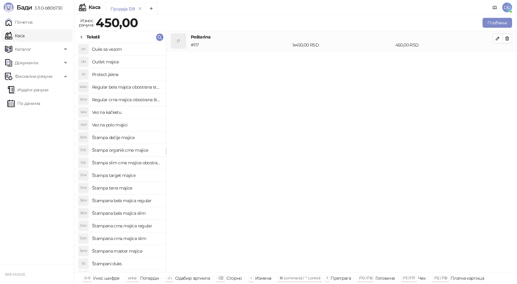
click at [129, 227] on h4 "Štampana crna majica regular" at bounding box center [126, 226] width 69 height 10
click at [497, 60] on icon "button" at bounding box center [497, 58] width 3 height 3
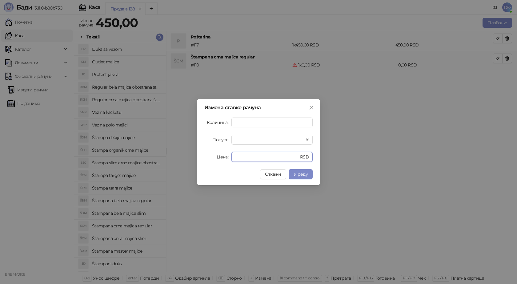
drag, startPoint x: 252, startPoint y: 153, endPoint x: 195, endPoint y: 155, distance: 56.6
click at [202, 160] on div "Измена ставке рачуна Количина * Попуст * % Цена * RSD Откажи У реду" at bounding box center [258, 142] width 123 height 86
click at [304, 173] on span "У реду" at bounding box center [300, 174] width 14 height 6
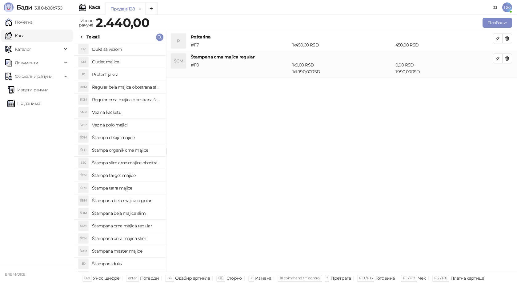
click at [136, 100] on h4 "Regular crna majica obostrana štampa" at bounding box center [126, 100] width 69 height 10
click at [498, 87] on icon "button" at bounding box center [497, 85] width 5 height 5
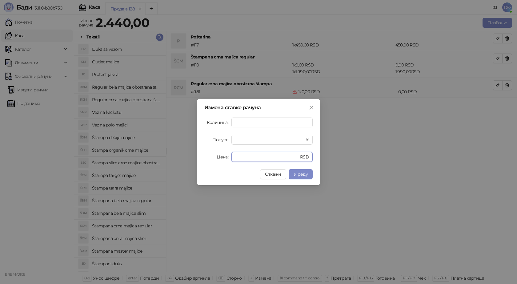
drag, startPoint x: 245, startPoint y: 159, endPoint x: 195, endPoint y: 156, distance: 50.5
click at [197, 156] on div "Измена ставке рачуна Количина * Попуст * % Цена * RSD Откажи У реду" at bounding box center [258, 142] width 123 height 86
type input "****"
click at [304, 176] on span "У реду" at bounding box center [300, 174] width 14 height 6
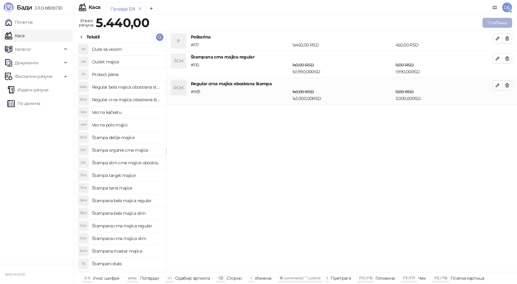
click at [492, 26] on button "Плаћање" at bounding box center [497, 23] width 30 height 10
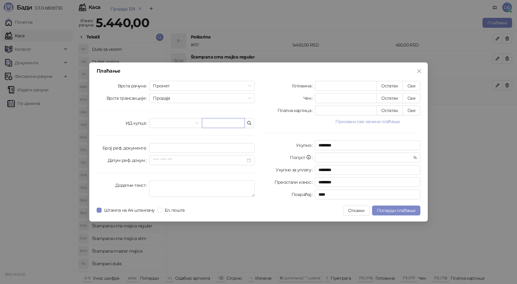
click at [223, 122] on input "text" at bounding box center [223, 123] width 43 height 10
paste input "*********"
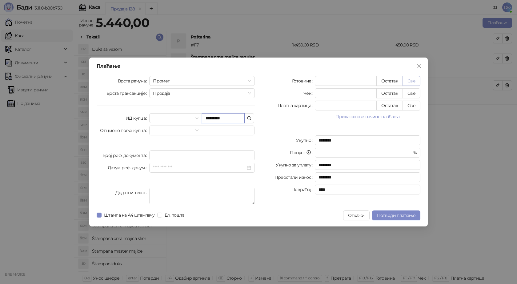
type input "*********"
click at [415, 78] on button "Све" at bounding box center [411, 81] width 18 height 10
type input "****"
click at [381, 215] on span "Потврди плаћање" at bounding box center [396, 215] width 38 height 6
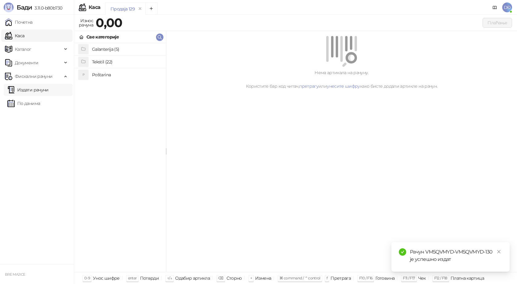
click at [36, 88] on link "Издати рачуни" at bounding box center [27, 90] width 41 height 12
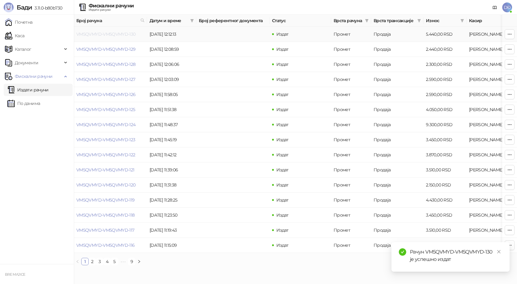
click at [108, 34] on link "VM5QVMYD-VM5QVMYD-130" at bounding box center [105, 34] width 59 height 6
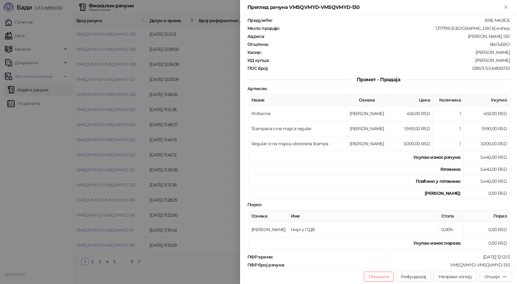
scroll to position [61, 0]
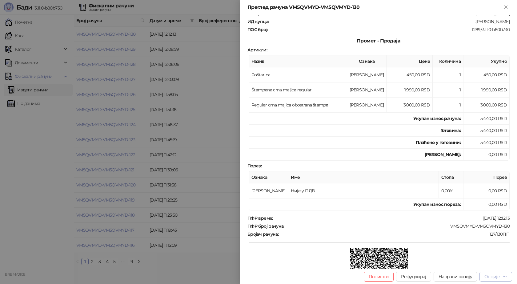
click at [487, 277] on div "Опције" at bounding box center [491, 277] width 15 height 6
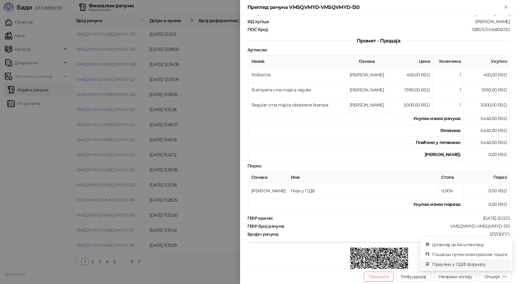
click at [482, 264] on span "Преузми у ПДФ формату" at bounding box center [469, 264] width 75 height 7
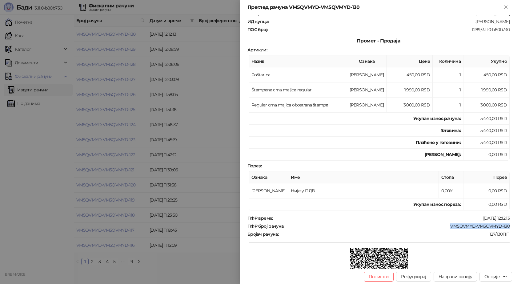
drag, startPoint x: 505, startPoint y: 227, endPoint x: 444, endPoint y: 225, distance: 60.6
click at [444, 225] on div "VM5QVMYD-VM5QVMYD-130" at bounding box center [397, 226] width 225 height 6
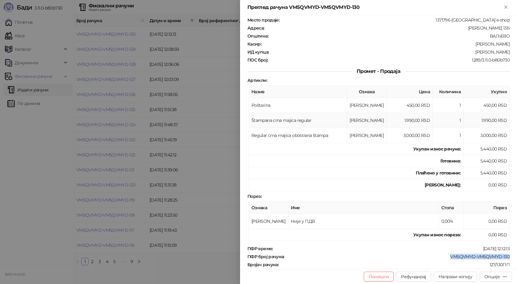
scroll to position [0, 0]
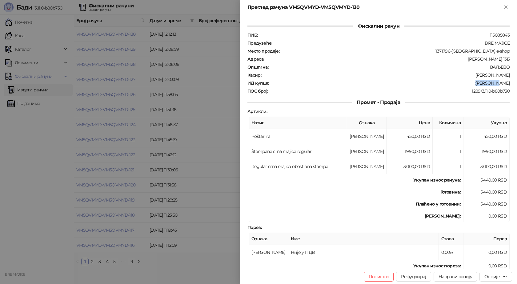
drag, startPoint x: 506, startPoint y: 83, endPoint x: 487, endPoint y: 83, distance: 19.1
click at [487, 83] on div "Фискални рачун ПИБ : 115085843 Предузеће : BRE MAJICE Место продаје : 1371796-B…" at bounding box center [378, 142] width 277 height 254
click at [505, 7] on icon "Close" at bounding box center [505, 7] width 3 height 3
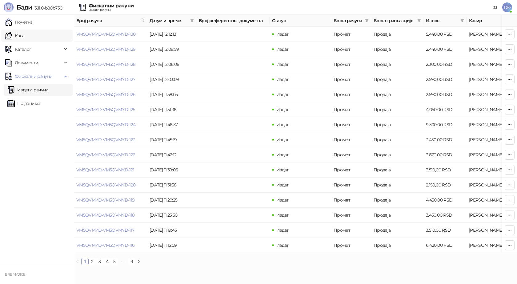
click at [24, 34] on link "Каса" at bounding box center [14, 36] width 19 height 12
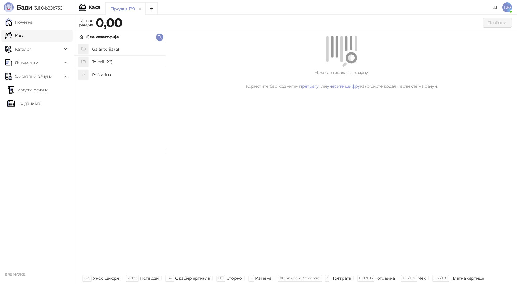
click at [101, 74] on h4 "Poštarina" at bounding box center [126, 75] width 69 height 10
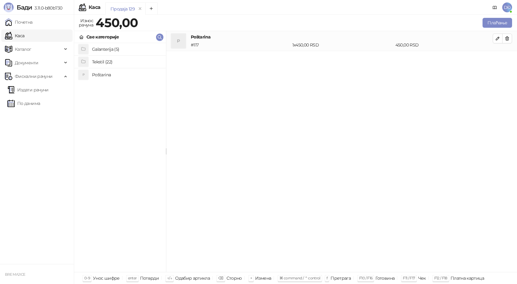
click at [104, 59] on h4 "Tekstil (22)" at bounding box center [126, 62] width 69 height 10
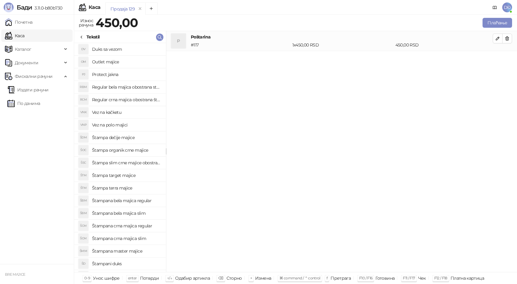
click at [139, 200] on h4 "Štampana bela majica regular" at bounding box center [126, 201] width 69 height 10
click at [508, 55] on button "button" at bounding box center [507, 58] width 10 height 10
click at [137, 227] on h4 "Štampana crna majica regular" at bounding box center [126, 226] width 69 height 10
click at [495, 60] on icon "button" at bounding box center [497, 58] width 5 height 5
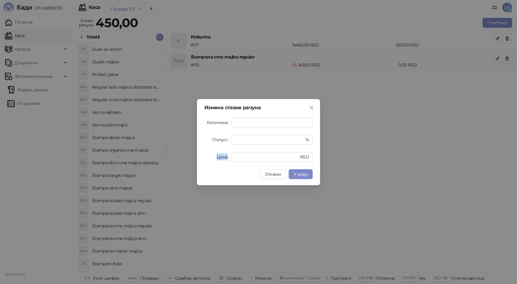
drag, startPoint x: 251, startPoint y: 161, endPoint x: 207, endPoint y: 152, distance: 44.9
click at [207, 152] on div "Цена * RSD" at bounding box center [258, 157] width 108 height 10
click at [237, 206] on div "Измена ставке рачуна Количина * Попуст * % Цена * RSD Откажи У реду" at bounding box center [258, 142] width 517 height 284
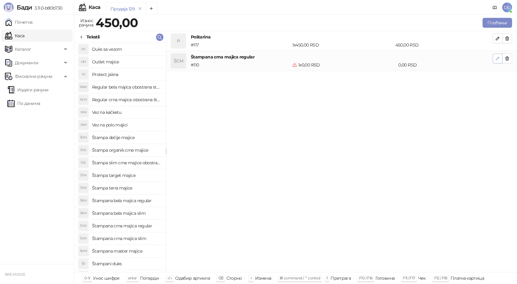
click at [497, 58] on icon "button" at bounding box center [497, 58] width 5 height 5
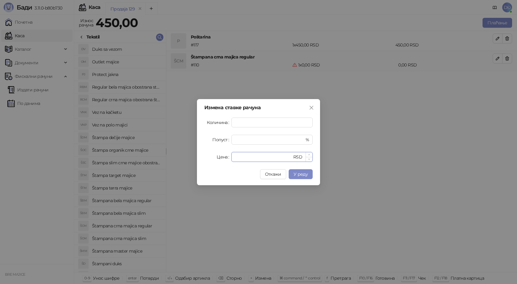
drag, startPoint x: 243, startPoint y: 157, endPoint x: 234, endPoint y: 157, distance: 8.9
click at [234, 157] on div "* RSD" at bounding box center [271, 157] width 81 height 10
type input "****"
click at [303, 174] on span "У реду" at bounding box center [300, 174] width 14 height 6
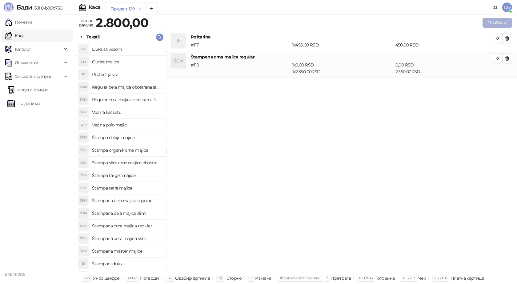
click at [493, 22] on button "Плаћање" at bounding box center [497, 23] width 30 height 10
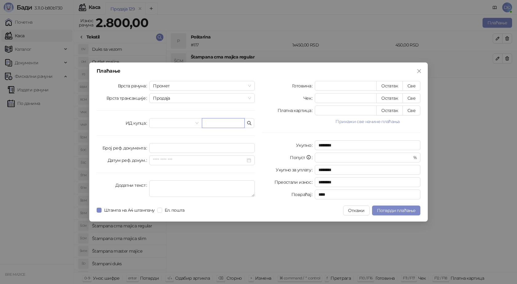
click at [211, 122] on input "text" at bounding box center [223, 123] width 43 height 10
paste input "**********"
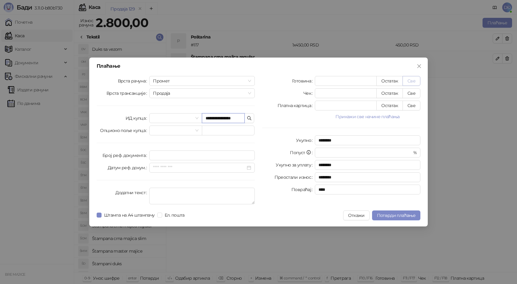
type input "**********"
click at [414, 82] on button "Све" at bounding box center [411, 81] width 18 height 10
type input "****"
click at [385, 213] on span "Потврди плаћање" at bounding box center [396, 215] width 38 height 6
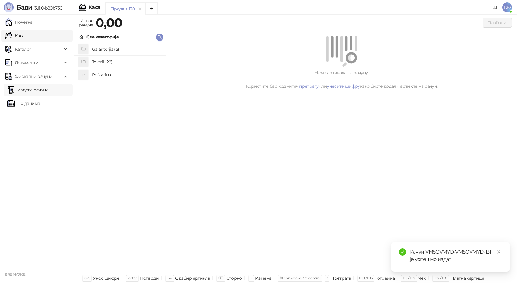
click at [42, 88] on link "Издати рачуни" at bounding box center [27, 90] width 41 height 12
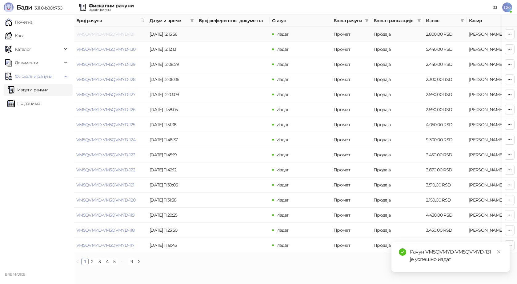
click at [111, 34] on link "VM5QVMYD-VM5QVMYD-131" at bounding box center [105, 34] width 58 height 6
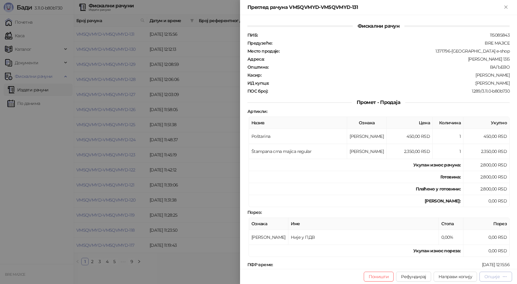
click at [497, 276] on div "Опције" at bounding box center [491, 277] width 15 height 6
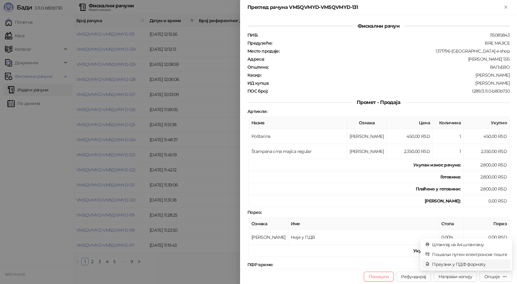
click at [484, 264] on span "Преузми у ПДФ формату" at bounding box center [469, 264] width 75 height 7
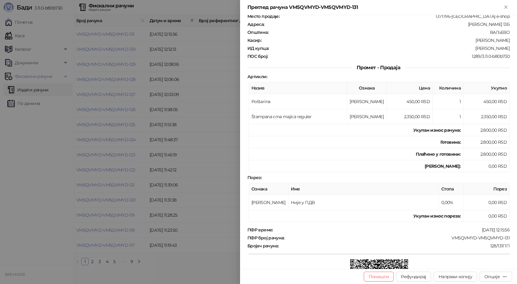
scroll to position [61, 0]
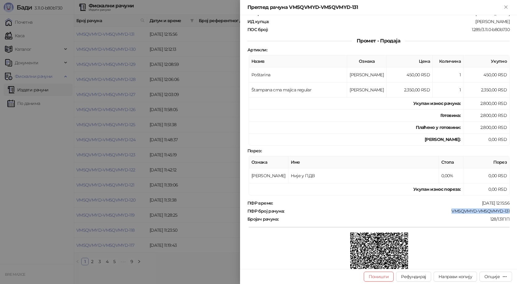
drag, startPoint x: 508, startPoint y: 208, endPoint x: 447, endPoint y: 208, distance: 61.2
click at [447, 208] on div "Фискални рачун ПИБ : 115085843 Предузеће : BRE MAJICE Место продаје : 1371796-B…" at bounding box center [378, 142] width 277 height 254
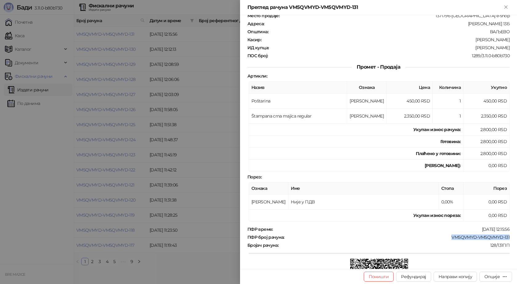
scroll to position [0, 0]
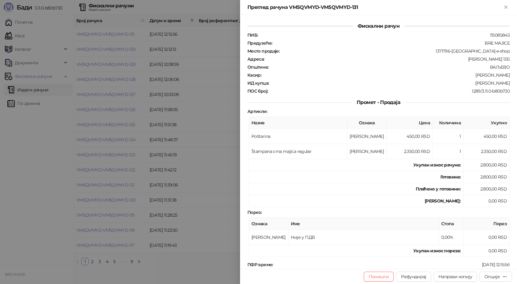
drag, startPoint x: 507, startPoint y: 83, endPoint x: 471, endPoint y: 85, distance: 36.0
click at [471, 85] on div "Фискални рачун ПИБ : 115085843 Предузеће : BRE MAJICE Место продаје : 1371796-B…" at bounding box center [378, 142] width 277 height 254
click at [506, 8] on icon "Close" at bounding box center [506, 7] width 6 height 6
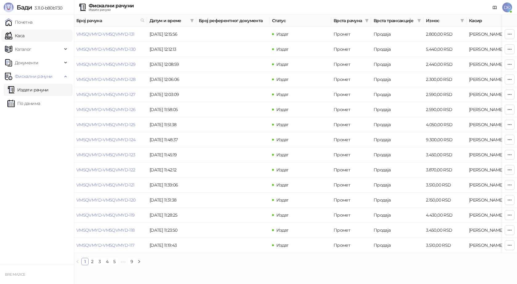
click at [24, 34] on link "Каса" at bounding box center [14, 36] width 19 height 12
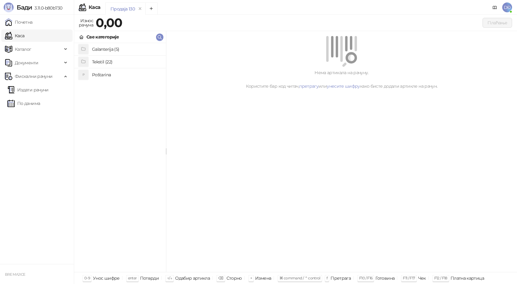
click at [100, 74] on h4 "Poštarina" at bounding box center [126, 75] width 69 height 10
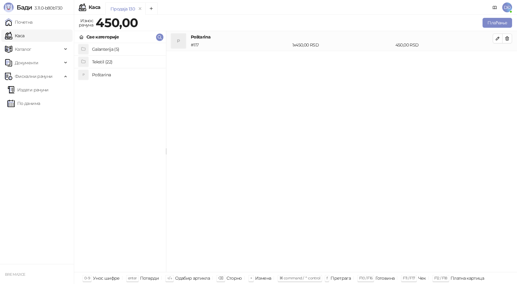
click at [100, 61] on h4 "Tekstil (22)" at bounding box center [126, 62] width 69 height 10
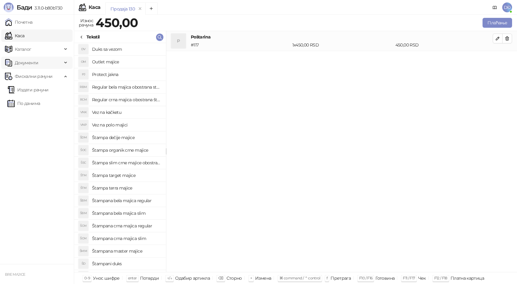
click at [28, 62] on span "Документи" at bounding box center [26, 63] width 23 height 12
click at [40, 149] on link "По данима" at bounding box center [23, 145] width 33 height 12
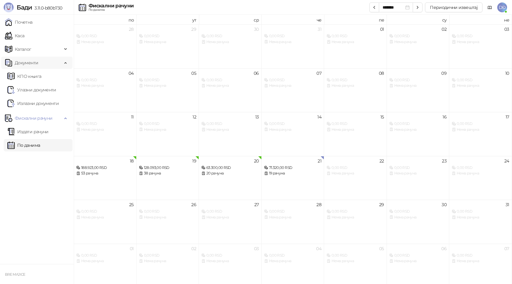
click at [37, 64] on span "Документи" at bounding box center [26, 63] width 23 height 12
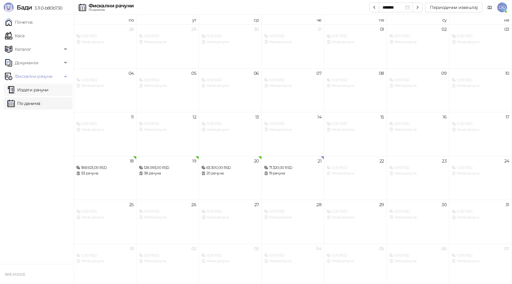
click at [34, 92] on link "Издати рачуни" at bounding box center [27, 90] width 41 height 12
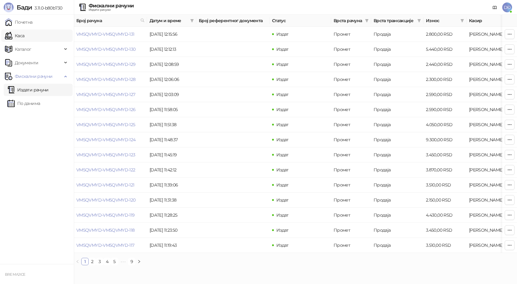
click at [24, 33] on link "Каса" at bounding box center [14, 36] width 19 height 12
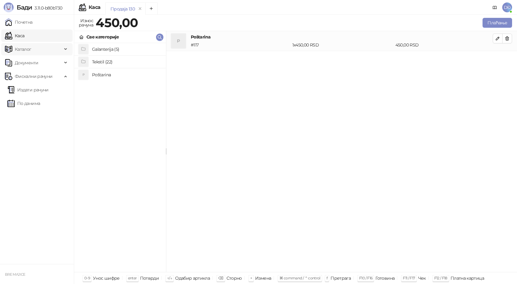
click at [31, 50] on span "Каталог" at bounding box center [23, 49] width 17 height 12
click at [29, 90] on link "Артикли" at bounding box center [21, 90] width 28 height 12
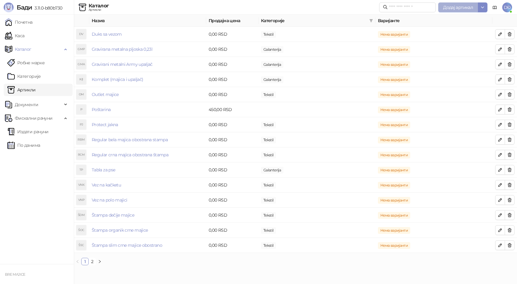
click at [458, 6] on span "Додај артикал" at bounding box center [458, 8] width 30 height 6
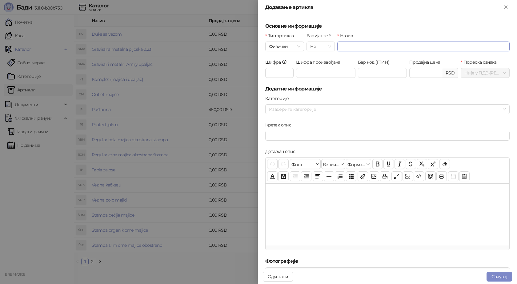
click at [347, 43] on input "Назив" at bounding box center [423, 47] width 172 height 10
type input "*******"
click at [275, 70] on input "Шифра" at bounding box center [279, 73] width 28 height 10
click at [291, 111] on div at bounding box center [383, 109] width 235 height 9
type input "***"
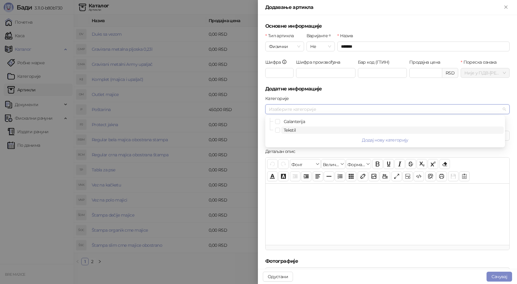
click at [288, 130] on span "Tekstil" at bounding box center [289, 130] width 12 height 6
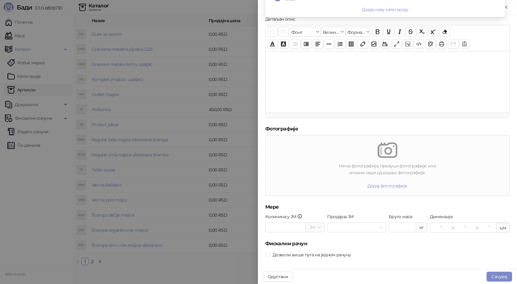
scroll to position [137, 0]
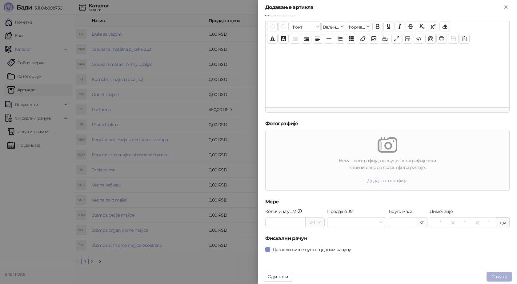
click at [507, 275] on button "Сачувај" at bounding box center [499, 276] width 26 height 10
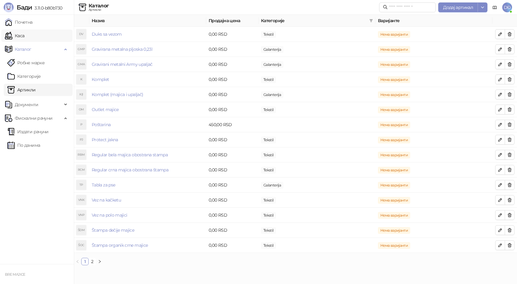
click at [24, 37] on link "Каса" at bounding box center [14, 36] width 19 height 12
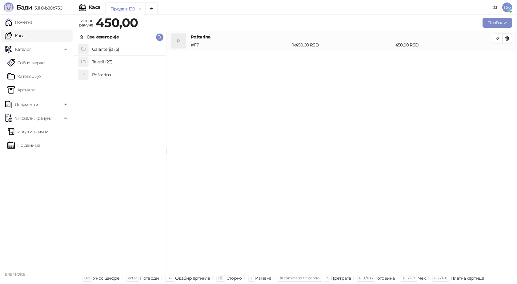
click at [105, 61] on h4 "Tekstil (23)" at bounding box center [126, 62] width 69 height 10
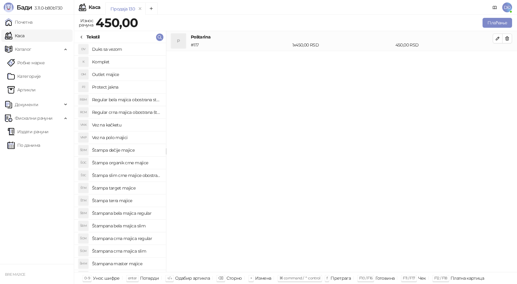
click at [118, 63] on h4 "Komplet" at bounding box center [126, 62] width 69 height 10
click at [496, 58] on icon "button" at bounding box center [497, 58] width 5 height 5
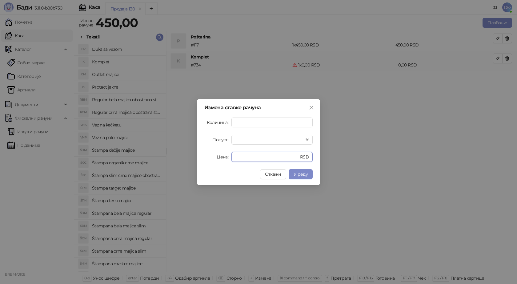
drag, startPoint x: 241, startPoint y: 158, endPoint x: 220, endPoint y: 159, distance: 21.2
click at [221, 160] on div "Цена * RSD" at bounding box center [258, 157] width 108 height 10
type input "****"
click at [300, 176] on span "У реду" at bounding box center [300, 174] width 14 height 6
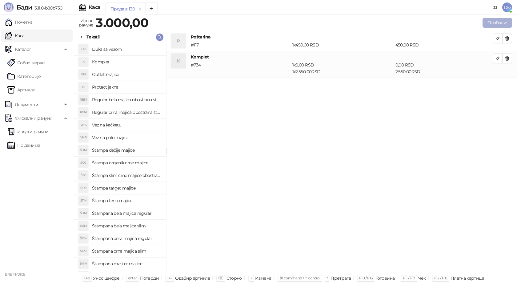
click at [495, 19] on button "Плаћање" at bounding box center [497, 23] width 30 height 10
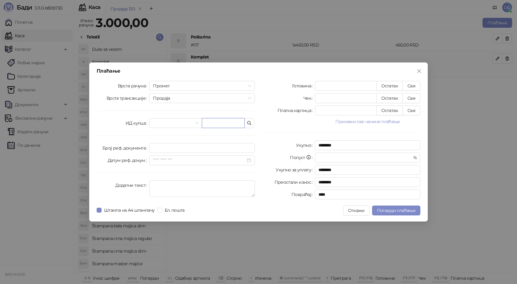
click at [212, 124] on input "text" at bounding box center [223, 123] width 43 height 10
paste input "**********"
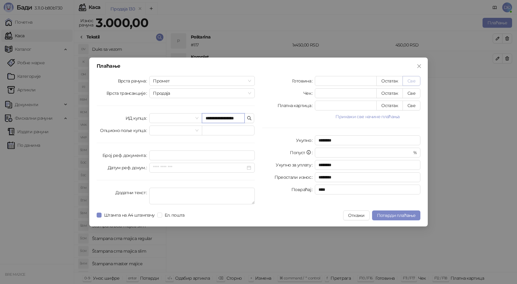
type input "**********"
click at [410, 82] on button "Све" at bounding box center [411, 81] width 18 height 10
type input "****"
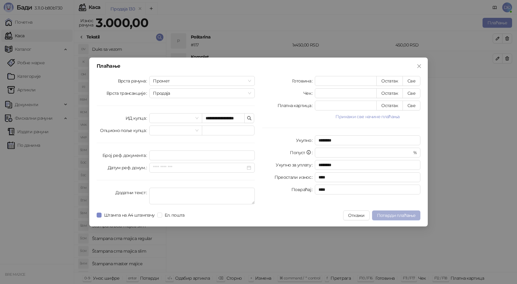
click at [404, 217] on span "Потврди плаћање" at bounding box center [396, 215] width 38 height 6
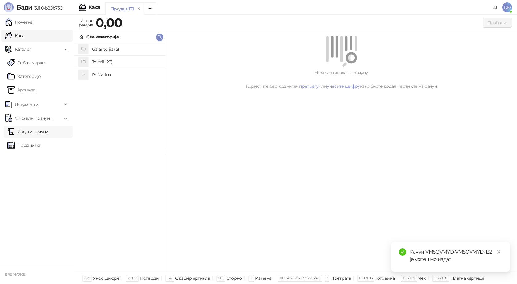
click at [48, 133] on link "Издати рачуни" at bounding box center [27, 131] width 41 height 12
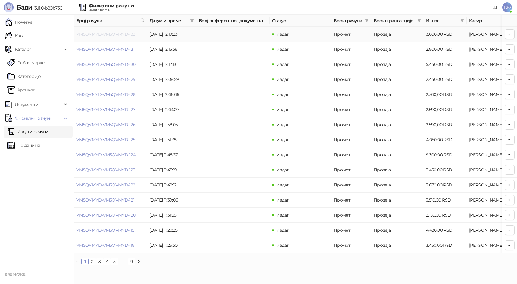
click at [109, 34] on link "VM5QVMYD-VM5QVMYD-132" at bounding box center [105, 34] width 59 height 6
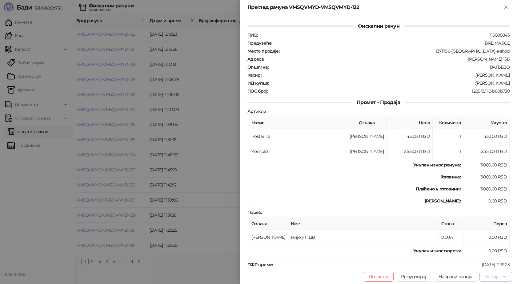
click at [497, 278] on div "Опције" at bounding box center [491, 277] width 15 height 6
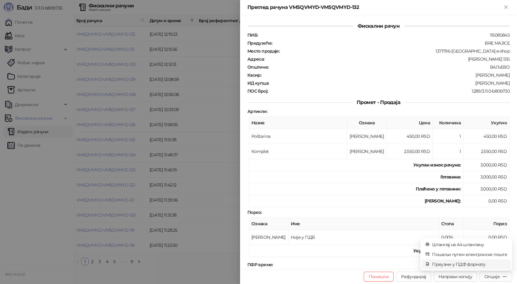
click at [479, 264] on span "Преузми у ПДФ формату" at bounding box center [469, 264] width 75 height 7
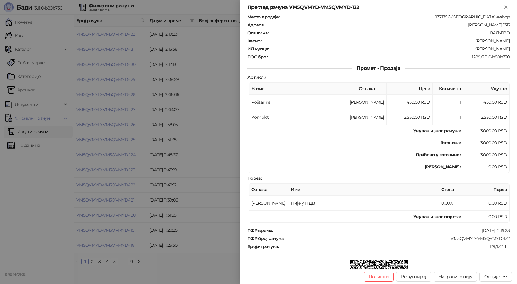
scroll to position [92, 0]
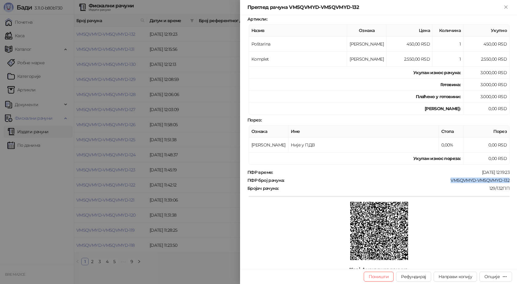
drag, startPoint x: 506, startPoint y: 180, endPoint x: 445, endPoint y: 181, distance: 61.2
click at [445, 181] on div "Фискални рачун ПИБ : 115085843 Предузеће : BRE MAJICE Место продаје : 1371796-B…" at bounding box center [378, 142] width 277 height 254
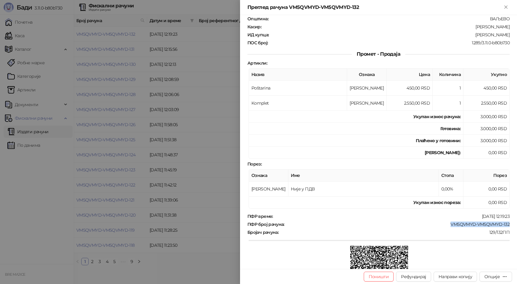
scroll to position [0, 0]
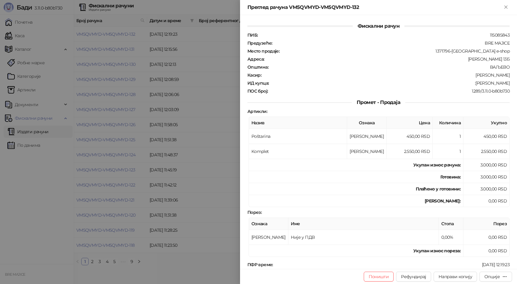
drag, startPoint x: 505, startPoint y: 83, endPoint x: 469, endPoint y: 85, distance: 36.7
click at [469, 85] on div "ИД купца : :Milos Damnjanović" at bounding box center [378, 83] width 264 height 6
click at [507, 7] on icon "Close" at bounding box center [506, 7] width 6 height 6
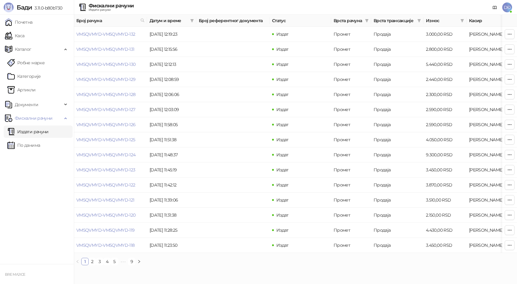
click at [506, 7] on span "DĐ" at bounding box center [507, 7] width 10 height 10
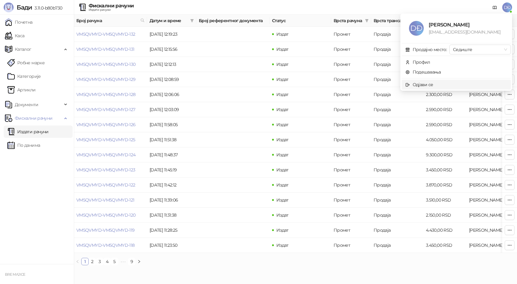
click at [434, 85] on span "Одјави се" at bounding box center [456, 84] width 102 height 7
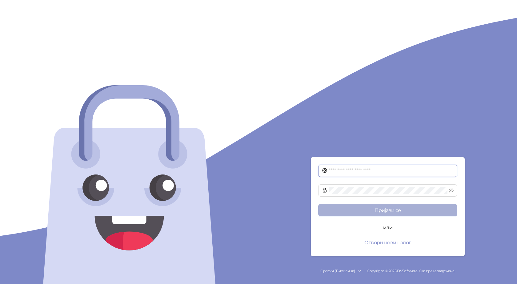
type input "**********"
click at [383, 209] on button "Пријави се" at bounding box center [387, 210] width 139 height 12
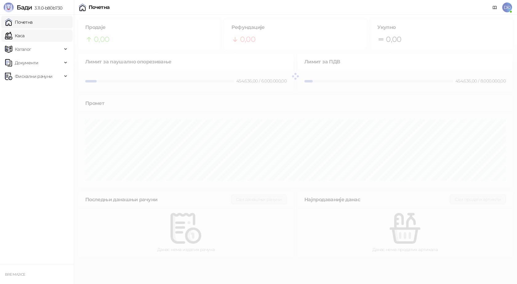
click at [24, 33] on link "Каса" at bounding box center [14, 36] width 19 height 12
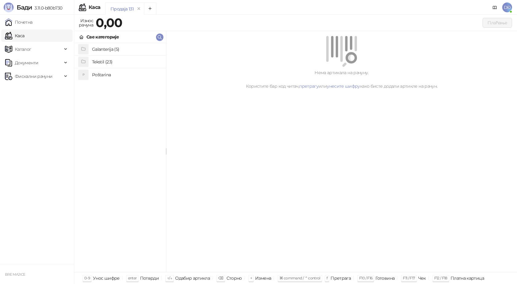
click at [24, 35] on link "Каса" at bounding box center [14, 36] width 19 height 12
